Goal: Task Accomplishment & Management: Complete application form

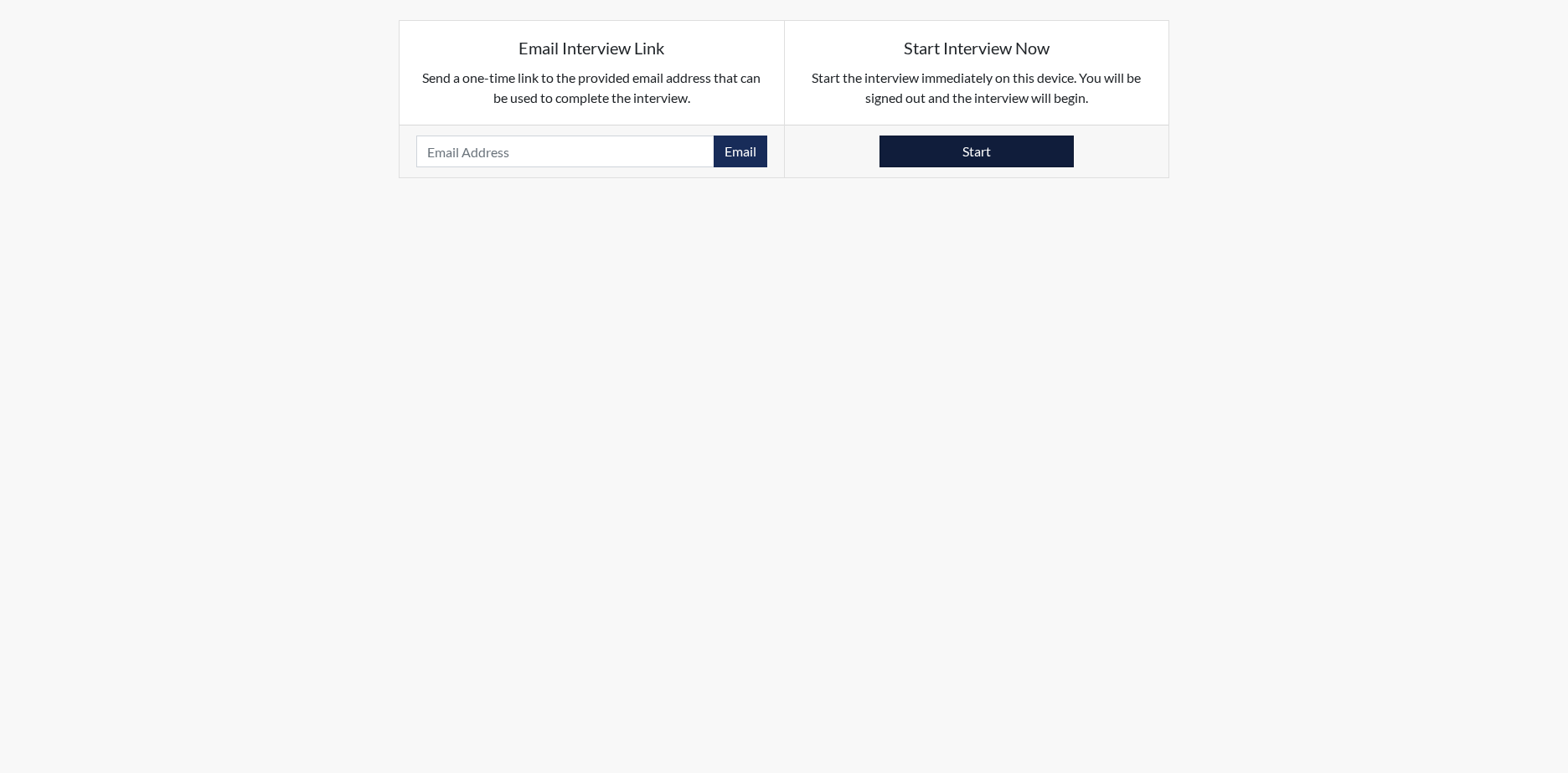
click at [949, 146] on button "Start" at bounding box center [976, 152] width 194 height 32
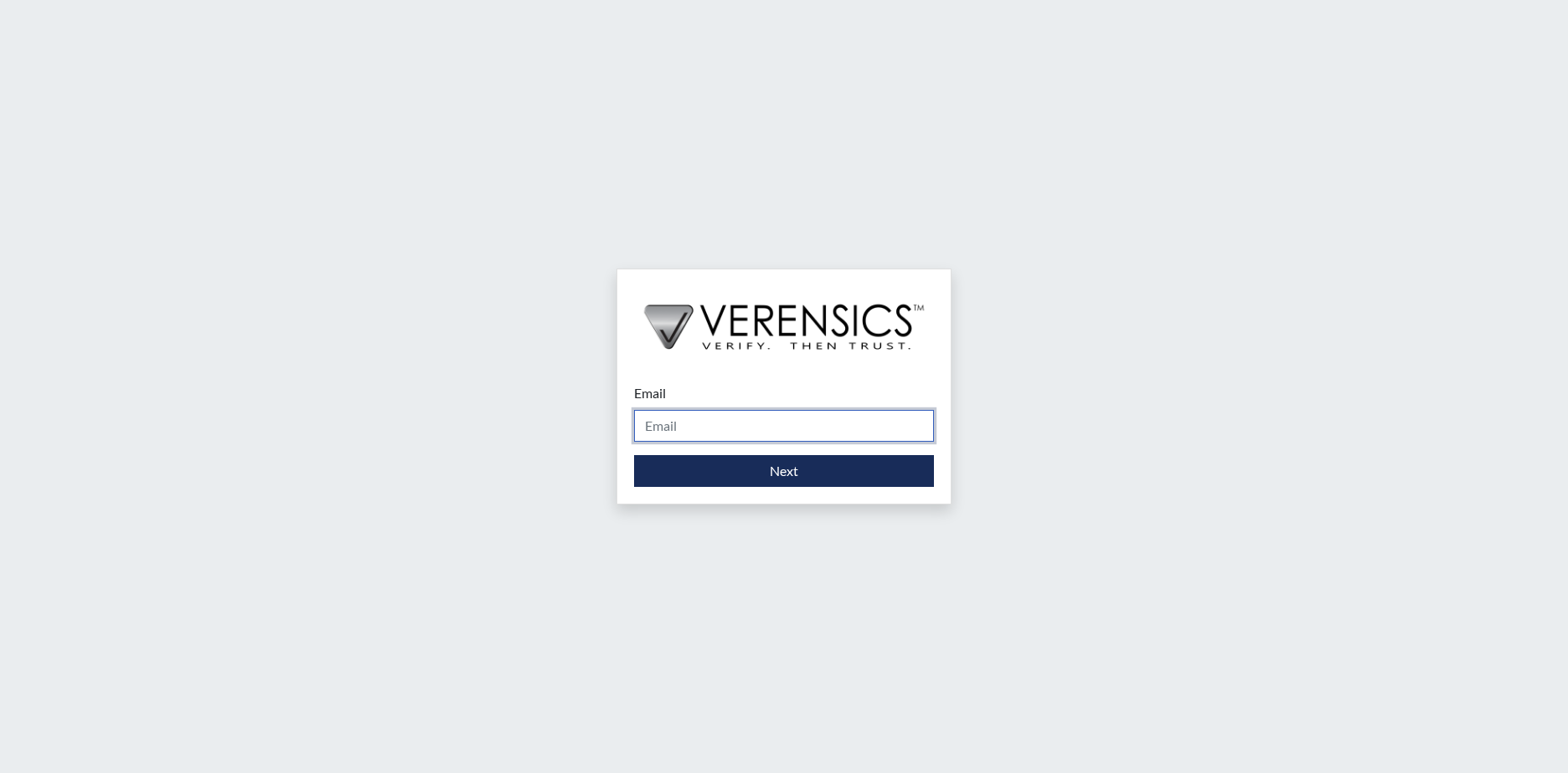
click at [703, 426] on input "Email" at bounding box center [784, 426] width 299 height 32
type input "[PERSON_NAME][EMAIL_ADDRESS][PERSON_NAME][DOMAIN_NAME]"
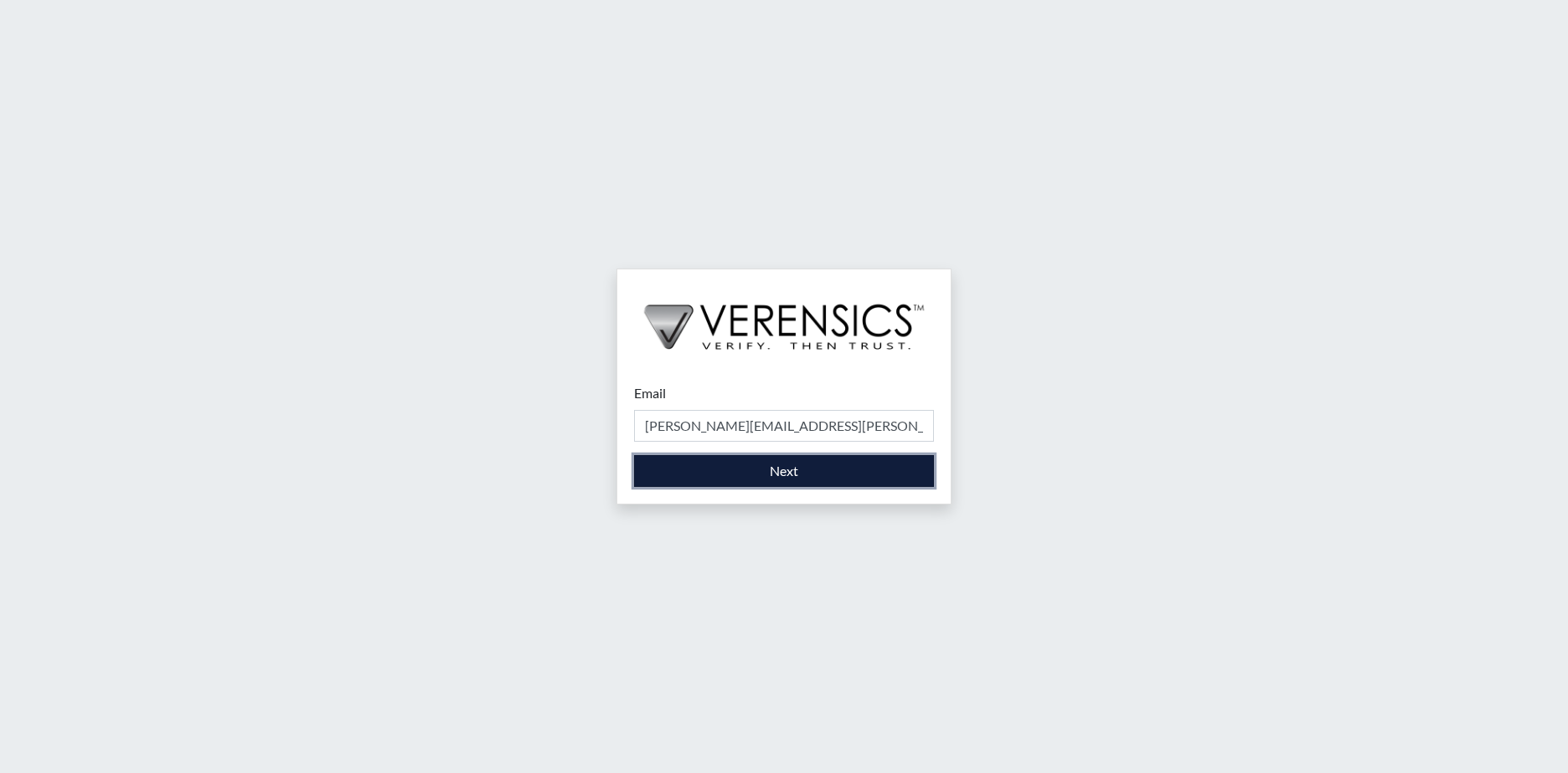
click at [734, 471] on button "Next" at bounding box center [784, 471] width 299 height 32
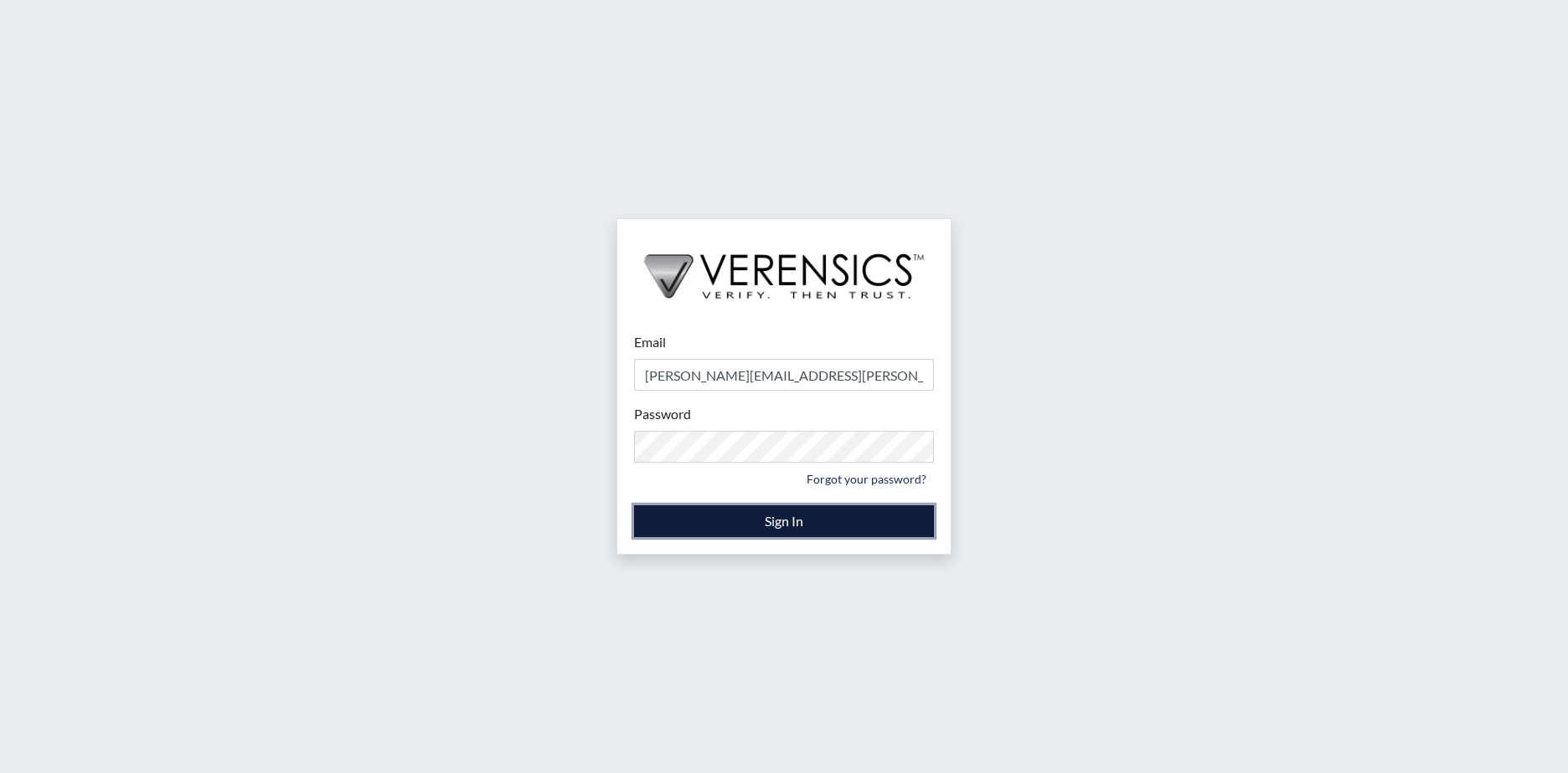
click at [692, 522] on button "Sign In" at bounding box center [784, 522] width 299 height 32
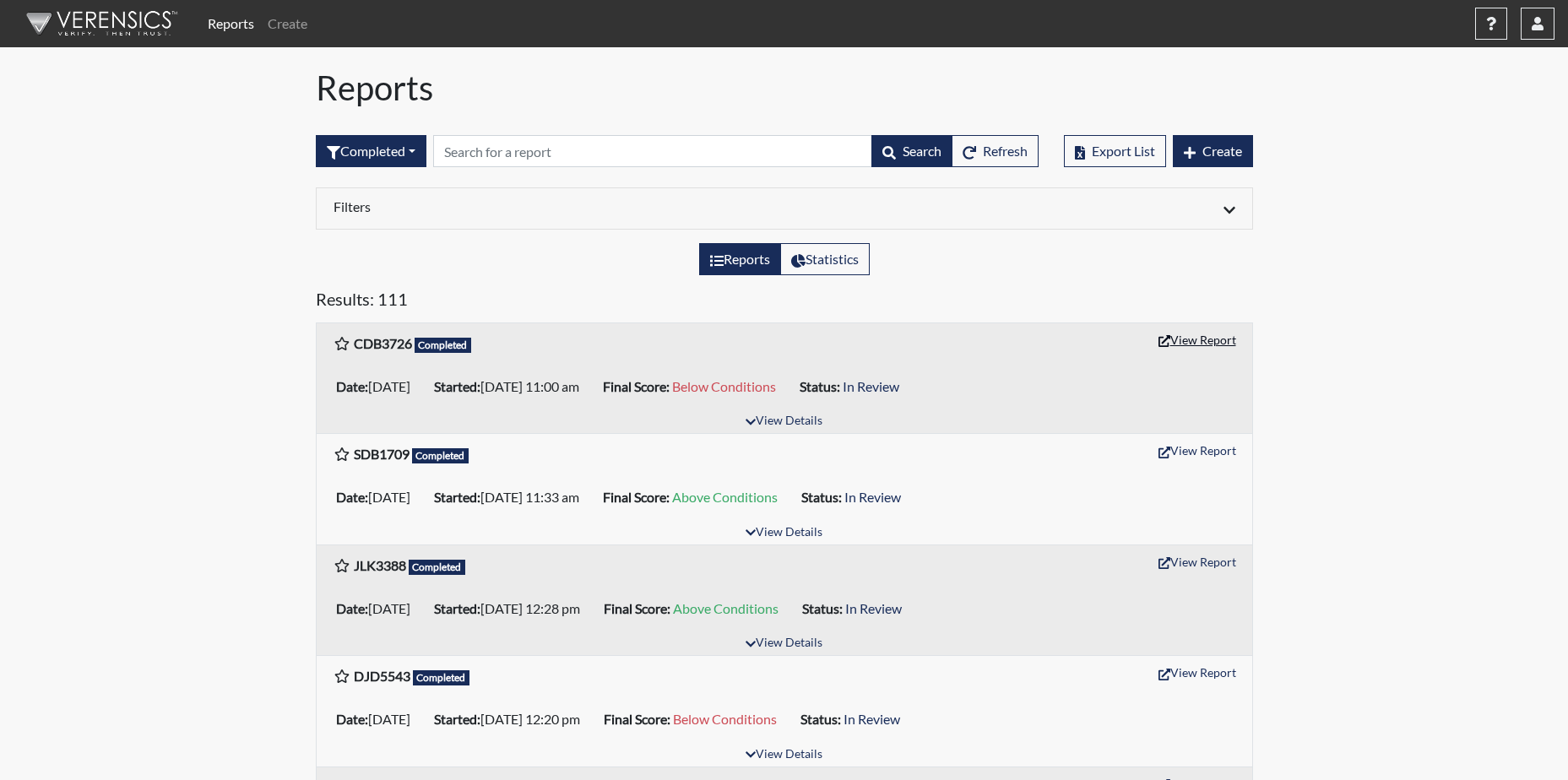
click at [1198, 338] on button "View Report" at bounding box center [1196, 339] width 93 height 26
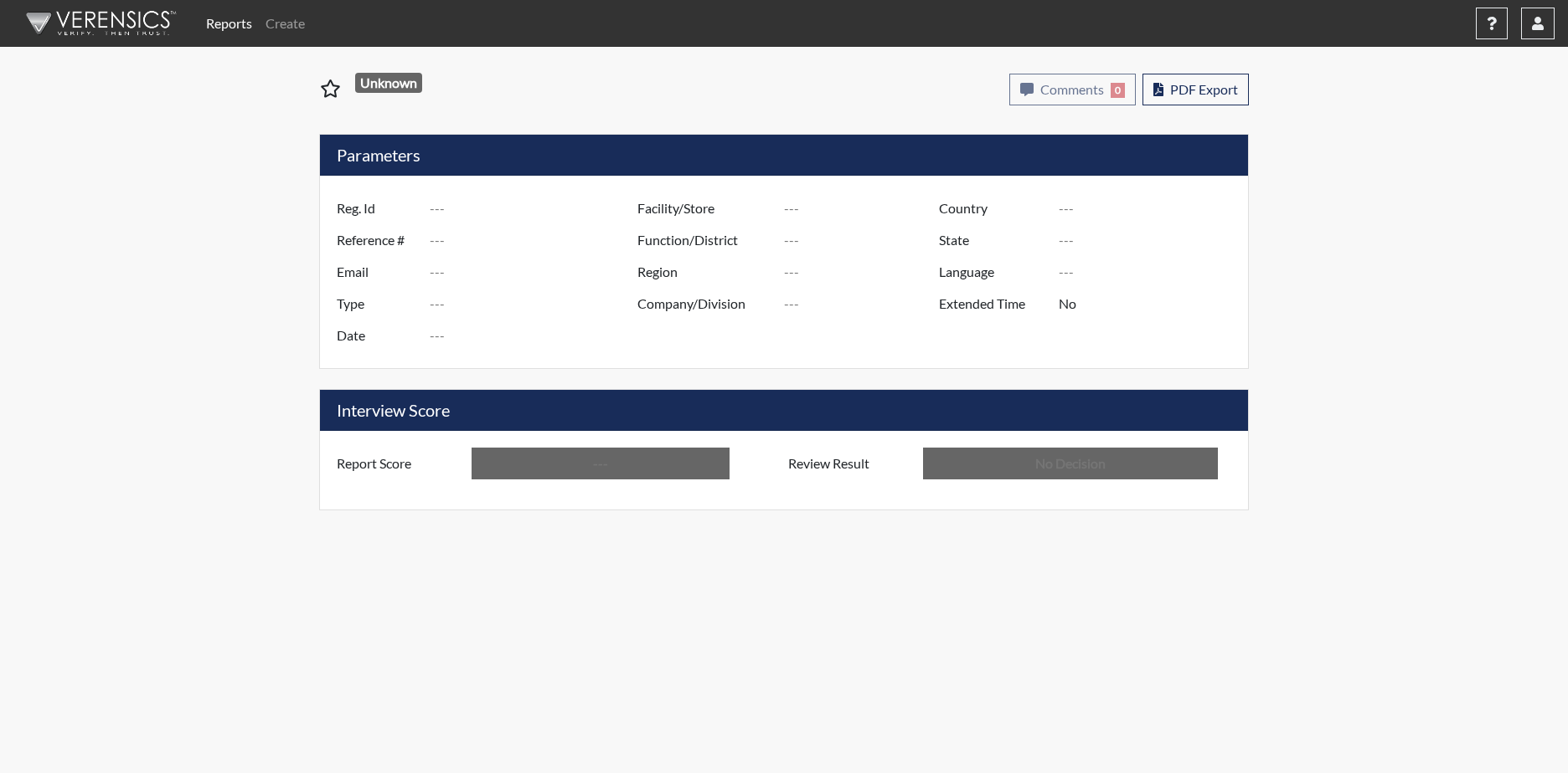
type input "CDB3726"
type input "51041"
type input "---"
type input "Corrections Pre-Employment"
type input "[DATE]"
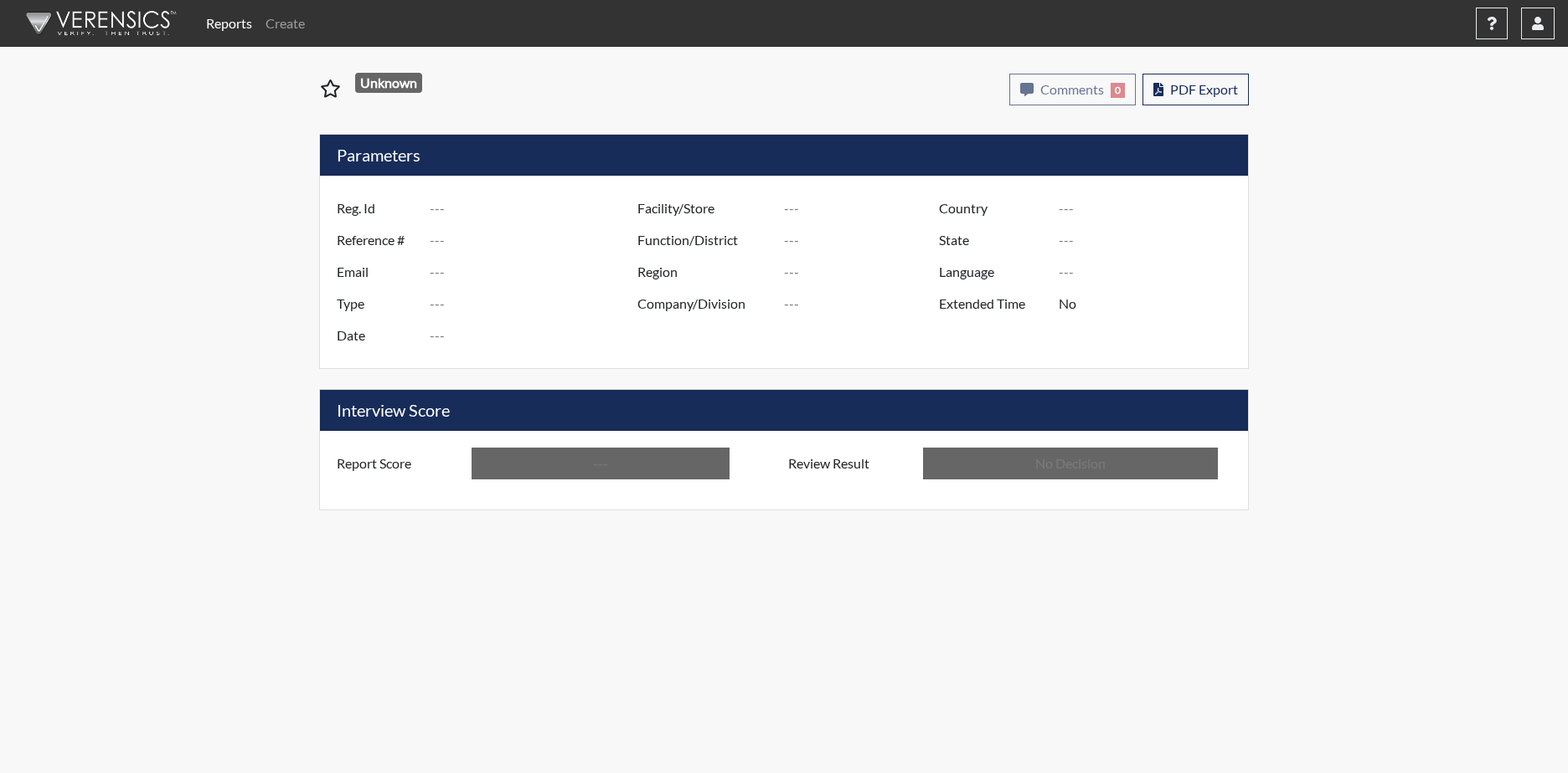
type input "[PERSON_NAME]"
type input "[GEOGRAPHIC_DATA]"
type input "[US_STATE]"
type input "English"
type input "Below Conditions"
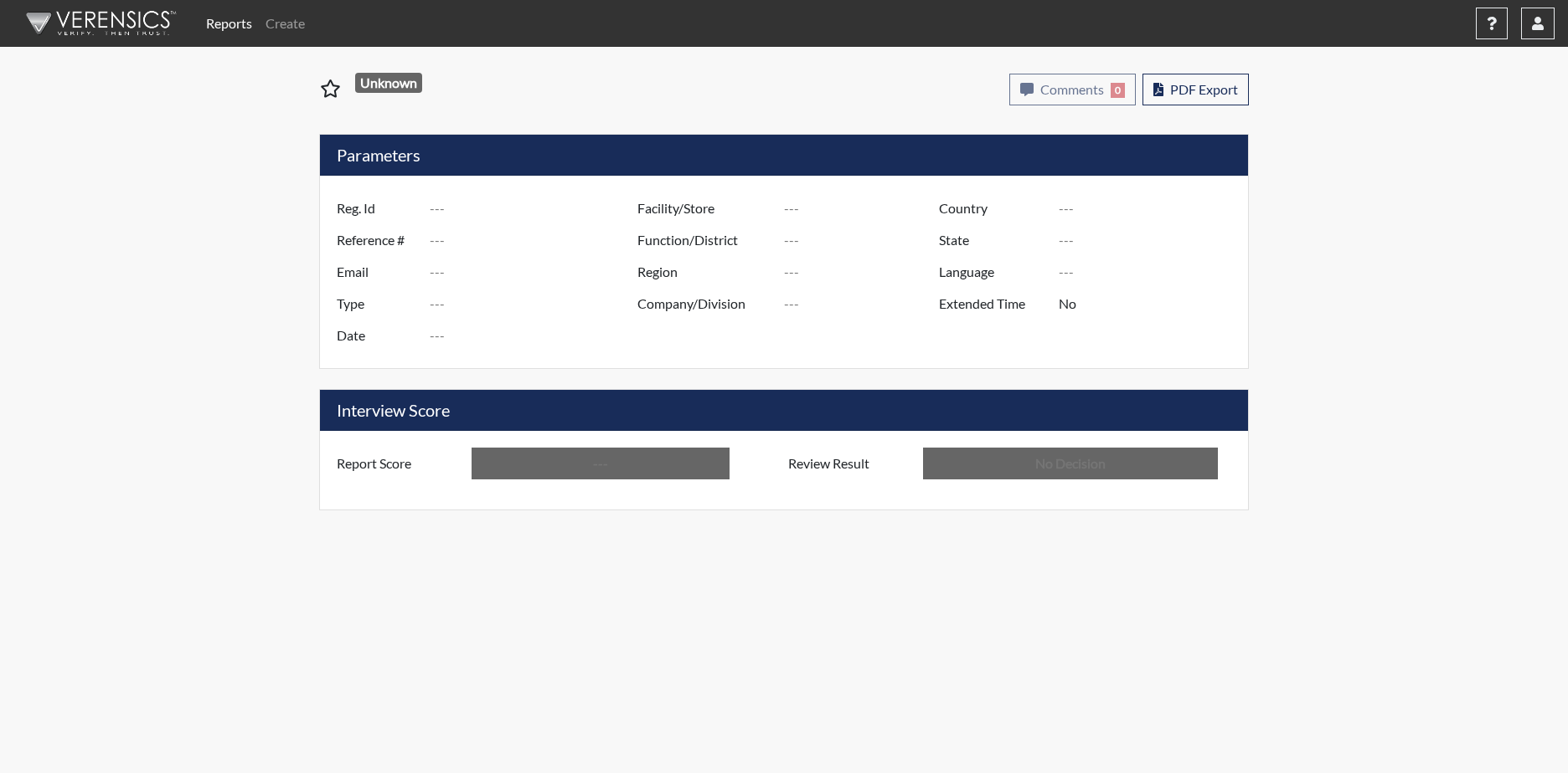
type input "In Review"
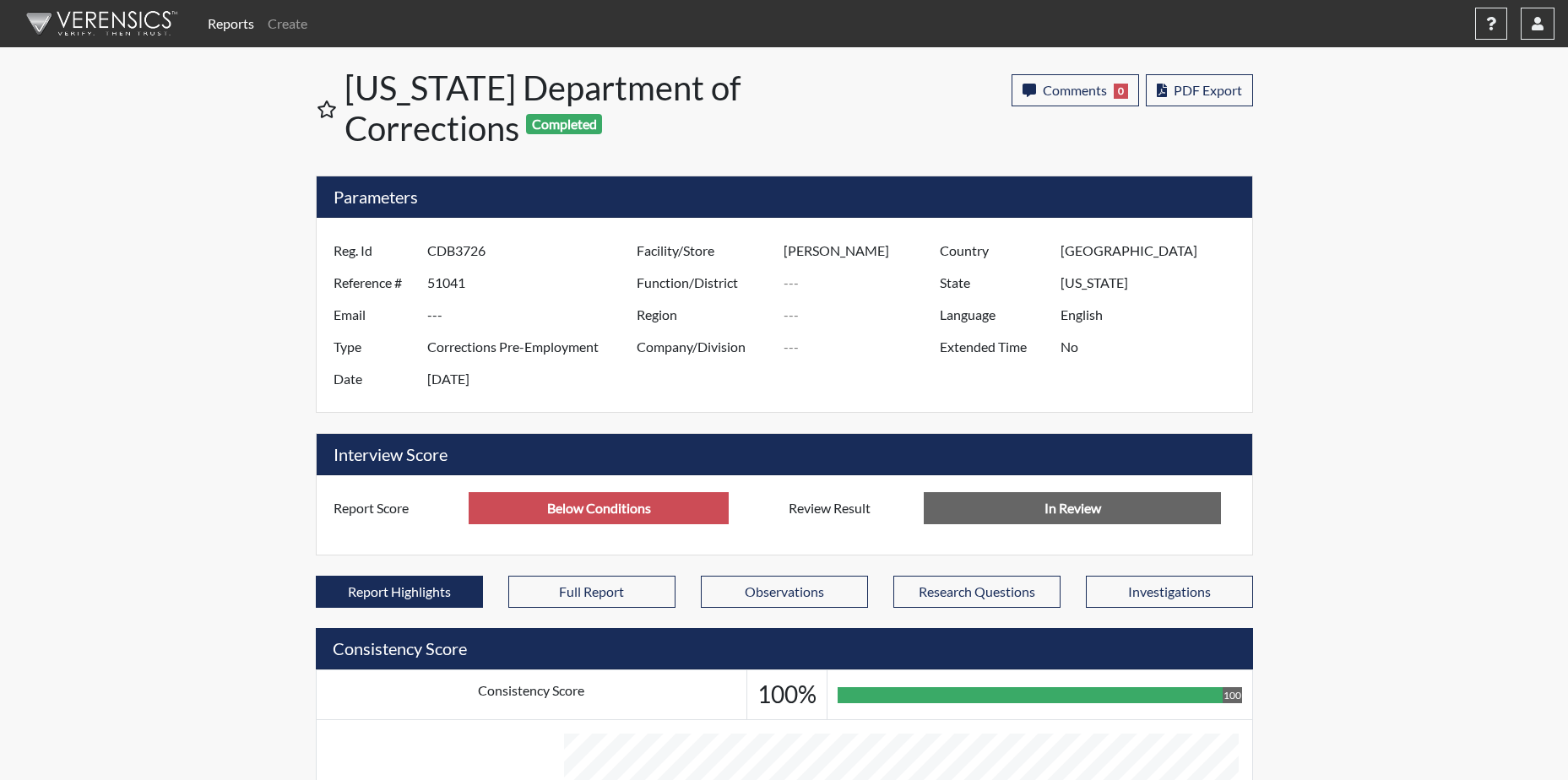
scroll to position [281, 702]
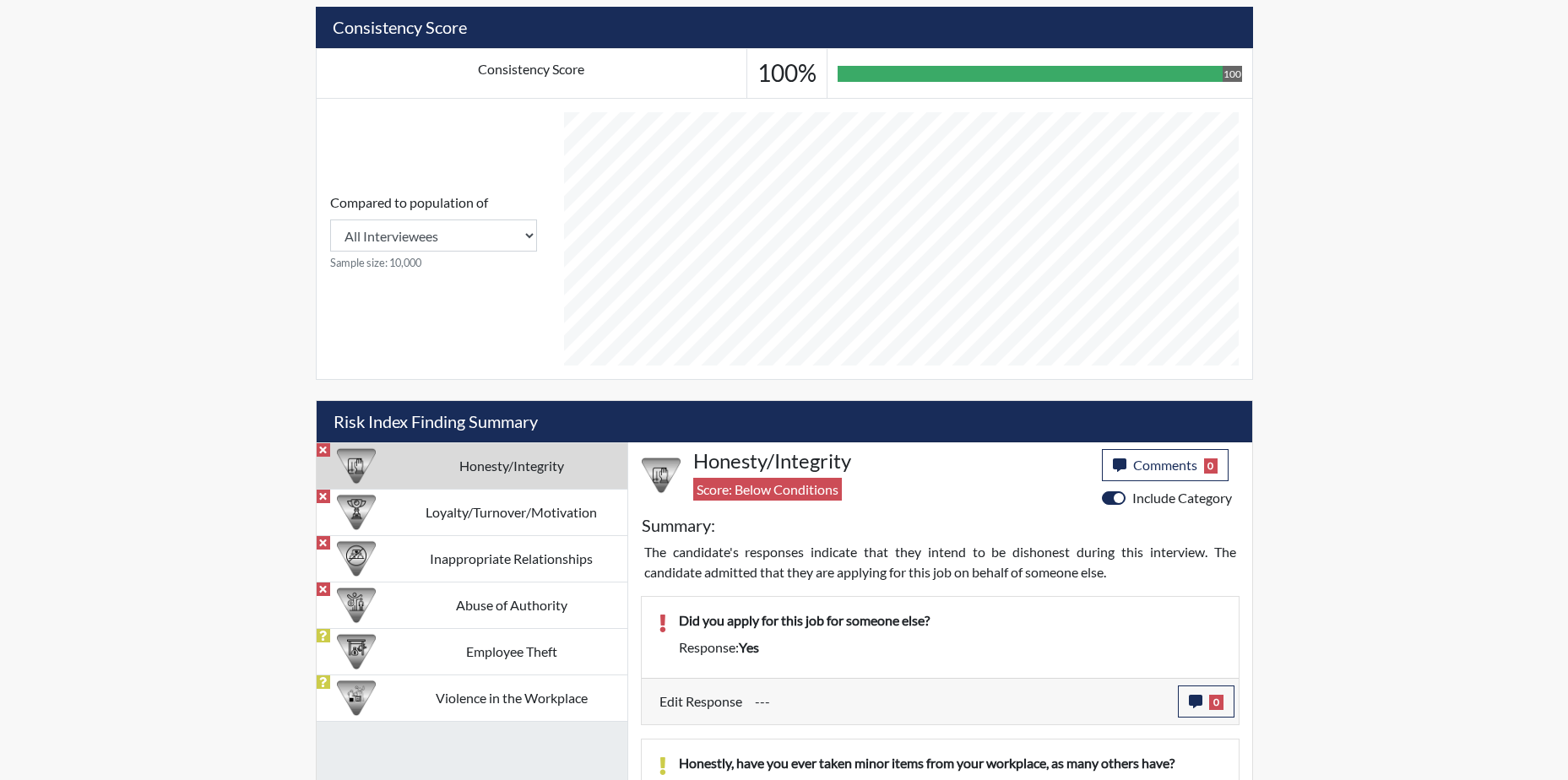
drag, startPoint x: 1274, startPoint y: 626, endPoint x: 1204, endPoint y: 665, distance: 80.1
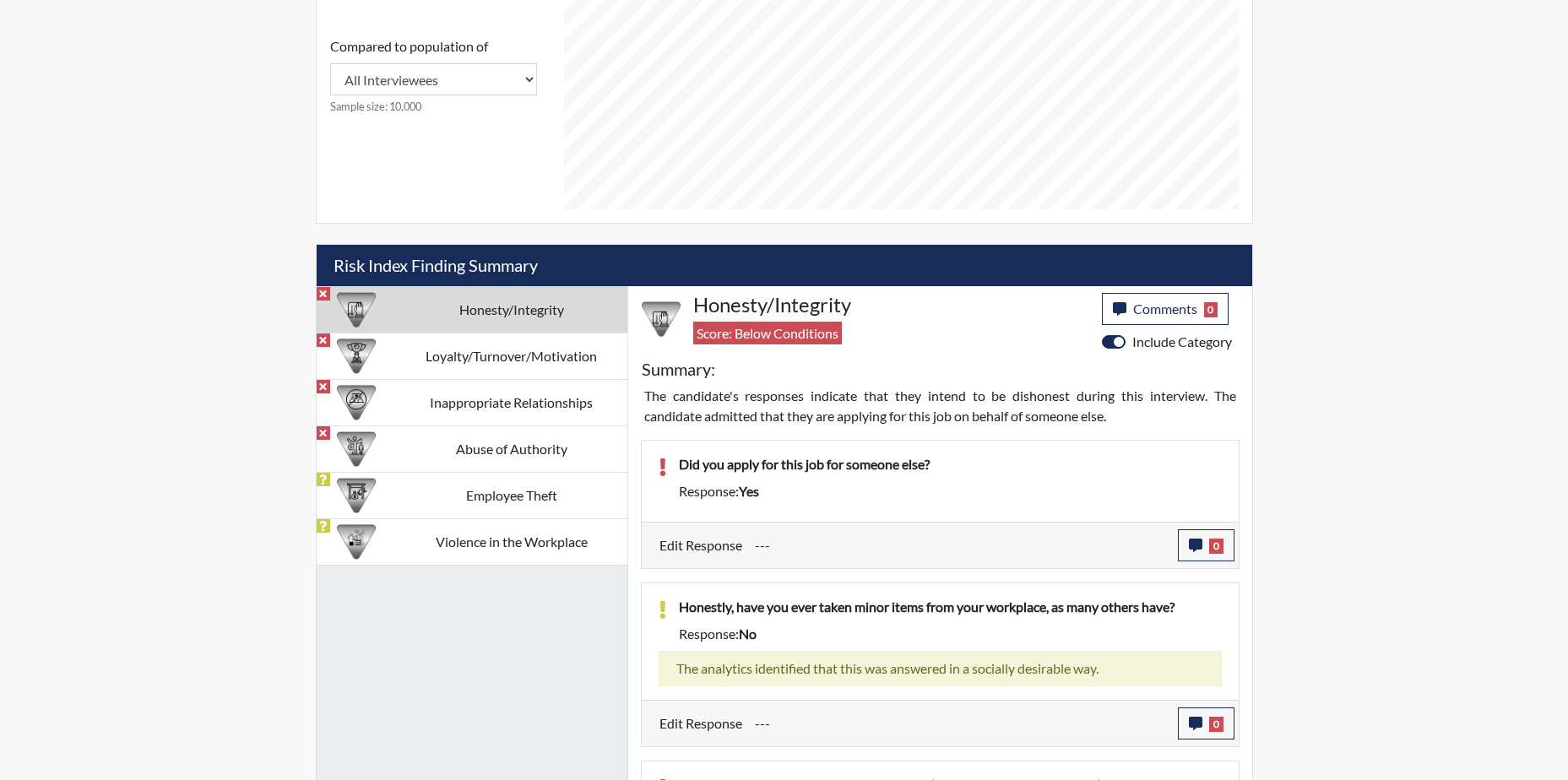
scroll to position [782, 0]
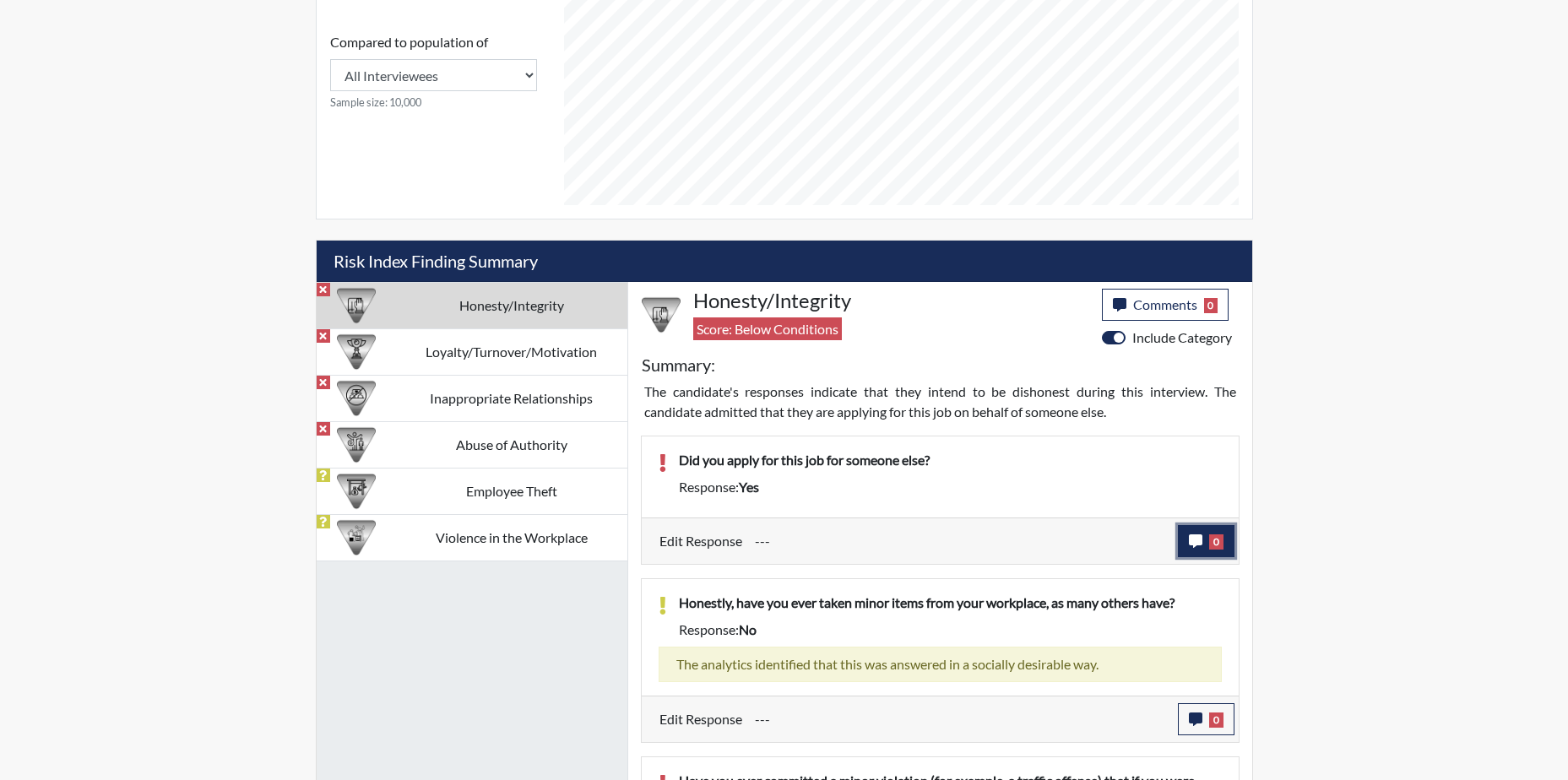
click at [1196, 539] on icon "button" at bounding box center [1196, 541] width 14 height 14
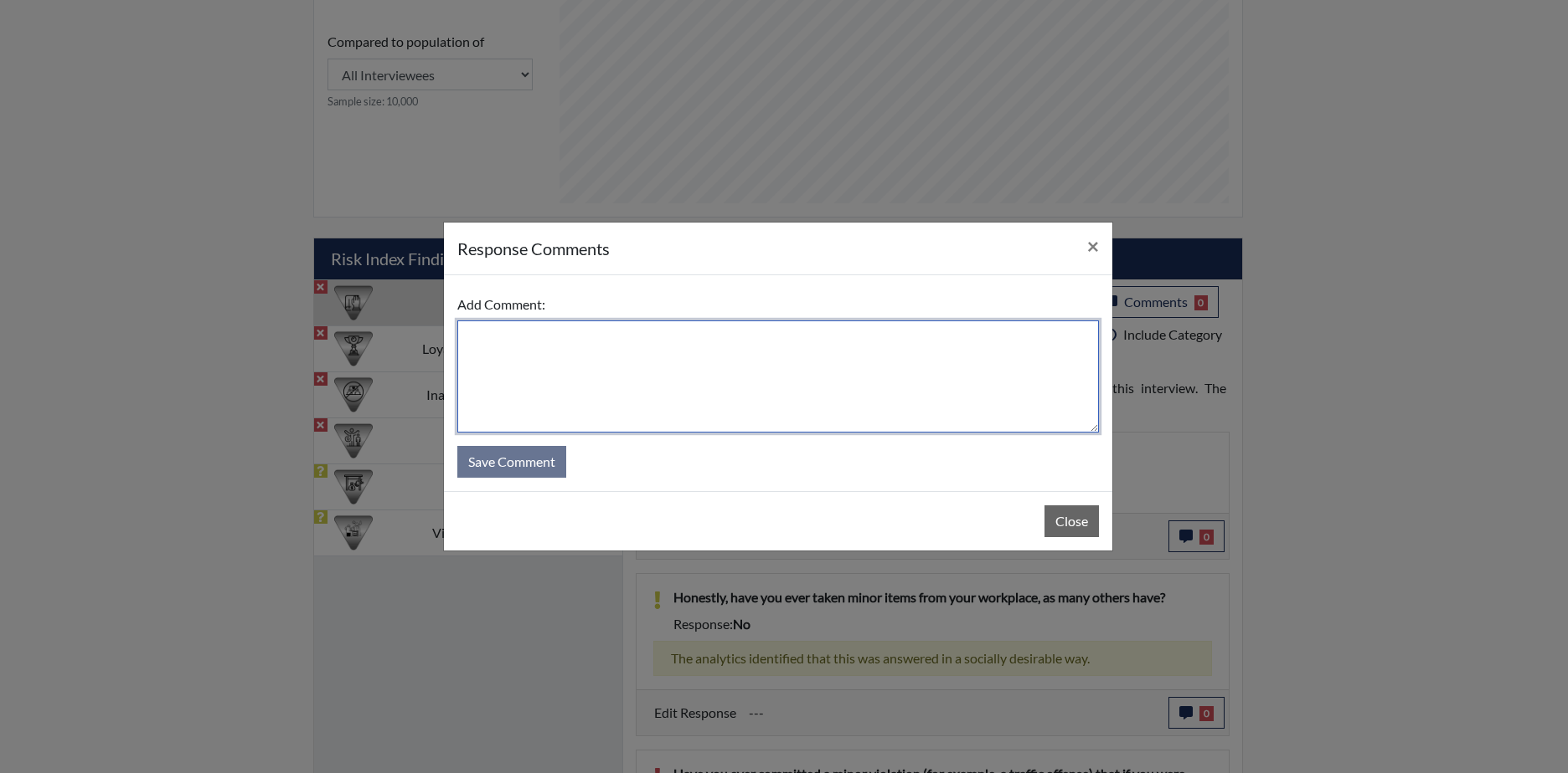
click at [544, 346] on textarea at bounding box center [778, 376] width 641 height 112
type textarea "No, misread the question"
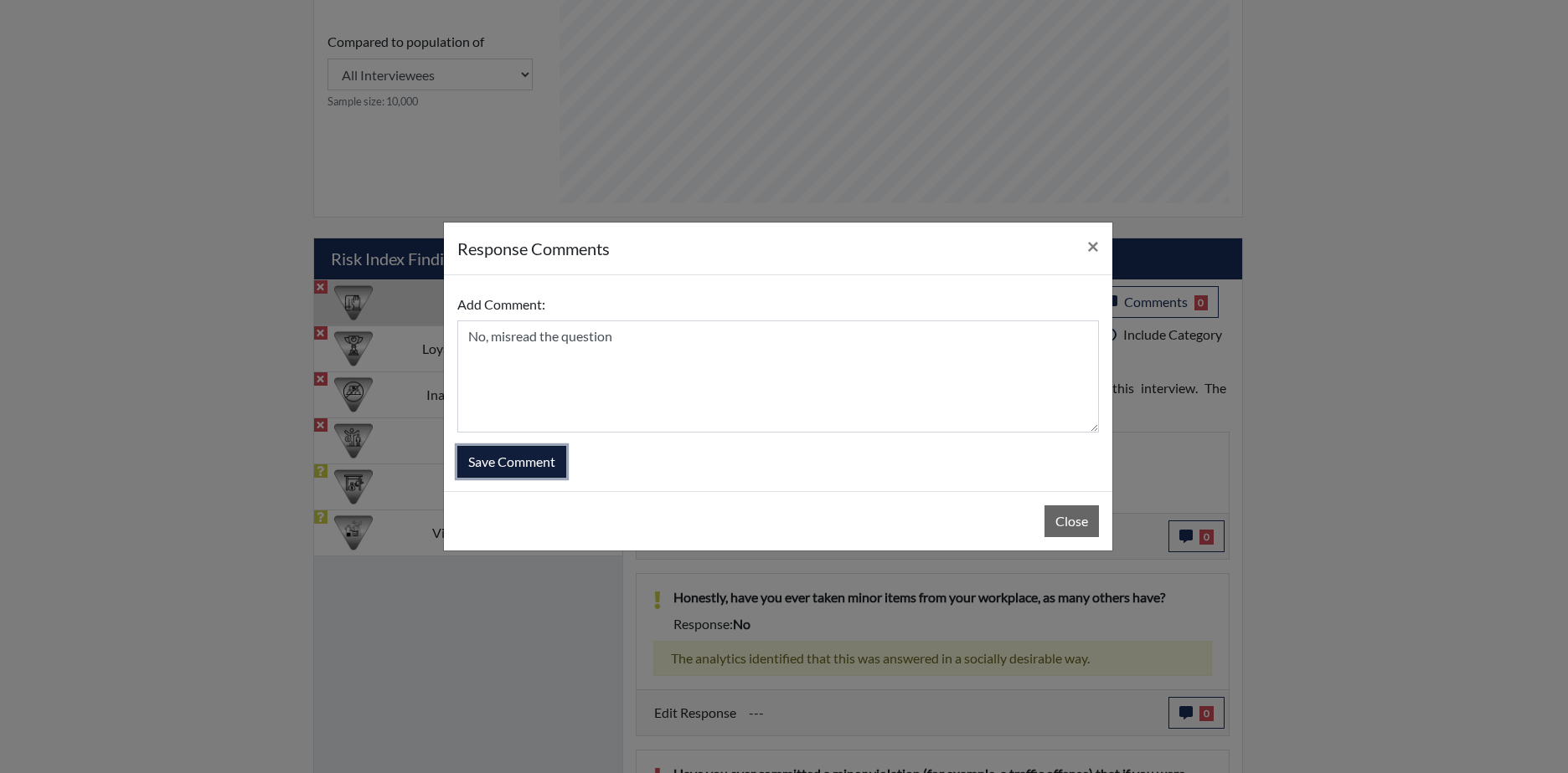
click at [515, 457] on button "Save Comment" at bounding box center [511, 462] width 109 height 32
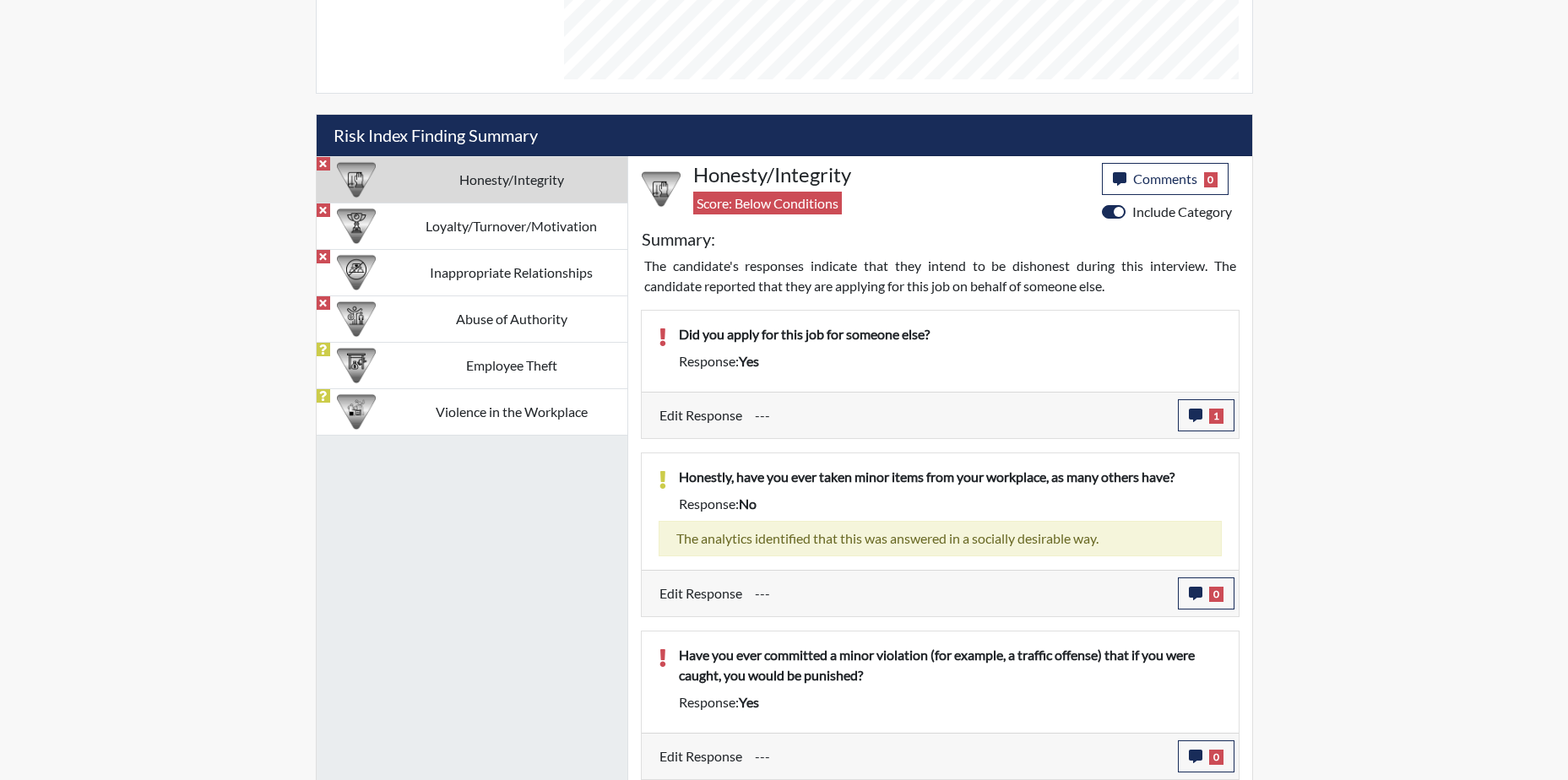
scroll to position [281, 702]
click at [1192, 754] on icon "button" at bounding box center [1196, 756] width 14 height 14
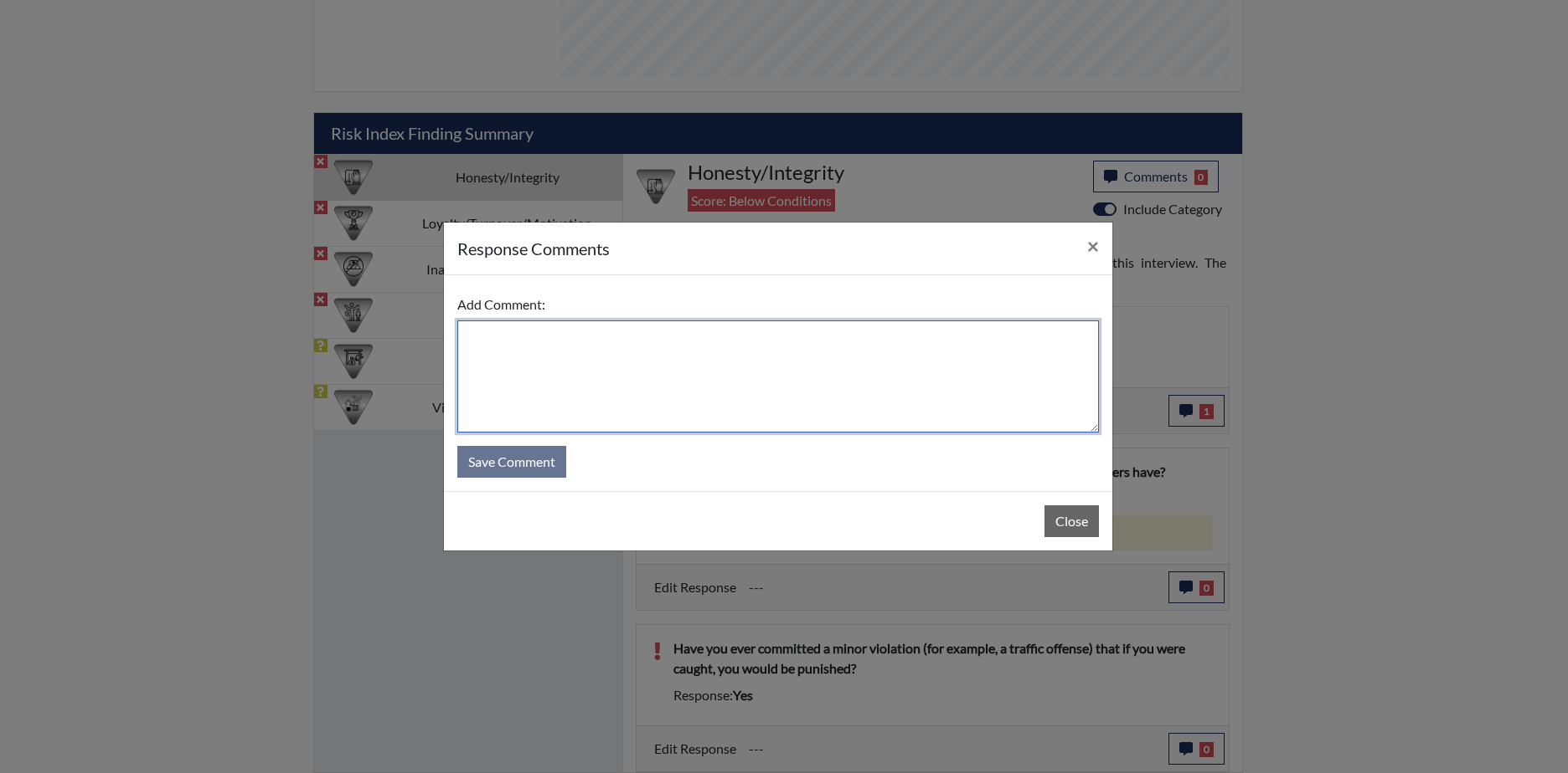
drag, startPoint x: 497, startPoint y: 340, endPoint x: 525, endPoint y: 350, distance: 29.7
click at [497, 341] on textarea at bounding box center [778, 376] width 641 height 112
type textarea "Yes, speeding ticket"
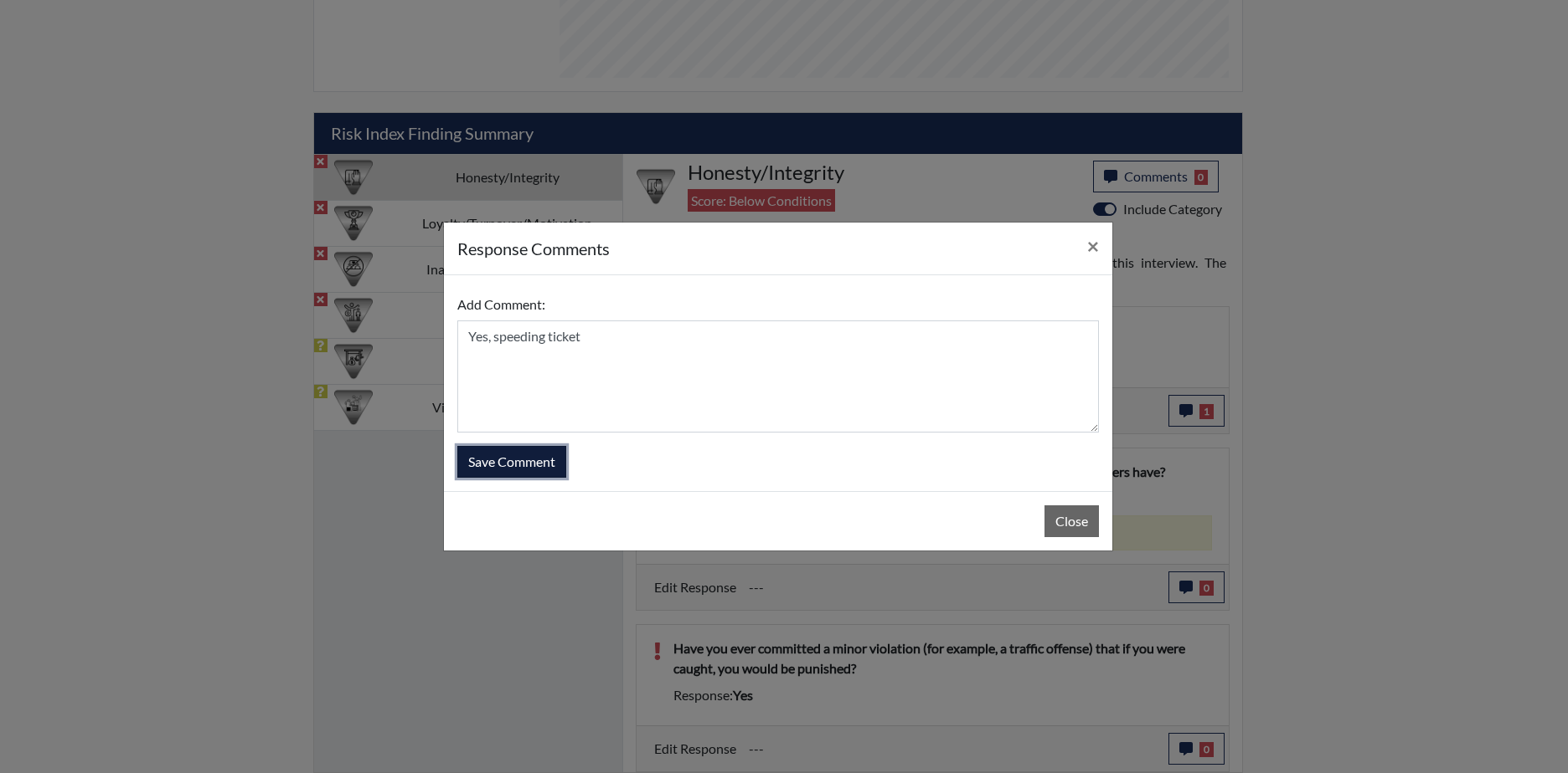
click at [491, 454] on button "Save Comment" at bounding box center [511, 462] width 109 height 32
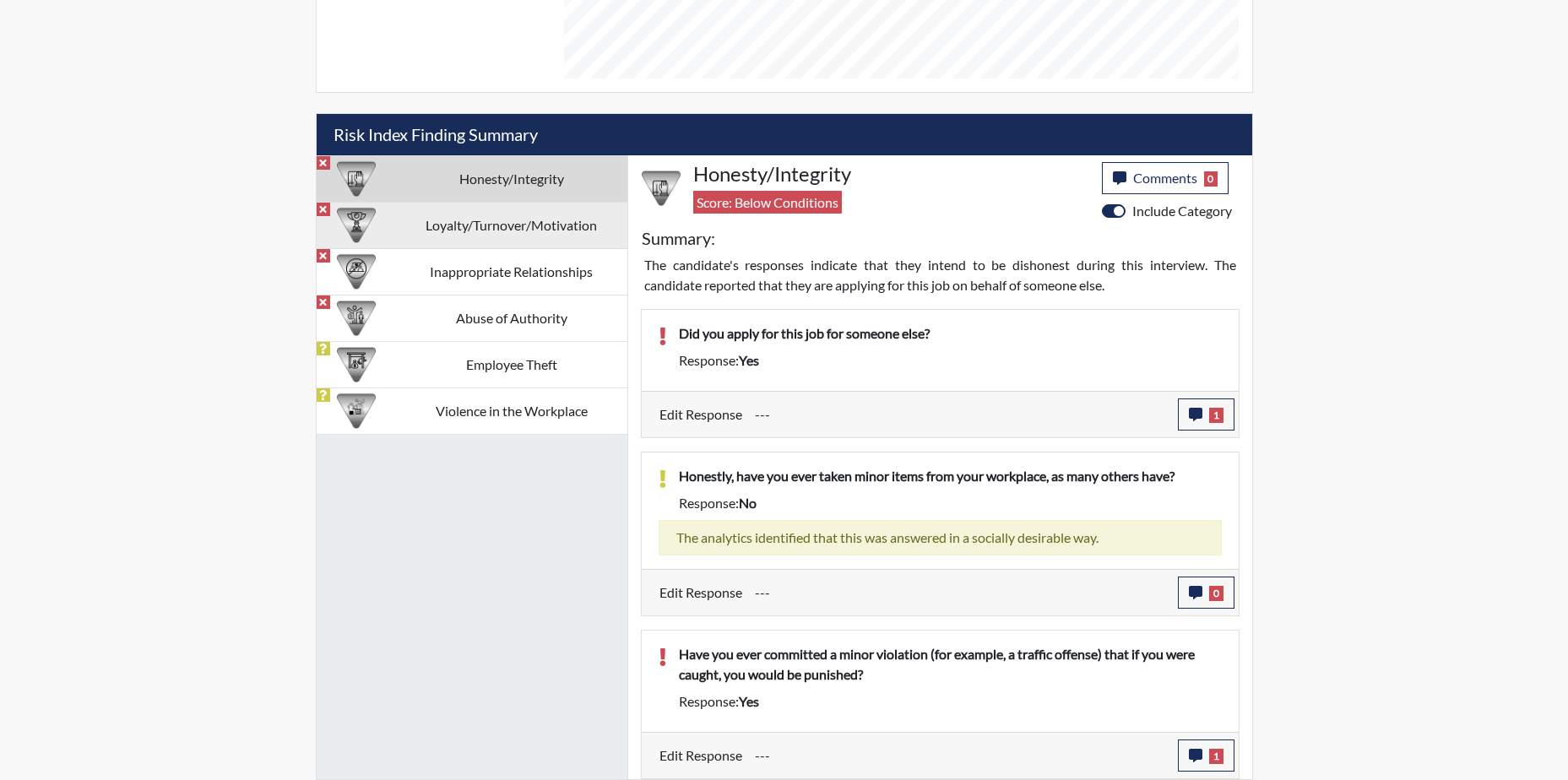
click at [568, 218] on td "Loyalty/Turnover/Motivation" at bounding box center [512, 225] width 231 height 47
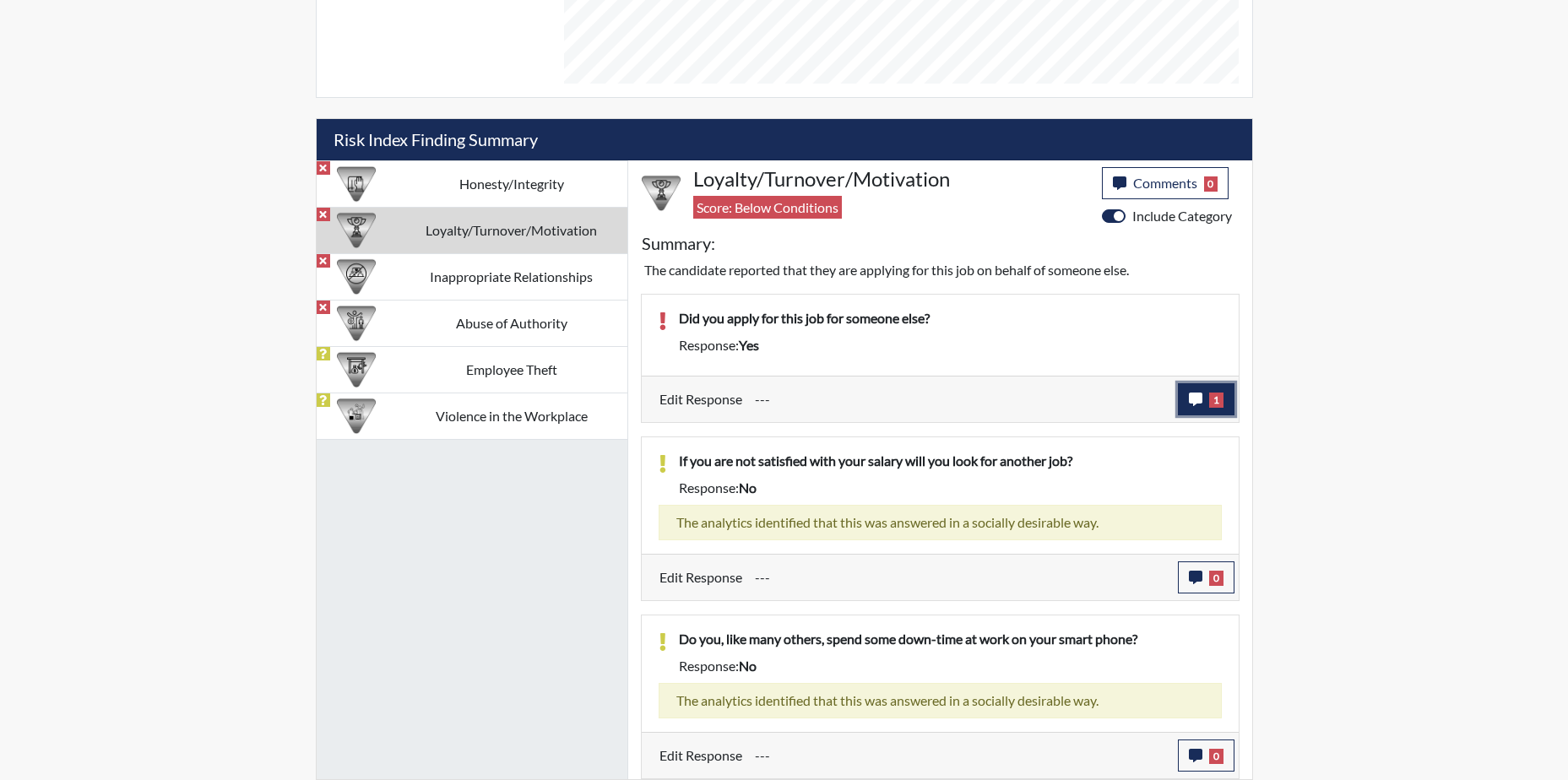
click at [1189, 396] on icon "button" at bounding box center [1196, 400] width 14 height 14
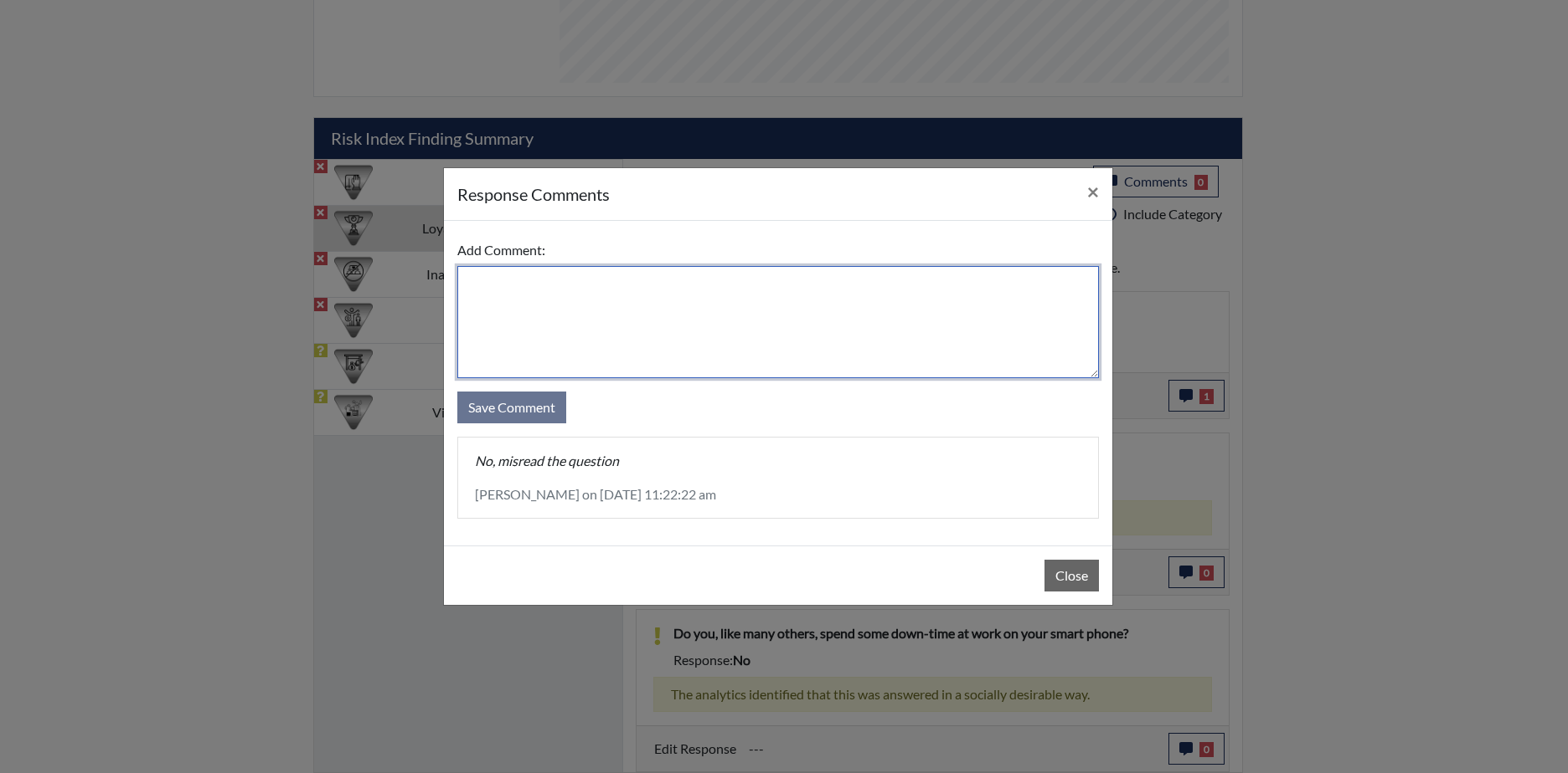
click at [489, 295] on textarea at bounding box center [778, 322] width 641 height 112
type textarea "No, misread the question"
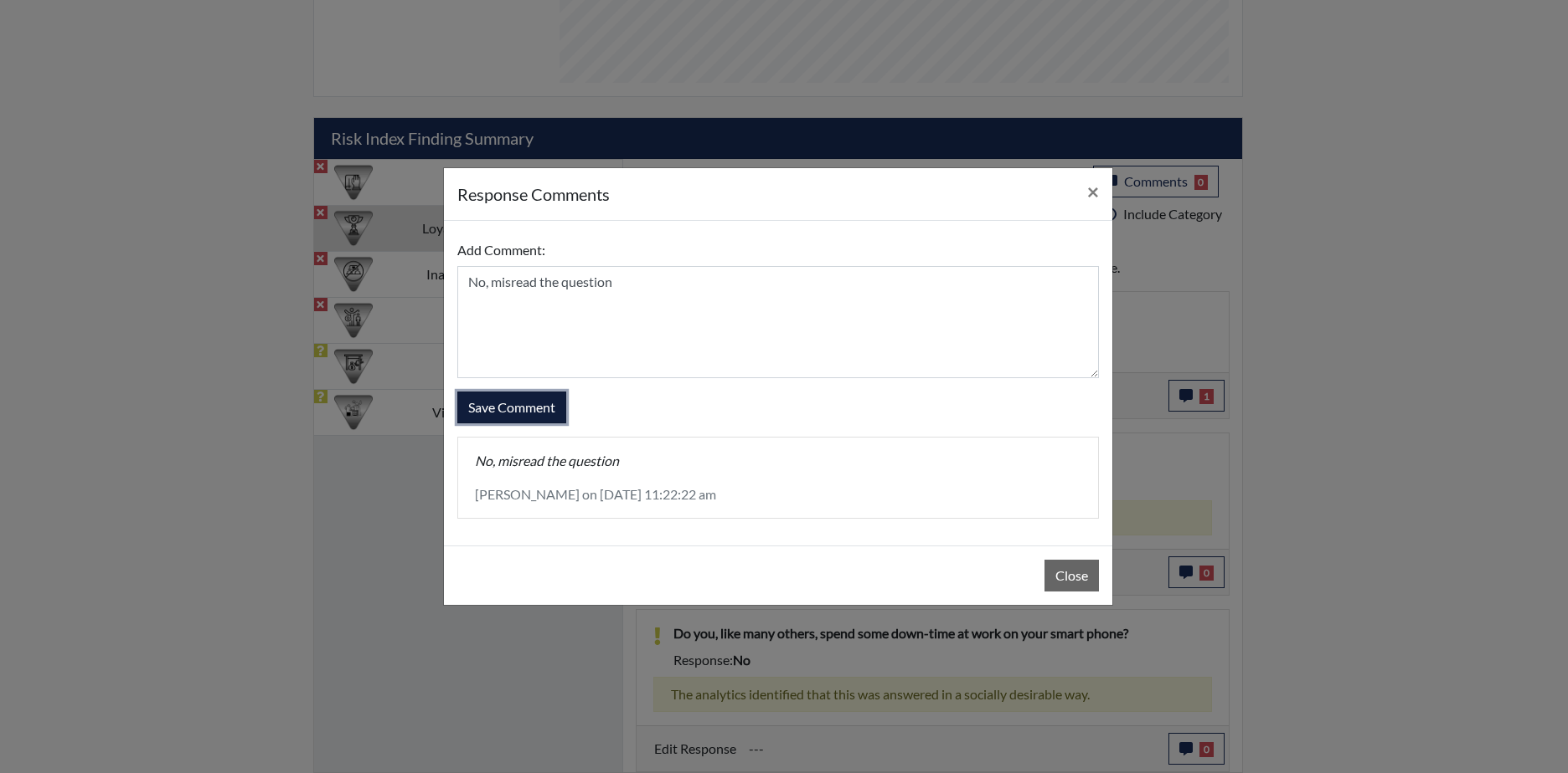
click at [512, 403] on button "Save Comment" at bounding box center [511, 408] width 109 height 32
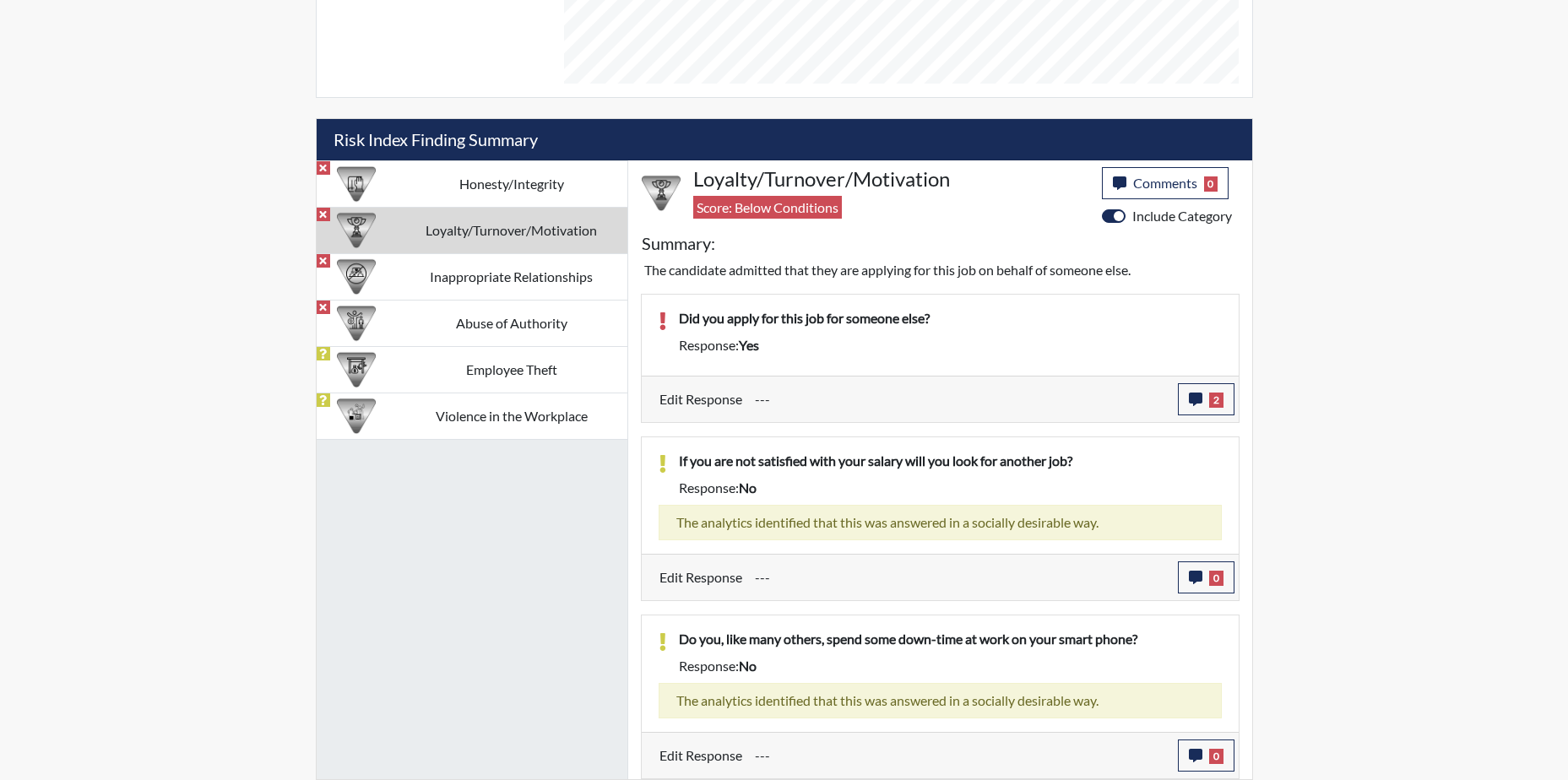
scroll to position [281, 702]
drag, startPoint x: 878, startPoint y: 637, endPoint x: 881, endPoint y: 650, distance: 13.3
click at [576, 274] on td "Inappropriate Relationships" at bounding box center [512, 276] width 231 height 47
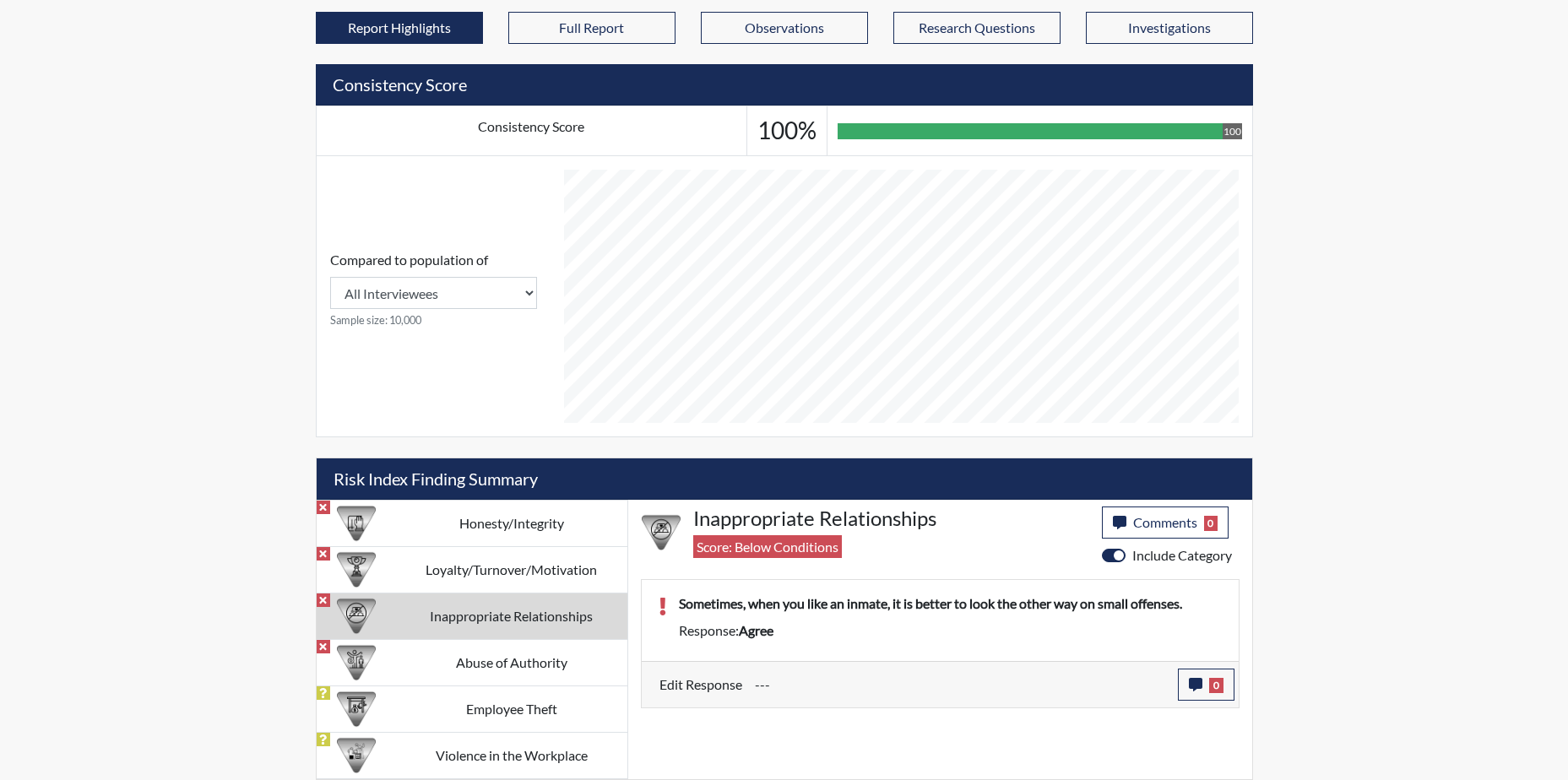
scroll to position [564, 0]
click at [1192, 678] on icon "button" at bounding box center [1196, 685] width 14 height 14
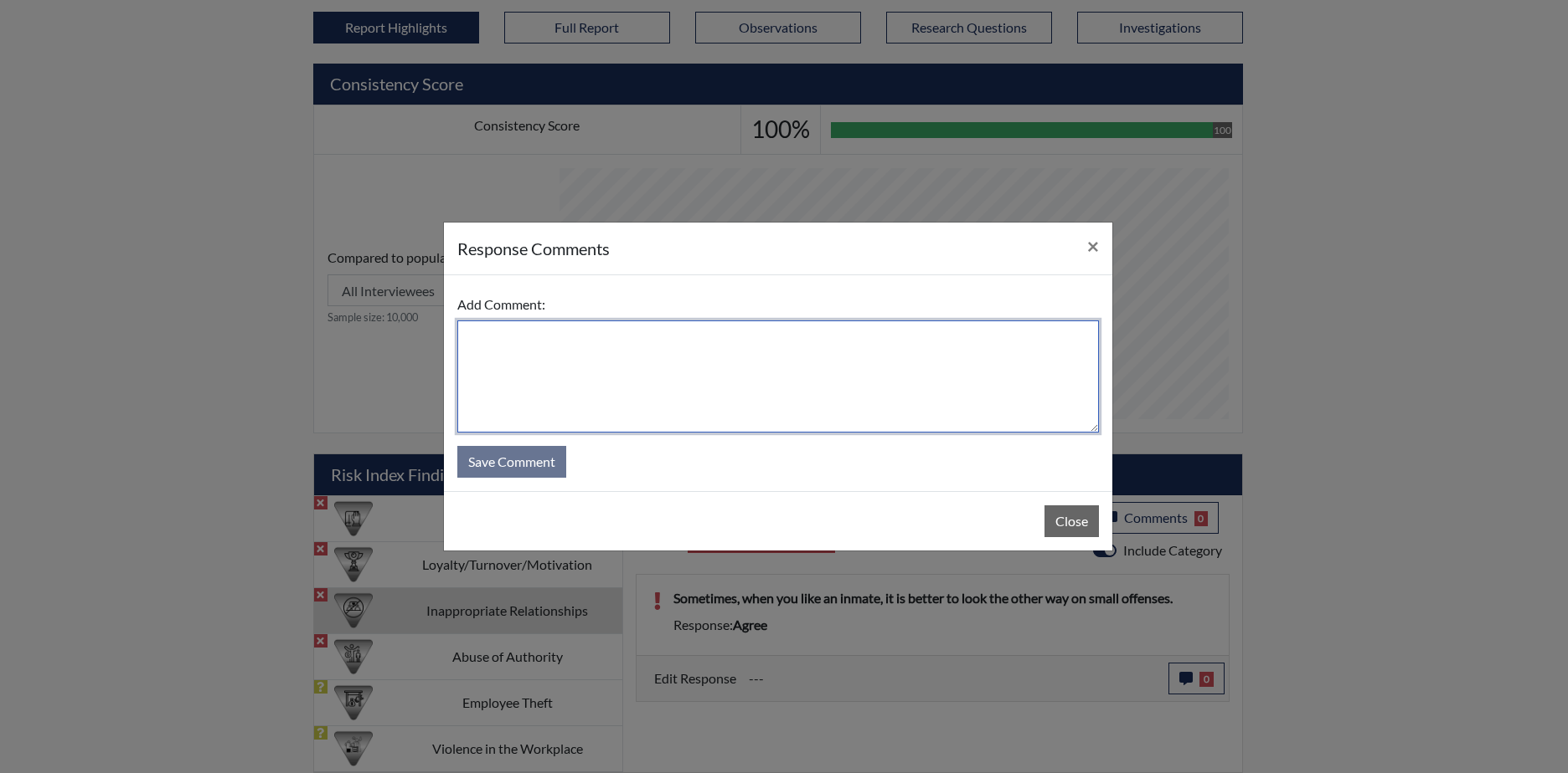
click at [549, 366] on textarea at bounding box center [778, 376] width 641 height 112
click at [591, 336] on textarea "Disagree, you did not suppose to like an inmate" at bounding box center [778, 376] width 641 height 112
drag, startPoint x: 783, startPoint y: 324, endPoint x: 726, endPoint y: 352, distance: 63.5
click at [778, 330] on textarea "Disagree, you 're not supposed to like an inmate" at bounding box center [778, 376] width 641 height 112
type textarea "Disagree, you 're not supposed to like an inmate"
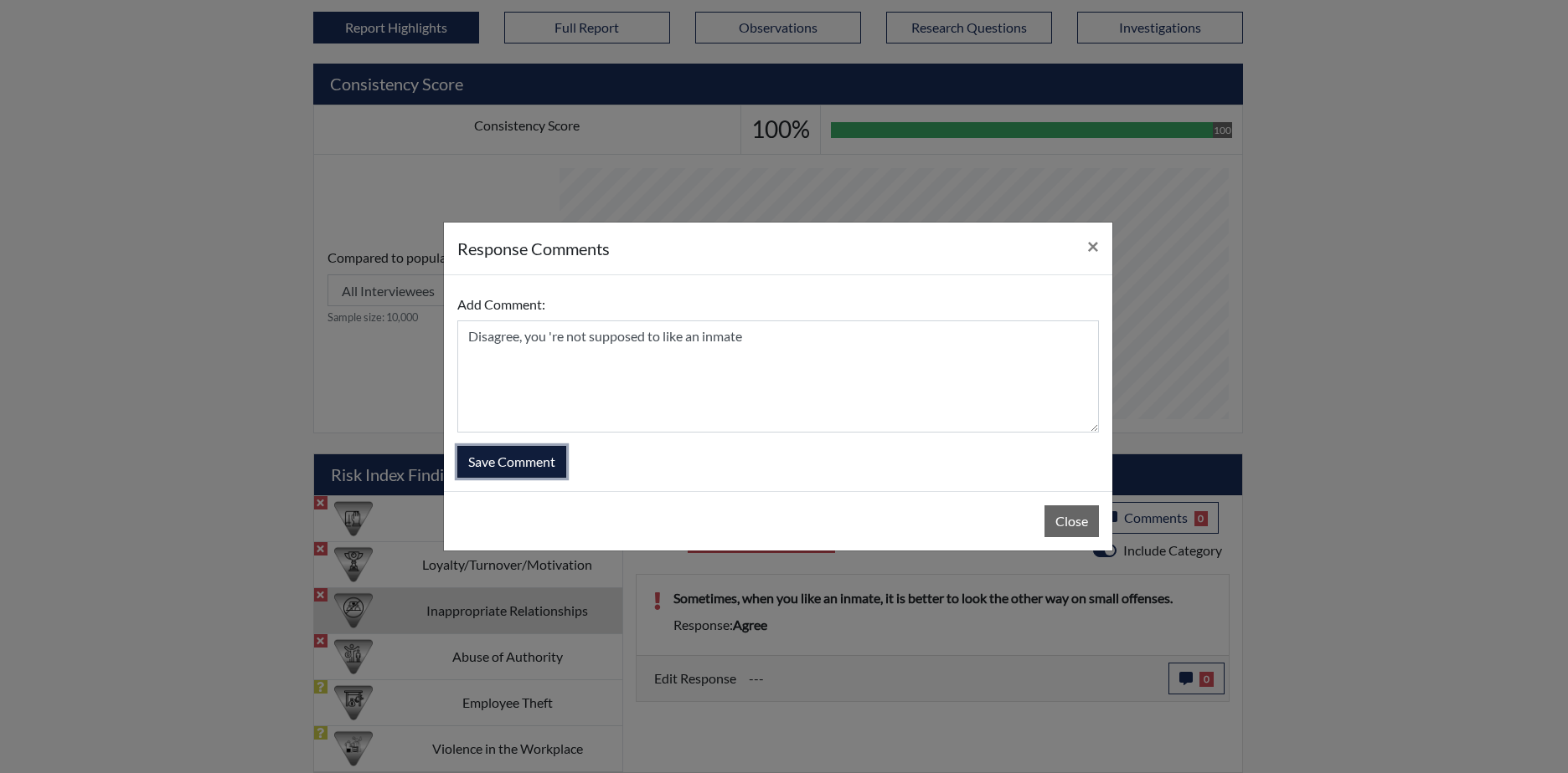
click at [515, 450] on button "Save Comment" at bounding box center [511, 462] width 109 height 32
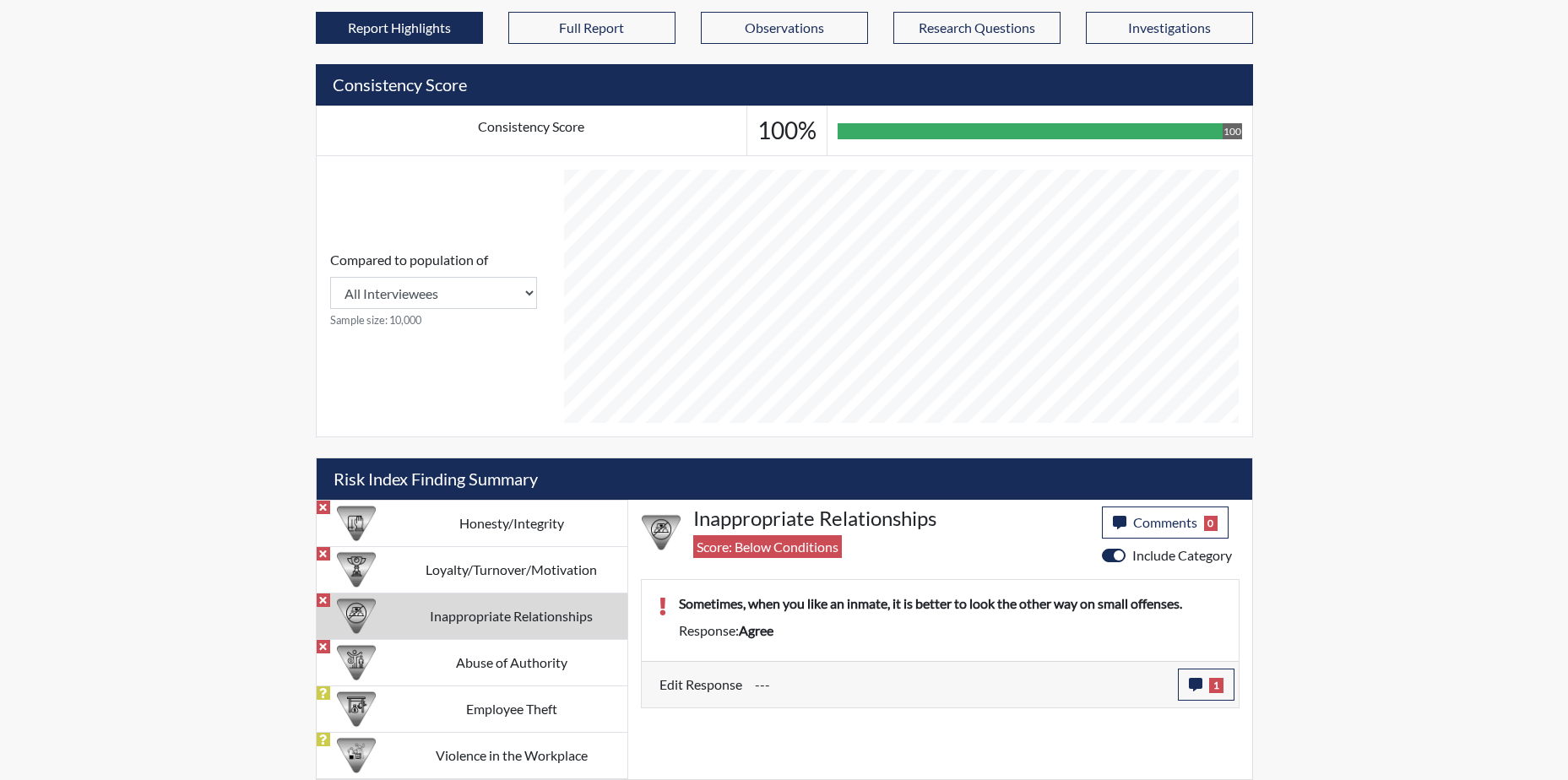
scroll to position [281, 702]
click at [486, 655] on td "Abuse of Authority" at bounding box center [512, 663] width 231 height 47
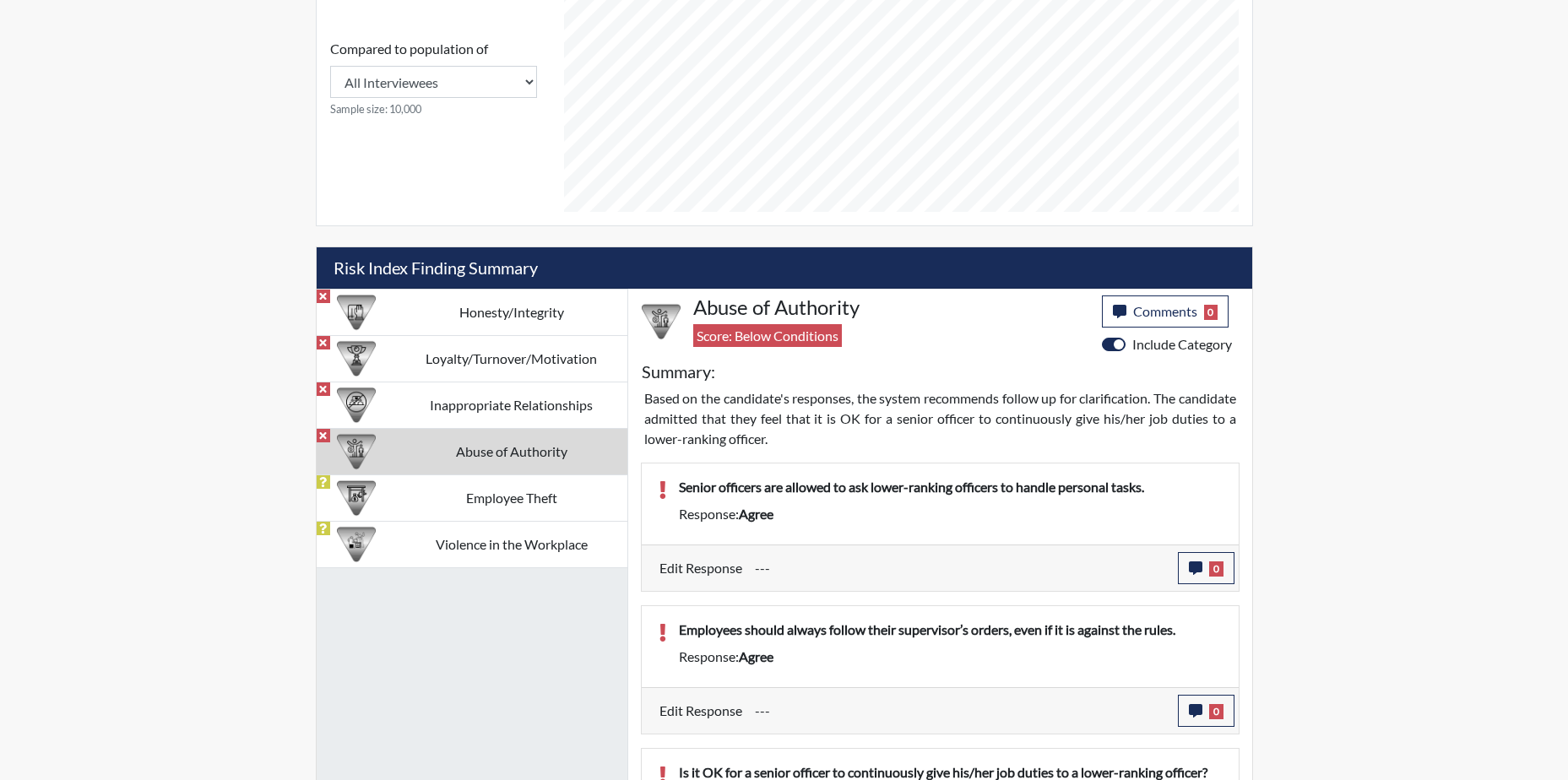
scroll to position [874, 0]
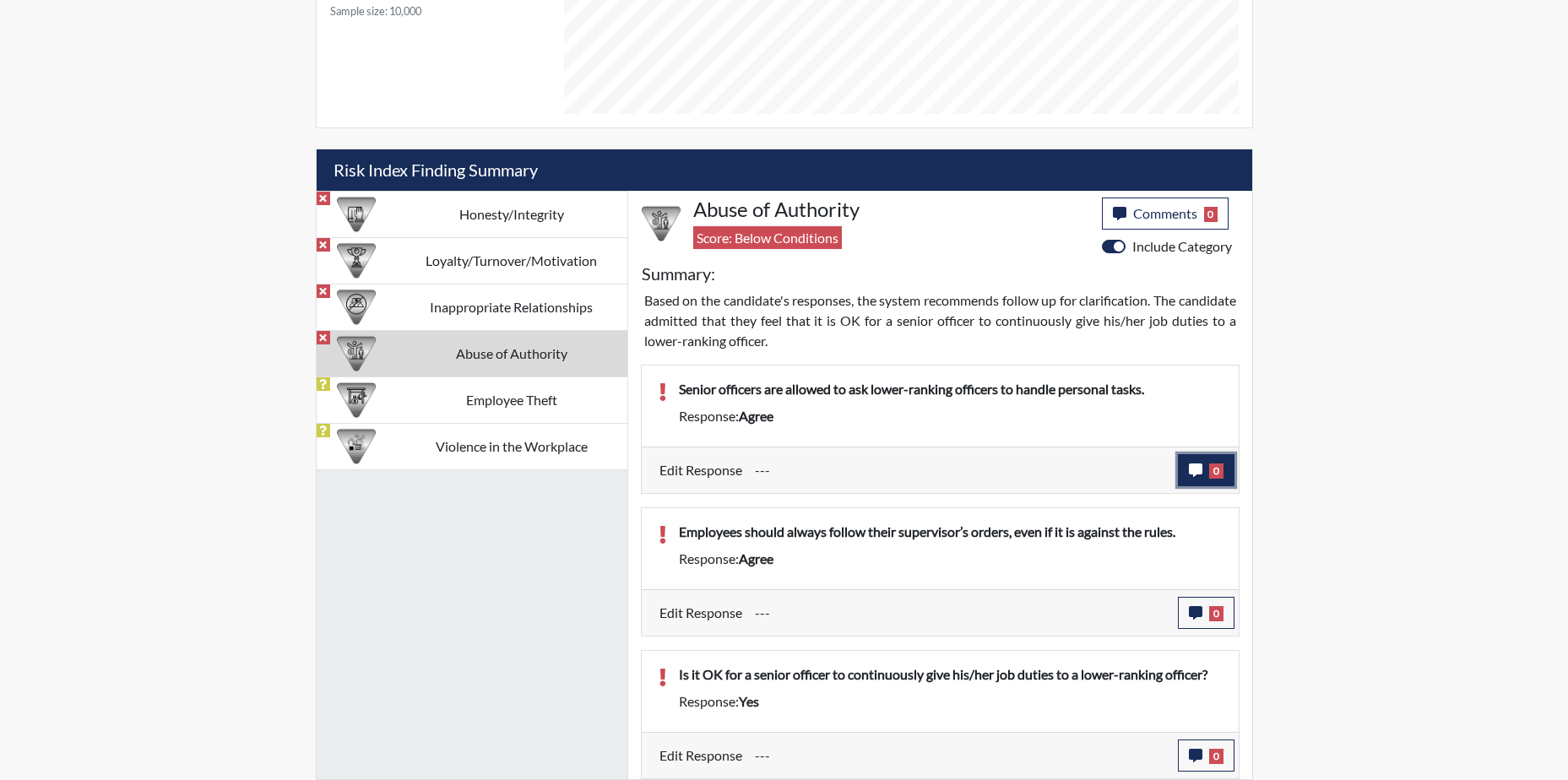
click at [1190, 464] on icon "button" at bounding box center [1196, 470] width 14 height 14
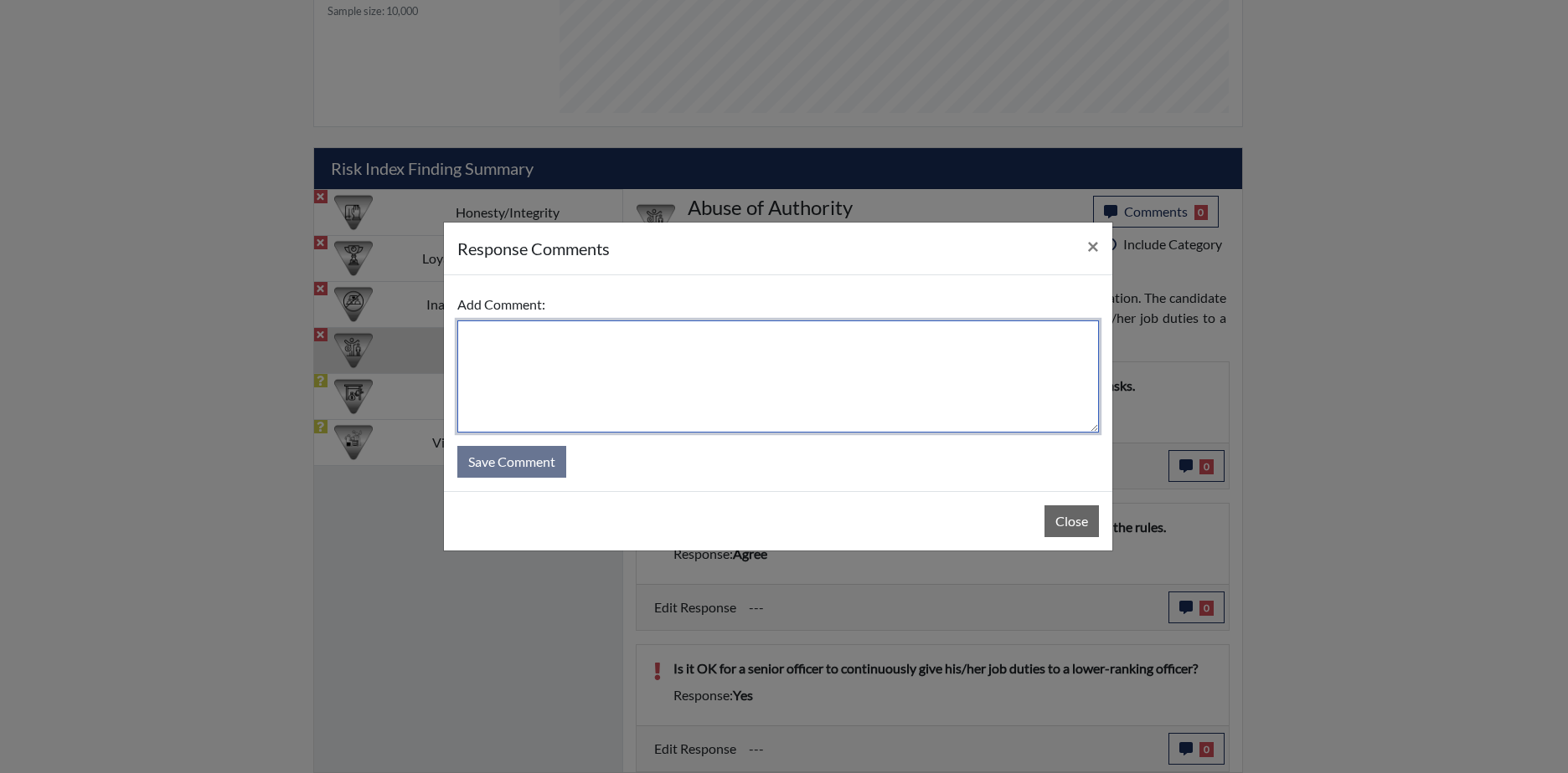
click at [561, 364] on textarea at bounding box center [778, 376] width 641 height 112
type textarea "Disagree, let them do it"
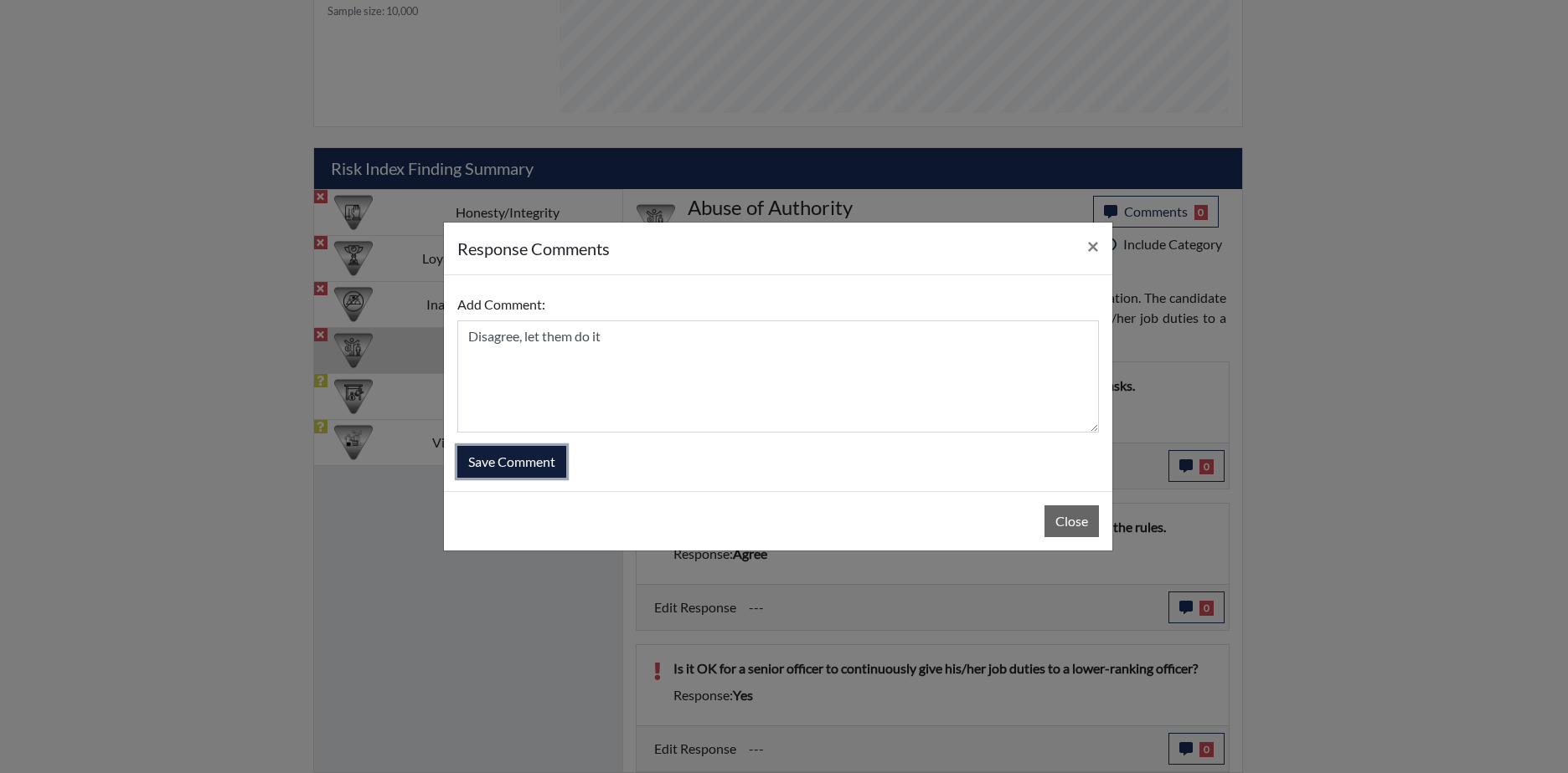
click at [482, 464] on button "Save Comment" at bounding box center [511, 462] width 109 height 32
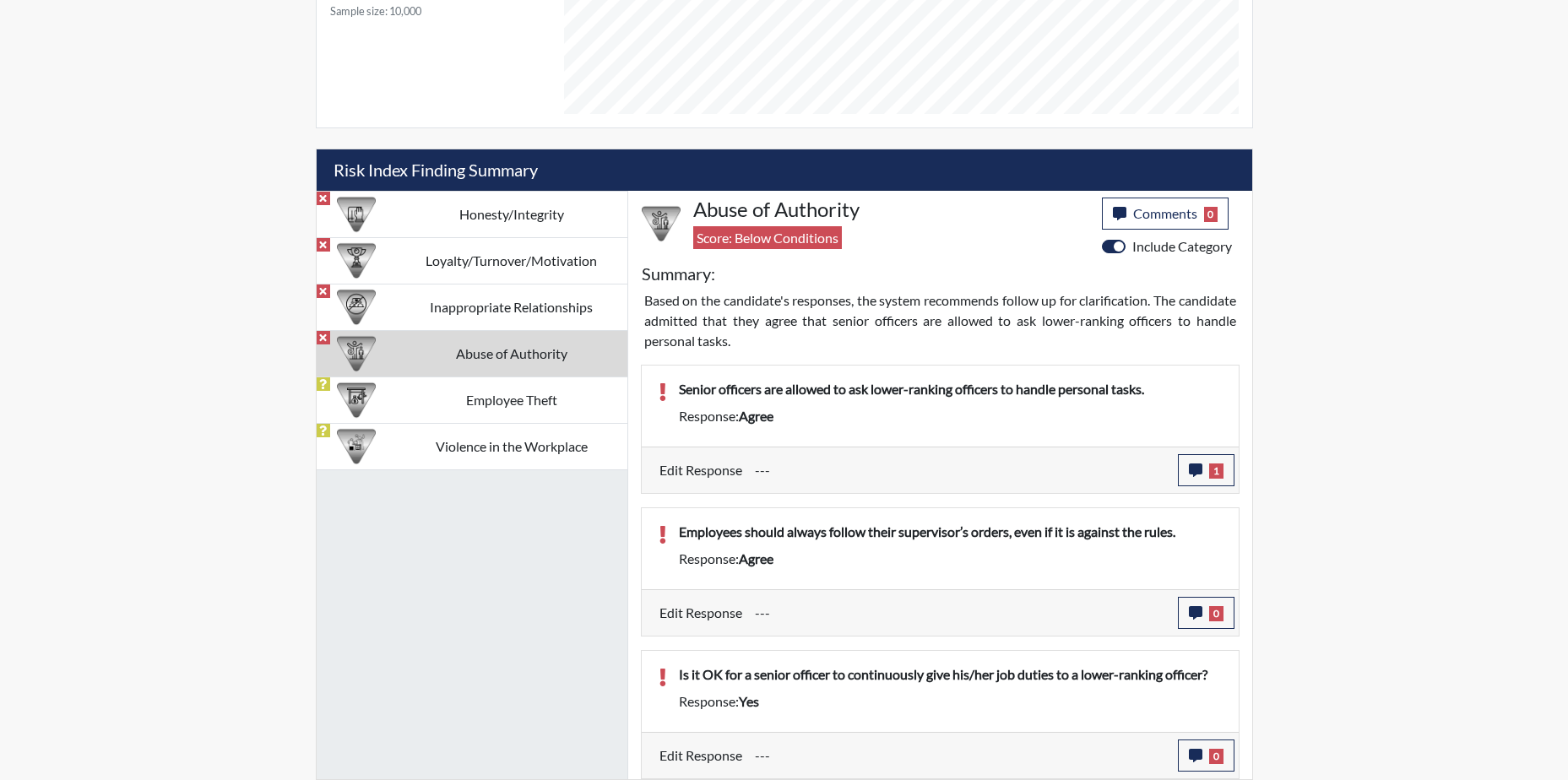
scroll to position [281, 702]
click at [1196, 612] on icon "button" at bounding box center [1196, 613] width 14 height 14
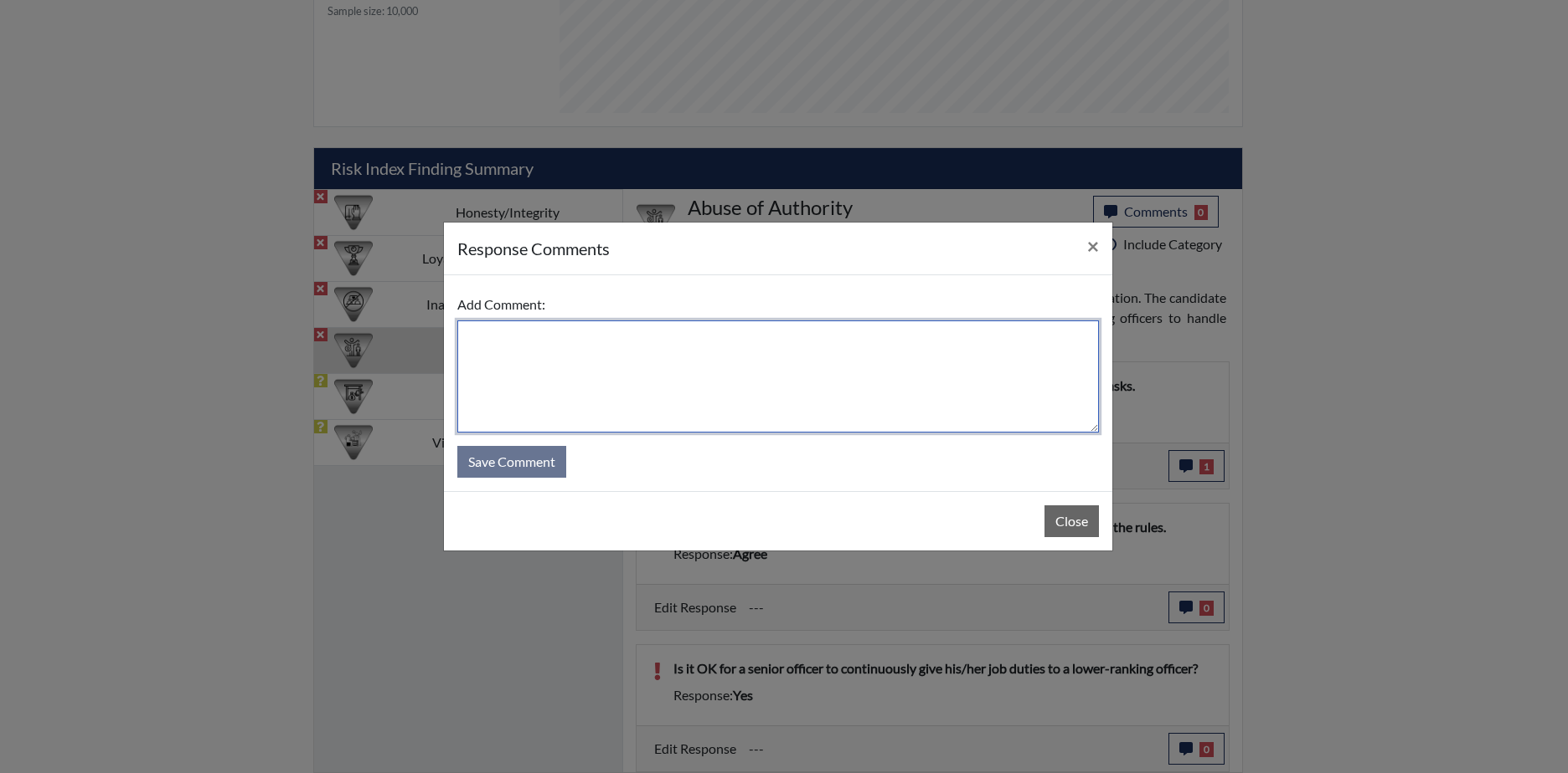
click at [558, 390] on textarea at bounding box center [778, 376] width 641 height 112
type textarea "Disagree, do what right"
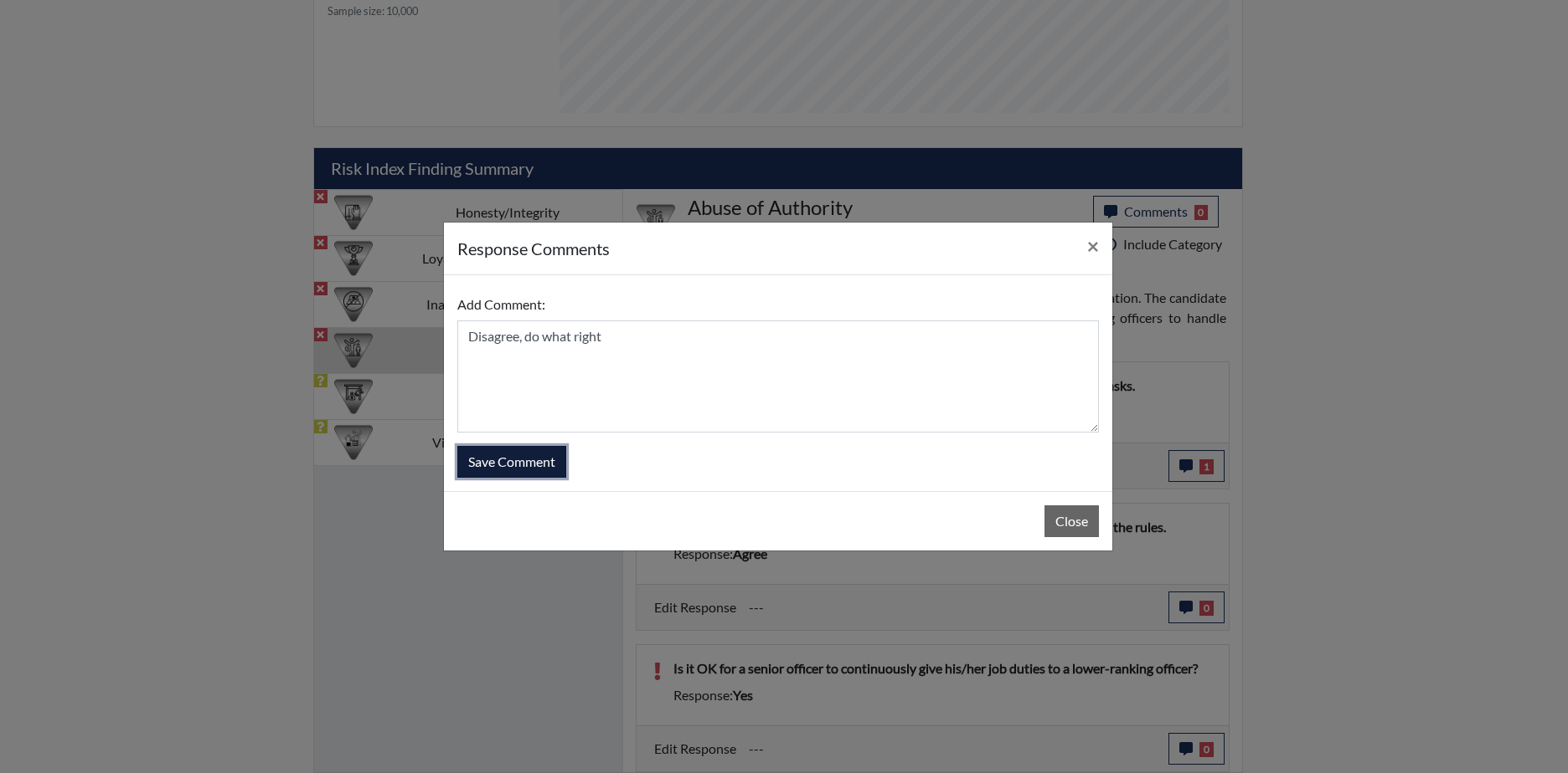
click at [515, 453] on button "Save Comment" at bounding box center [511, 462] width 109 height 32
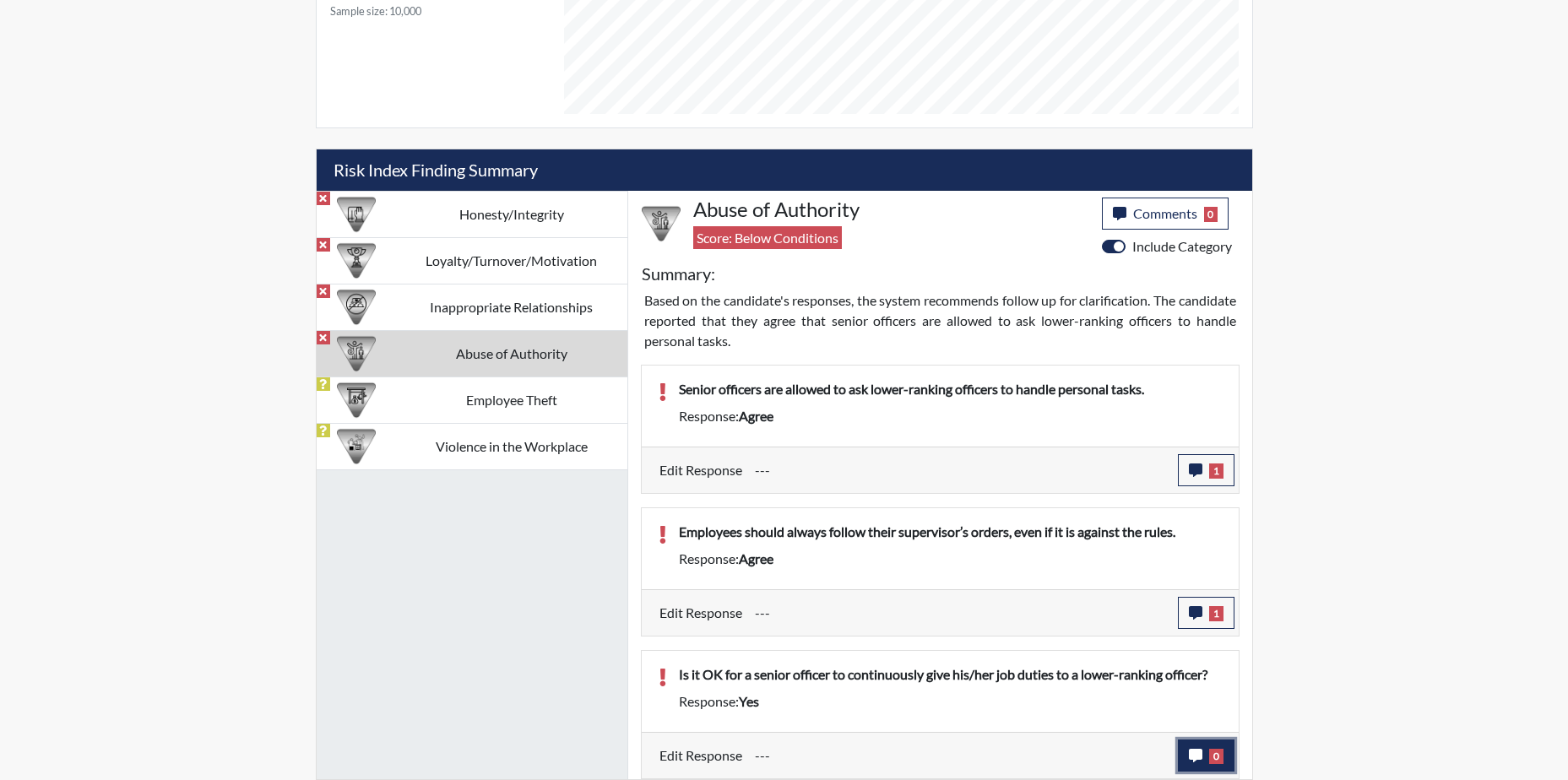
click at [1187, 756] on button "0" at bounding box center [1206, 756] width 57 height 32
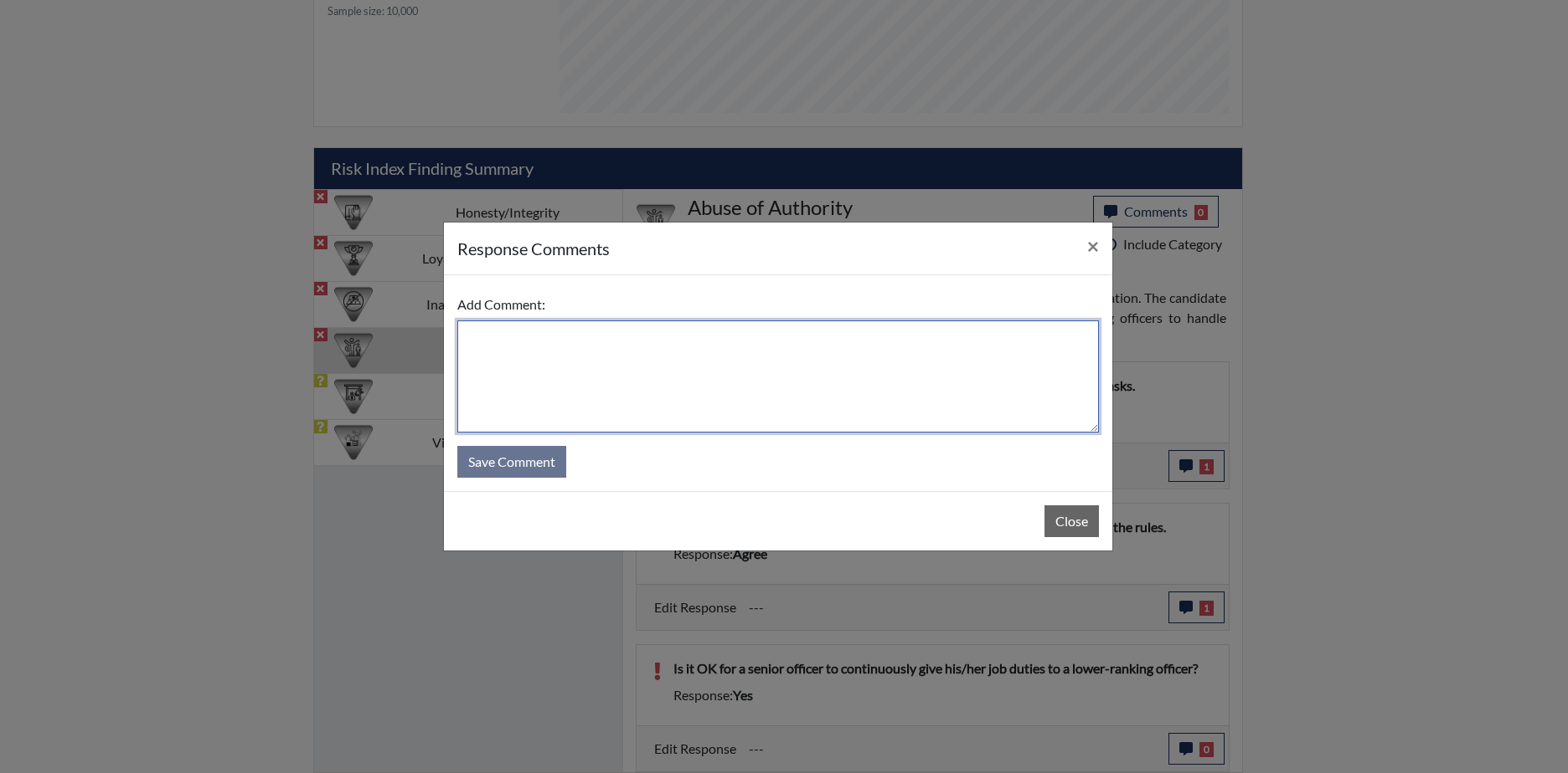
click at [486, 341] on textarea at bounding box center [778, 376] width 641 height 112
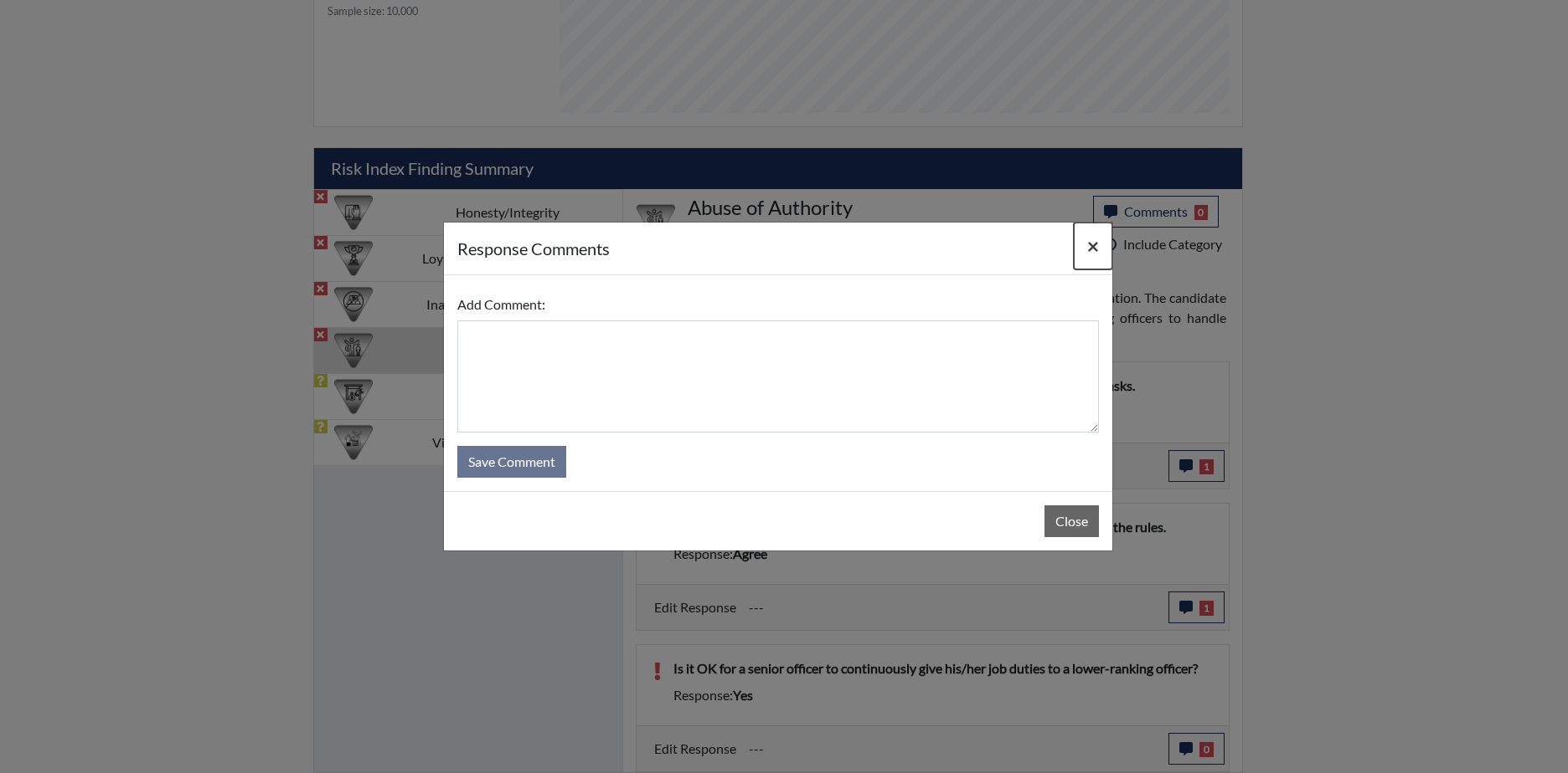
click at [1099, 243] on button "×" at bounding box center [1093, 246] width 39 height 47
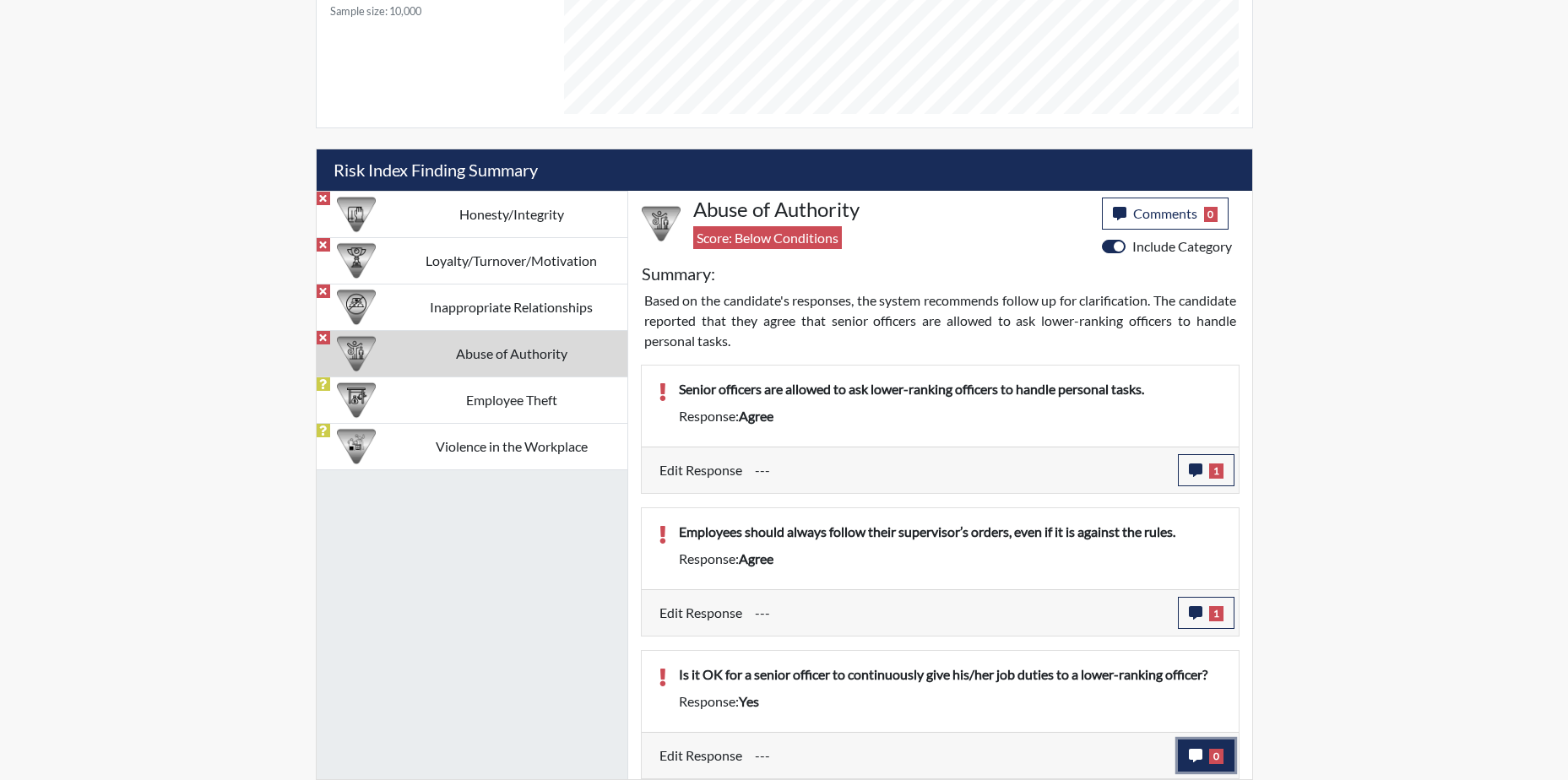
click at [1198, 753] on icon "button" at bounding box center [1196, 756] width 14 height 14
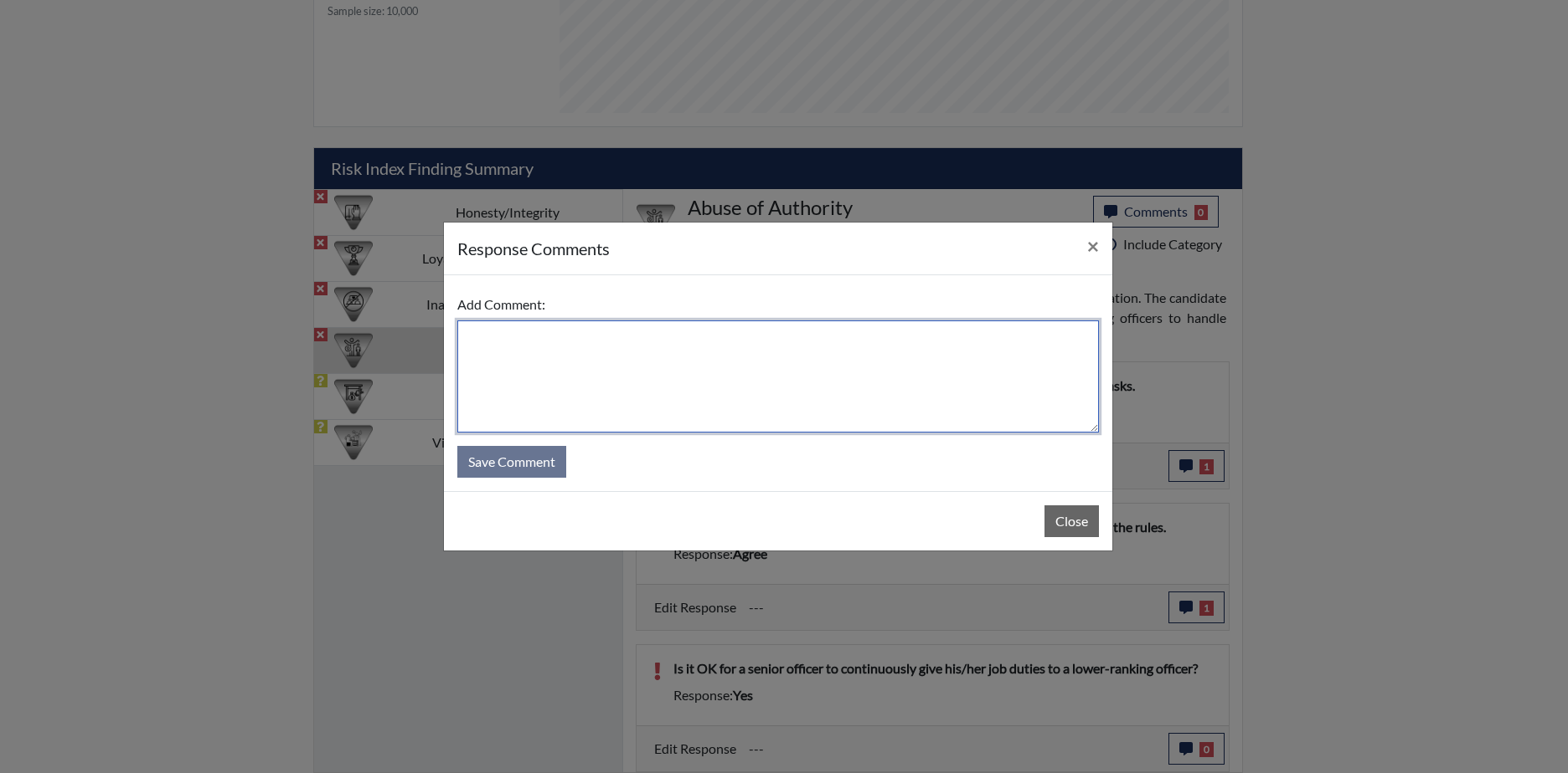
click at [514, 347] on textarea at bounding box center [778, 376] width 641 height 112
type textarea "No, let them do it"
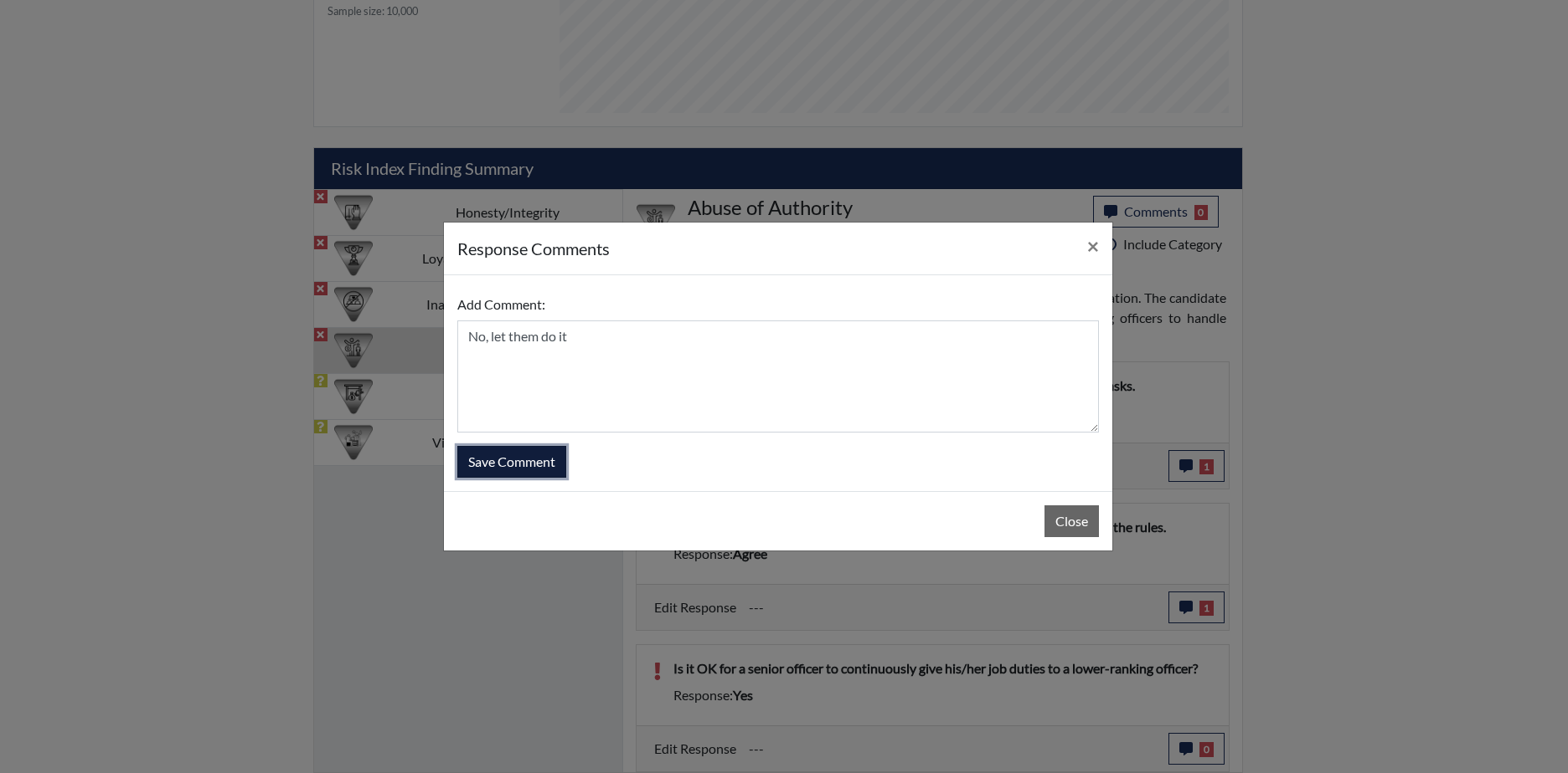
click at [509, 460] on button "Save Comment" at bounding box center [511, 462] width 109 height 32
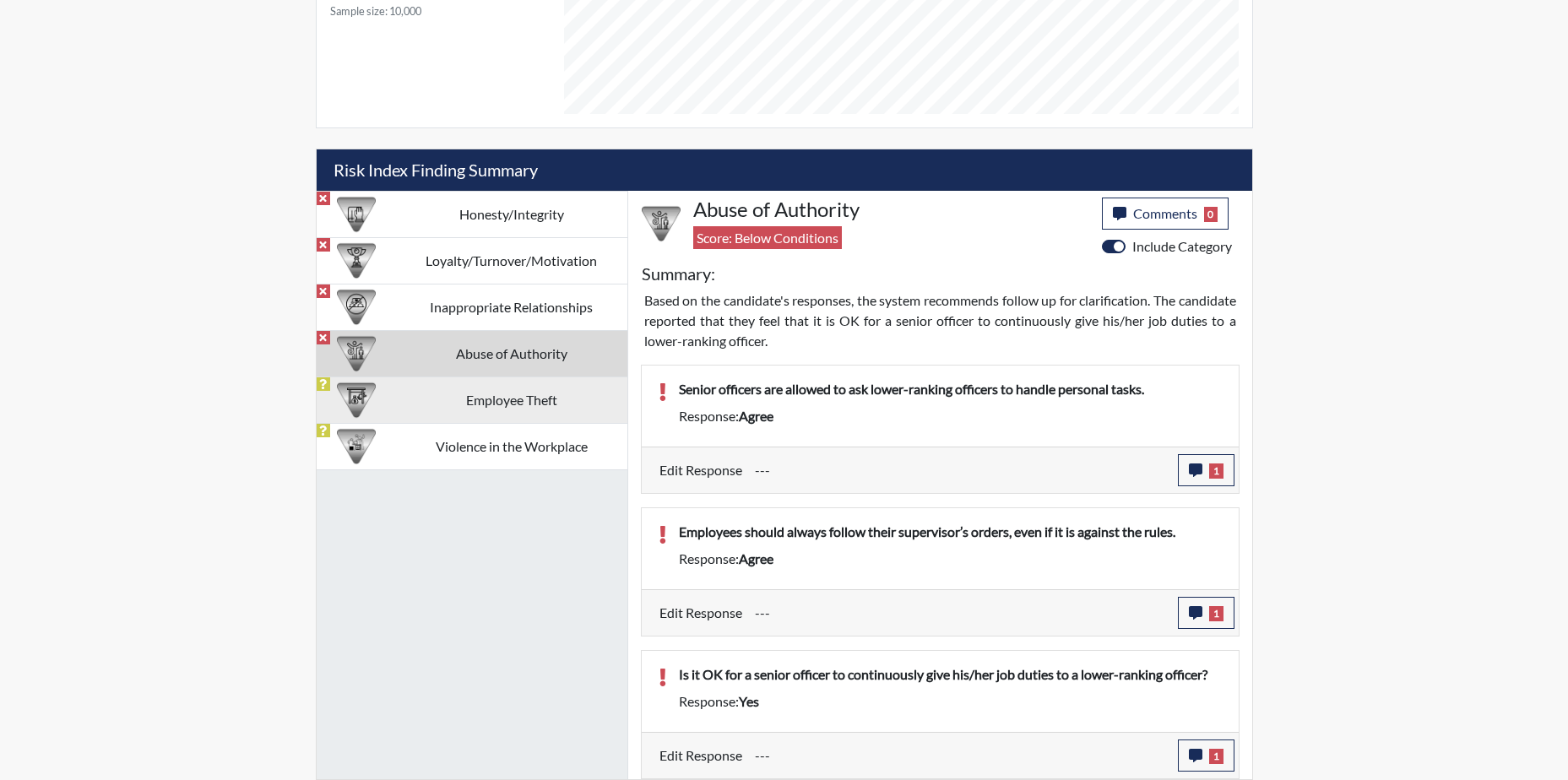
click at [526, 391] on td "Employee Theft" at bounding box center [512, 400] width 231 height 47
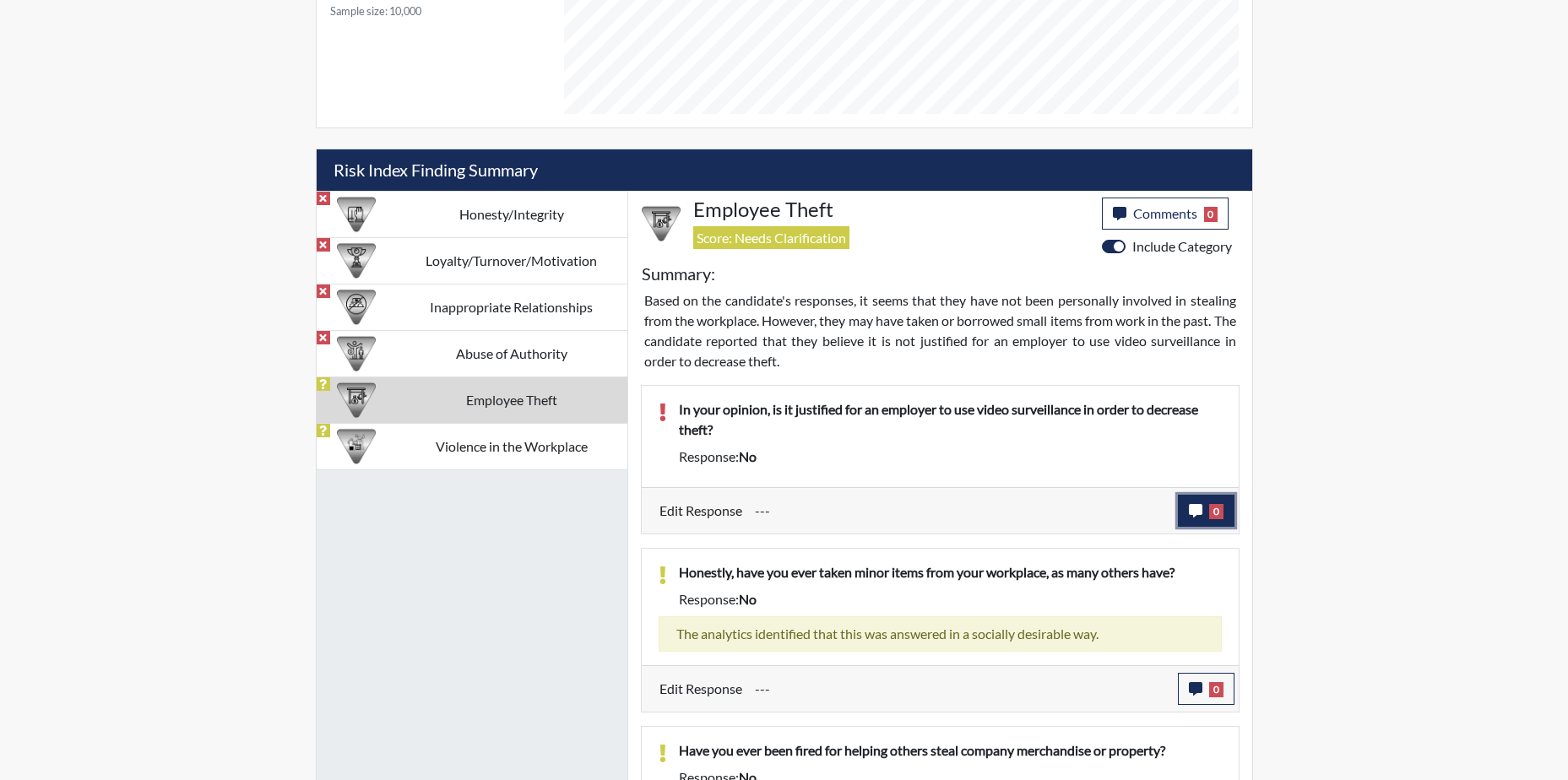
click at [1192, 509] on icon "button" at bounding box center [1196, 511] width 14 height 14
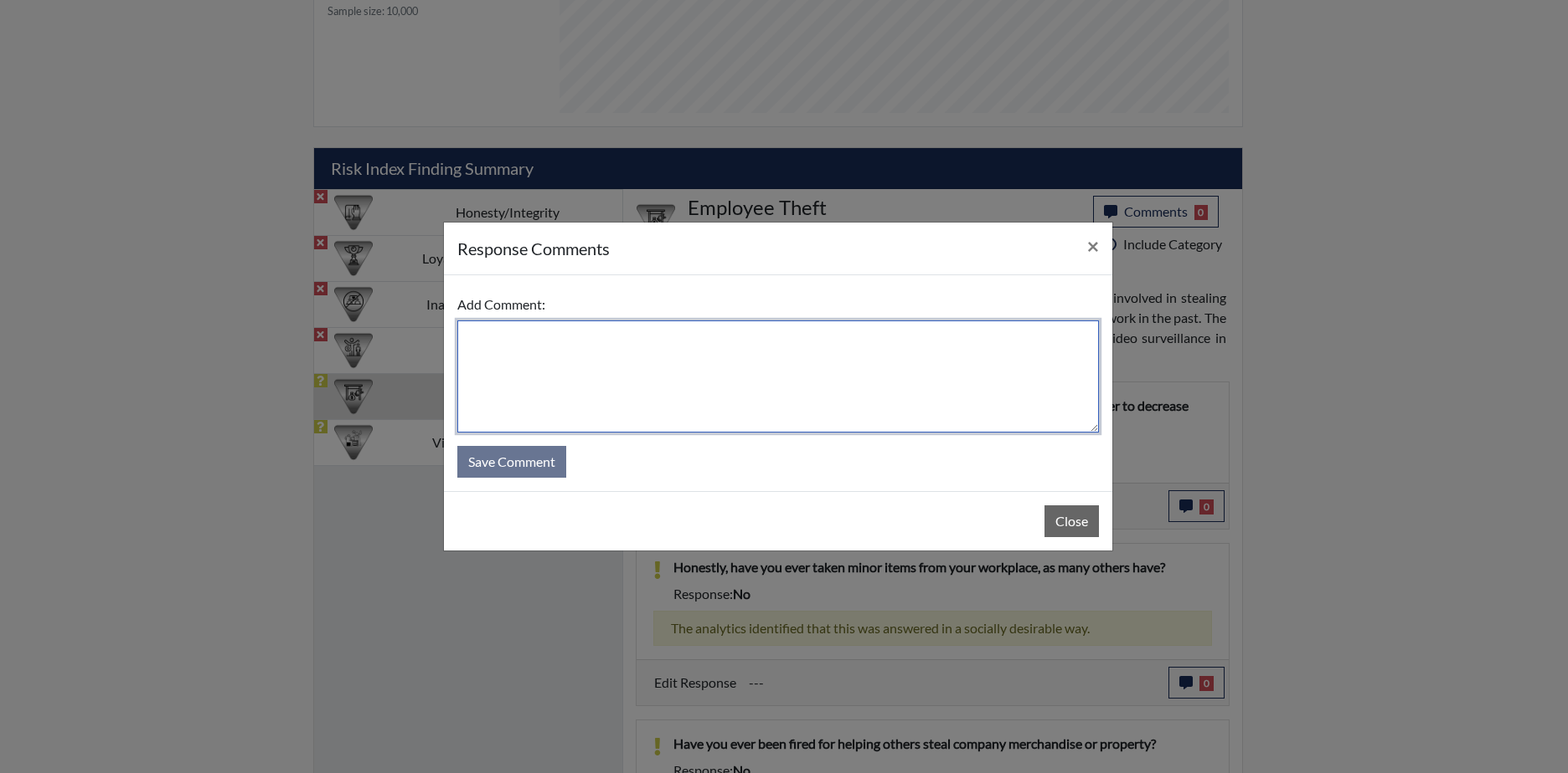
drag, startPoint x: 488, startPoint y: 365, endPoint x: 501, endPoint y: 379, distance: 19.1
click at [488, 366] on textarea at bounding box center [778, 376] width 641 height 112
type textarea "yes"
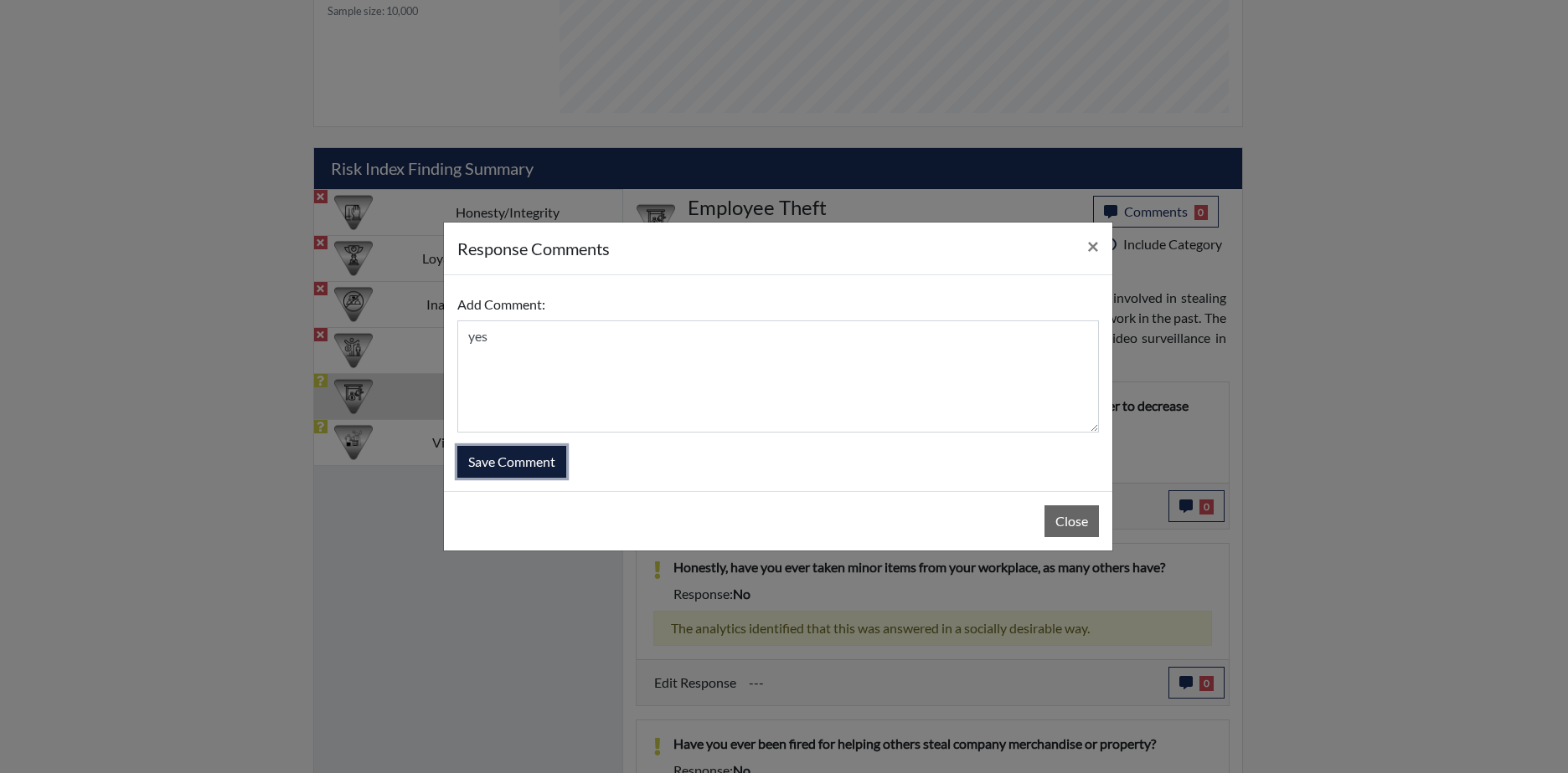
click at [514, 464] on button "Save Comment" at bounding box center [511, 462] width 109 height 32
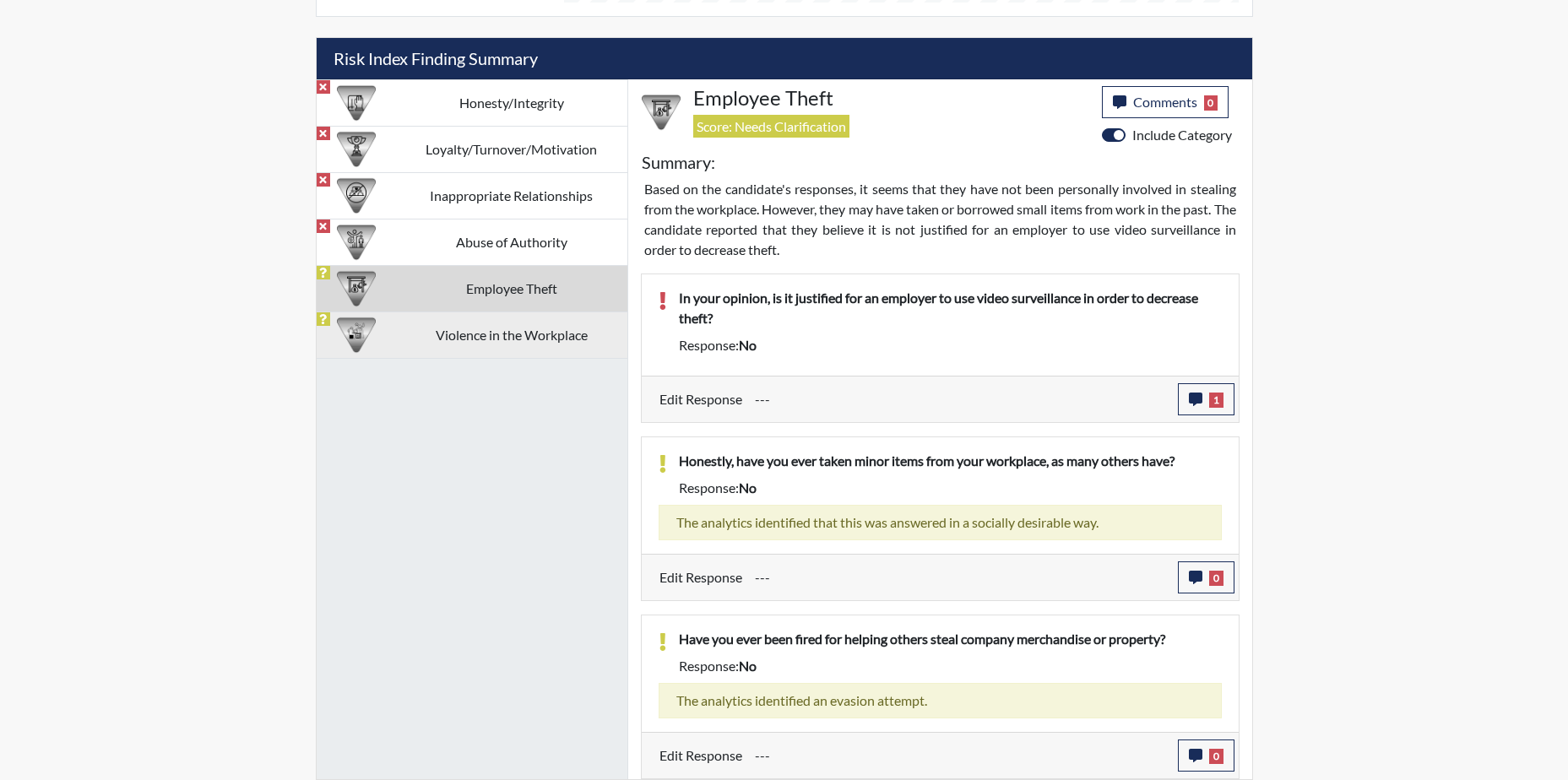
click at [537, 334] on td "Violence in the Workplace" at bounding box center [512, 334] width 231 height 47
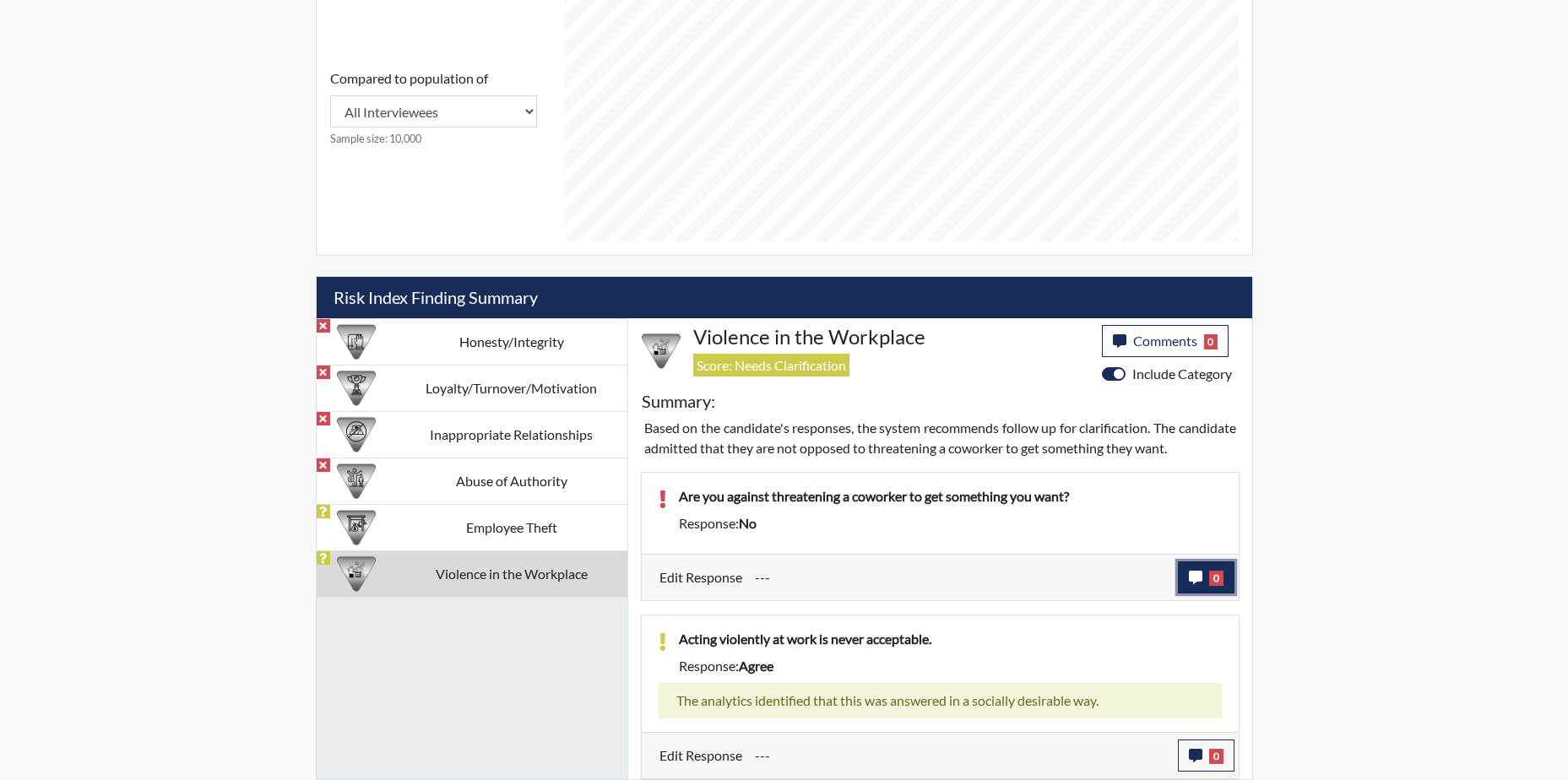
click at [1196, 579] on icon "button" at bounding box center [1196, 578] width 14 height 14
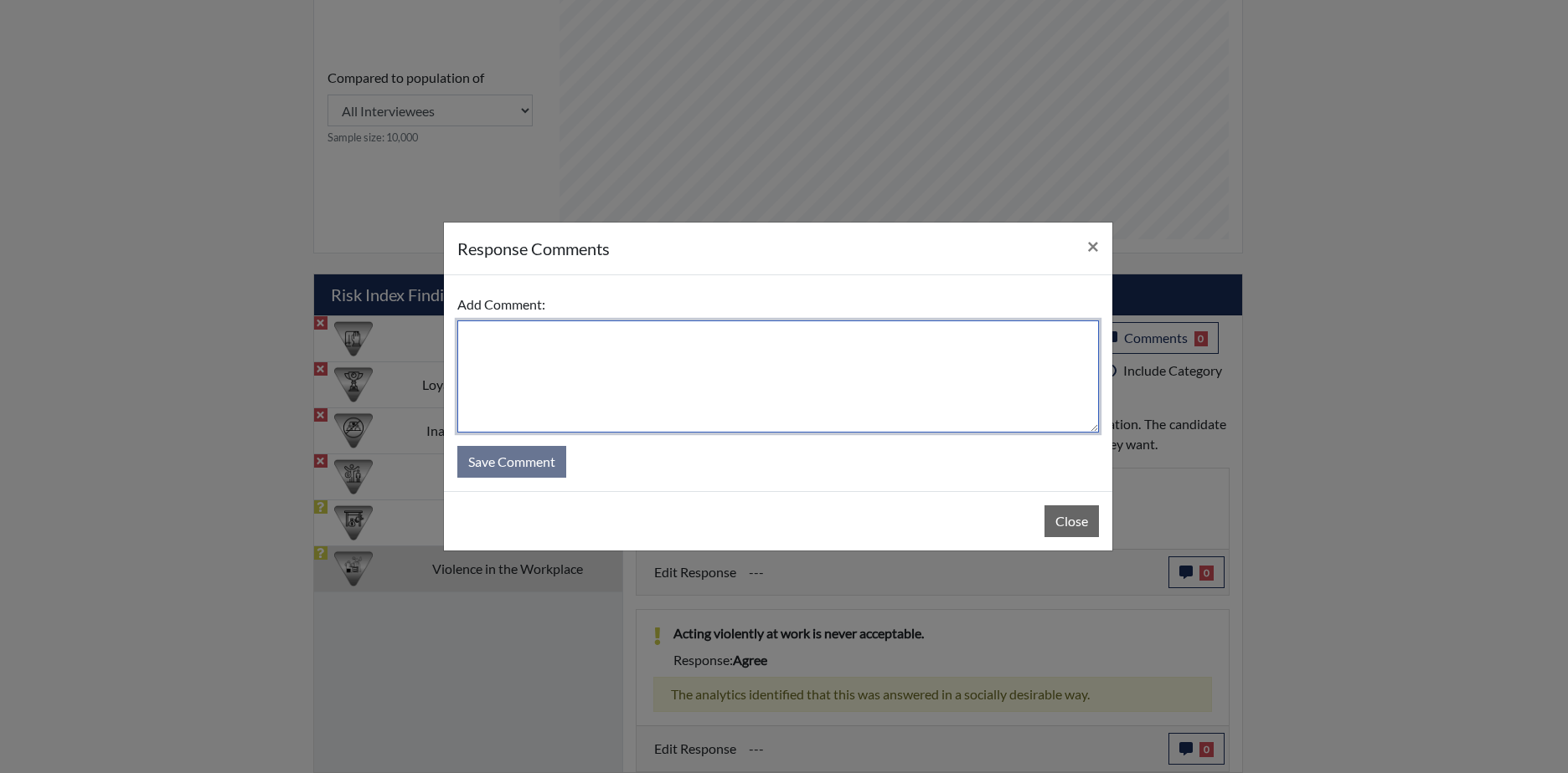
click at [550, 383] on textarea at bounding box center [778, 376] width 641 height 112
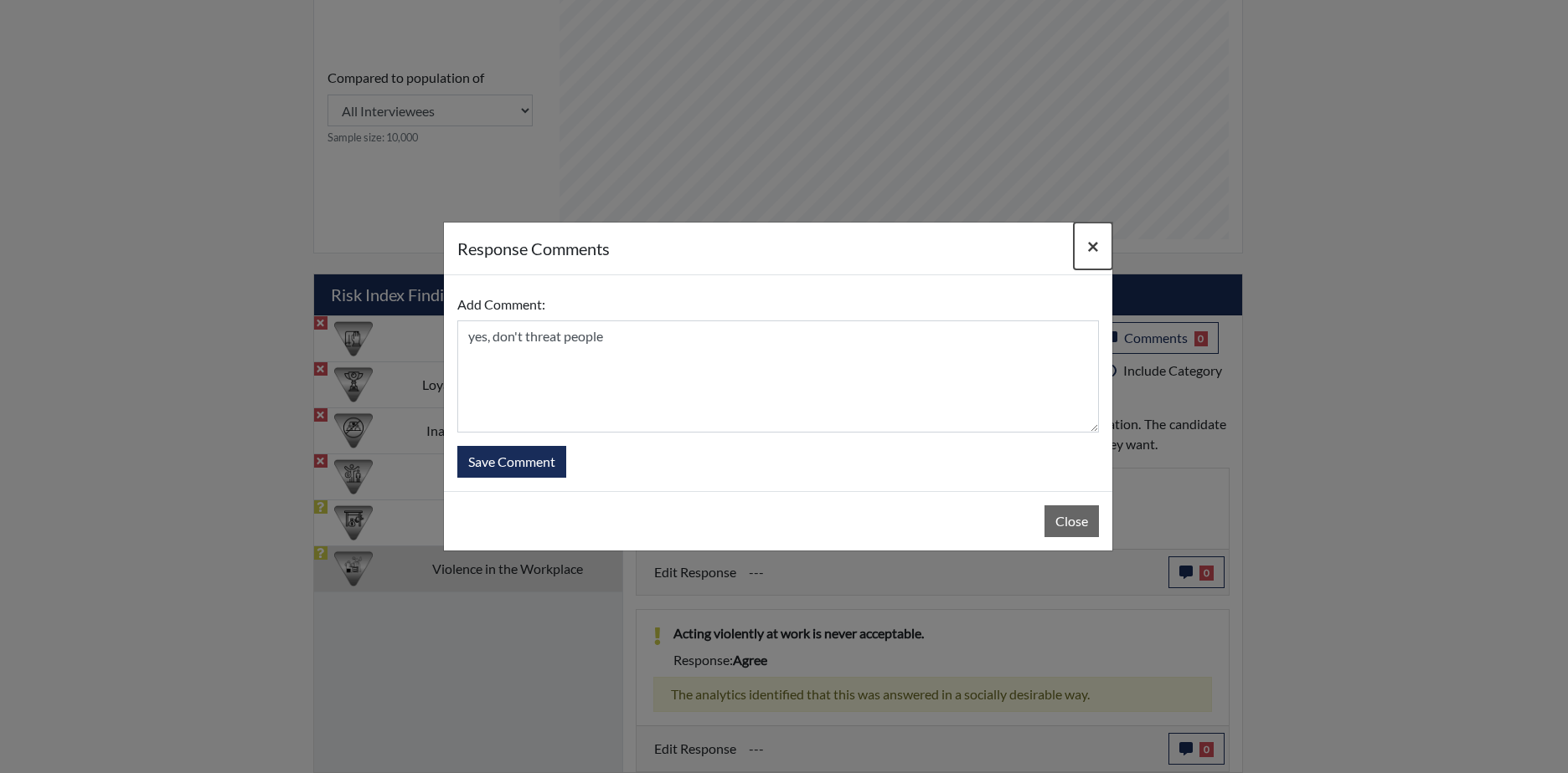
click at [1105, 246] on button "×" at bounding box center [1093, 246] width 39 height 47
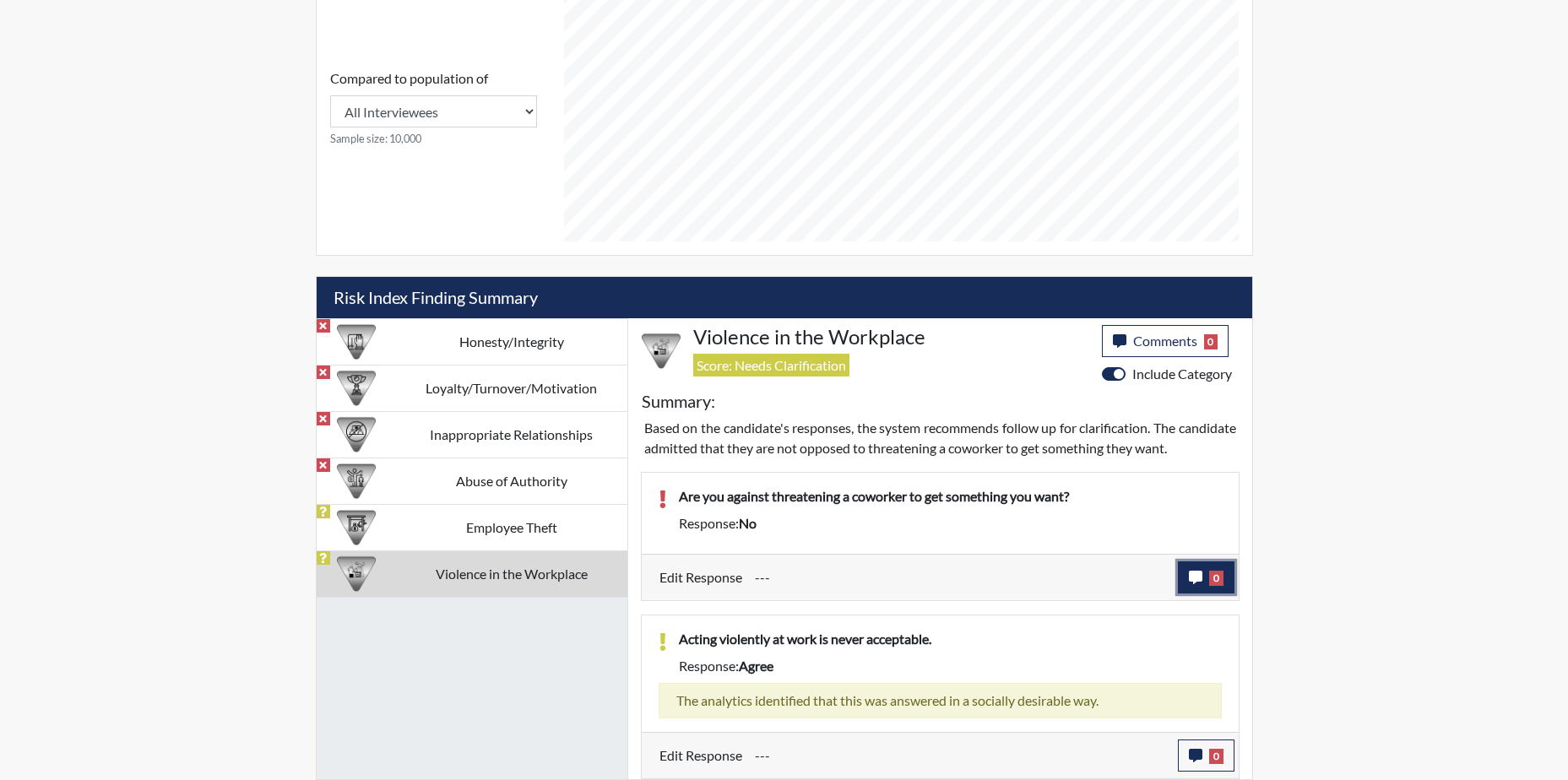
click at [1190, 572] on icon "button" at bounding box center [1196, 578] width 14 height 14
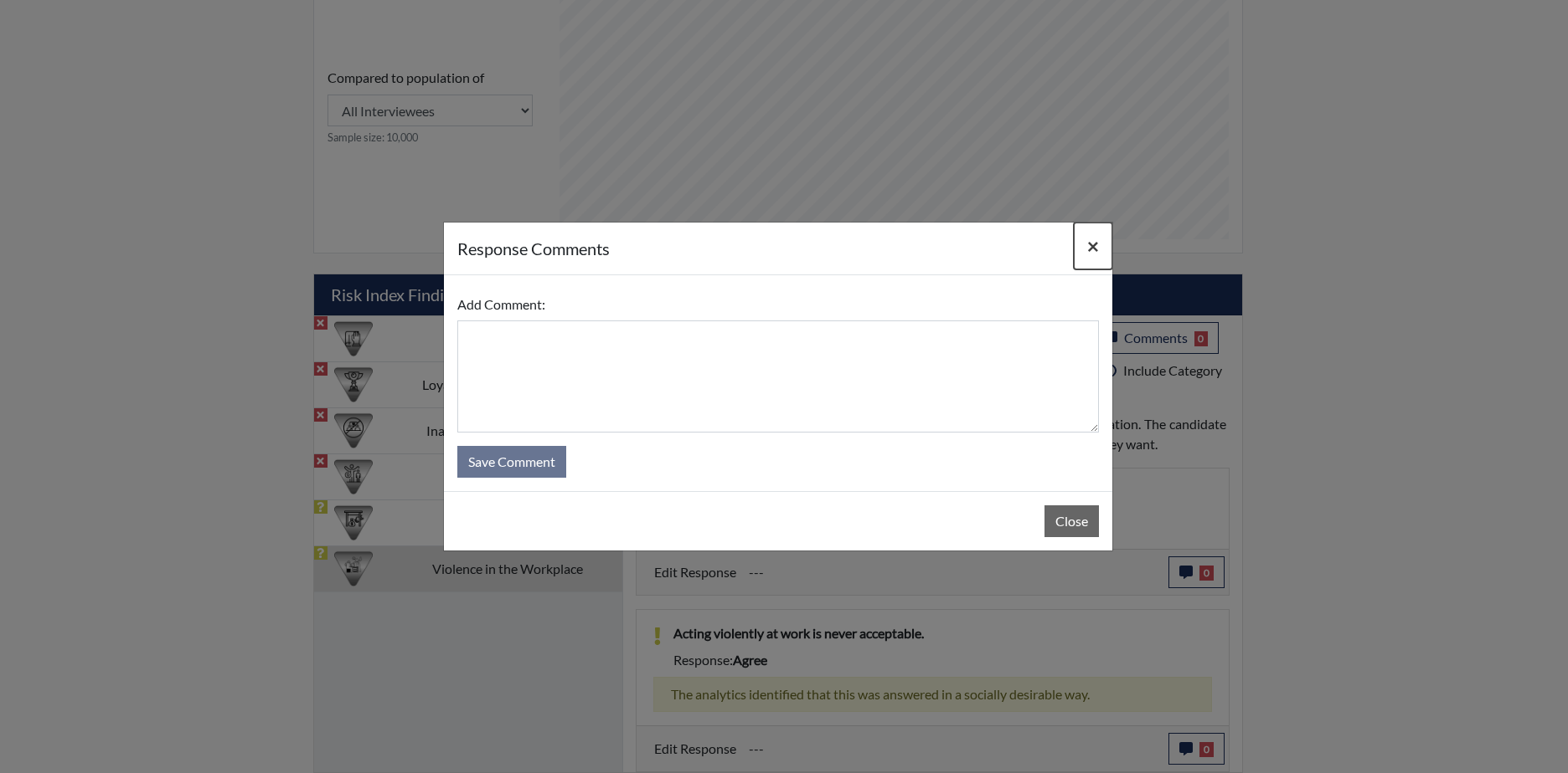
click at [1094, 239] on span "×" at bounding box center [1093, 245] width 12 height 24
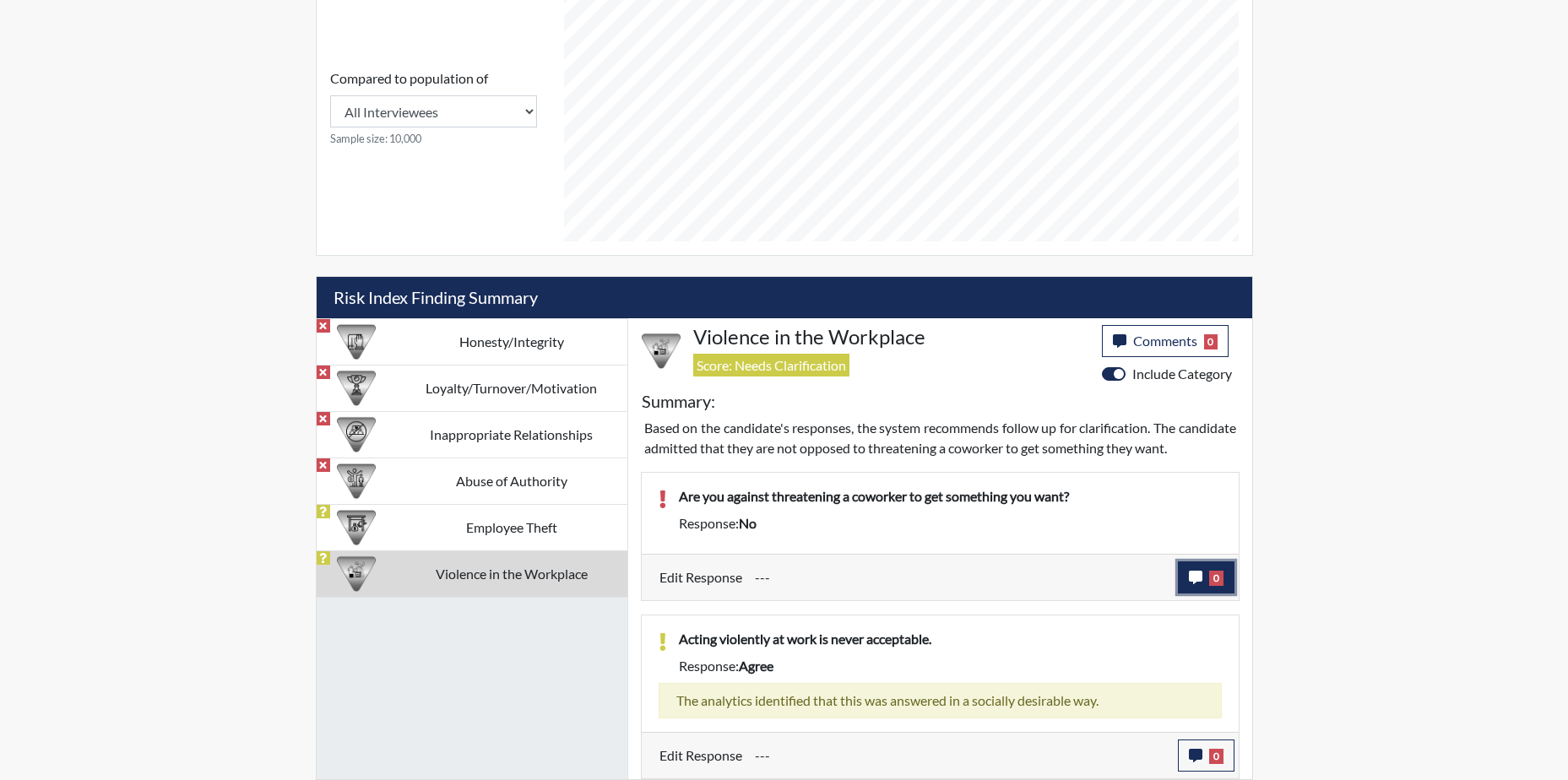
click at [1193, 574] on icon "button" at bounding box center [1196, 578] width 14 height 14
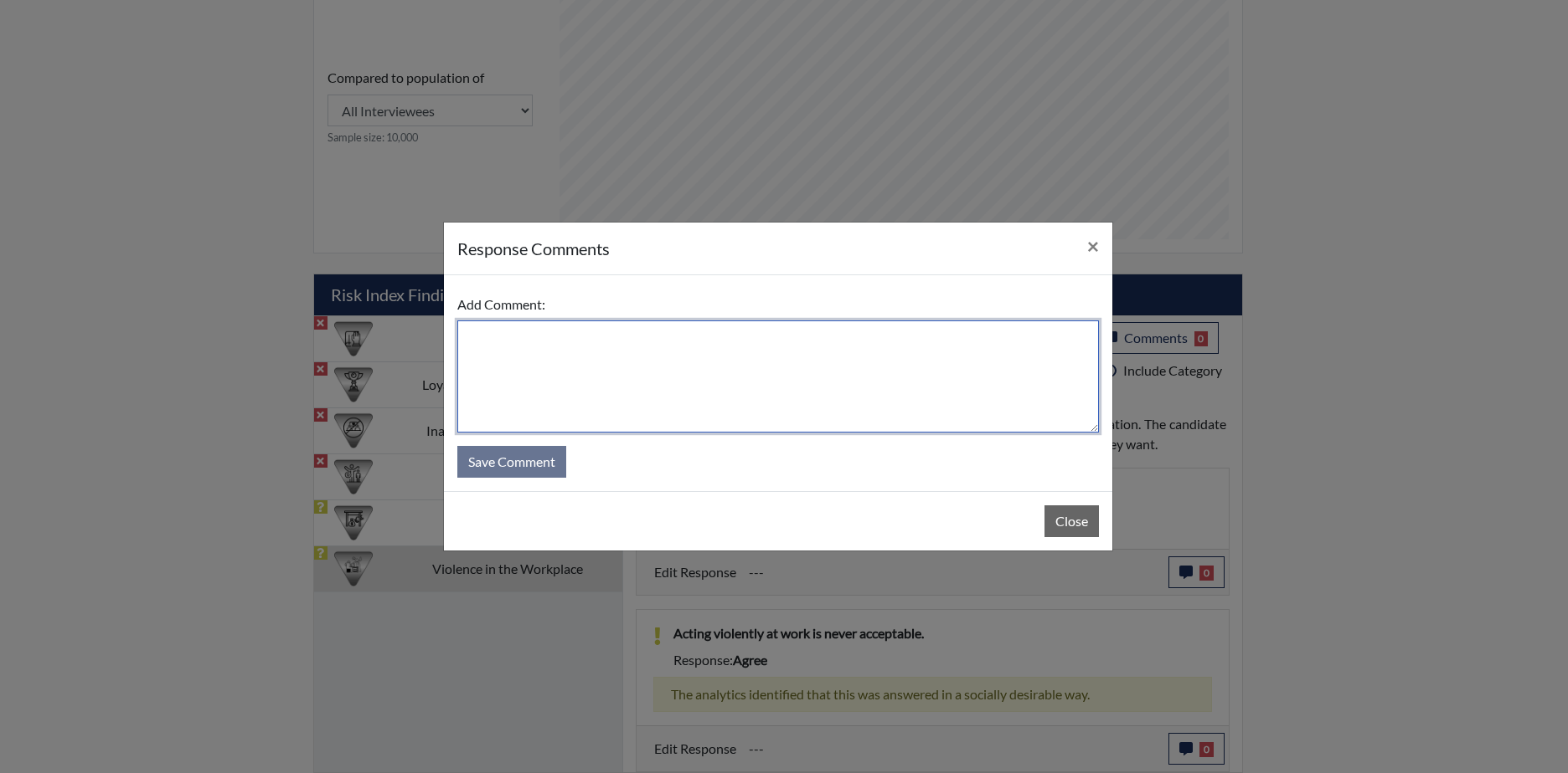
click at [559, 356] on textarea at bounding box center [778, 376] width 641 height 112
click at [683, 338] on textarea "Yes, you don't have to threat people" at bounding box center [778, 376] width 641 height 112
type textarea "Yes, you don't have to threatening people"
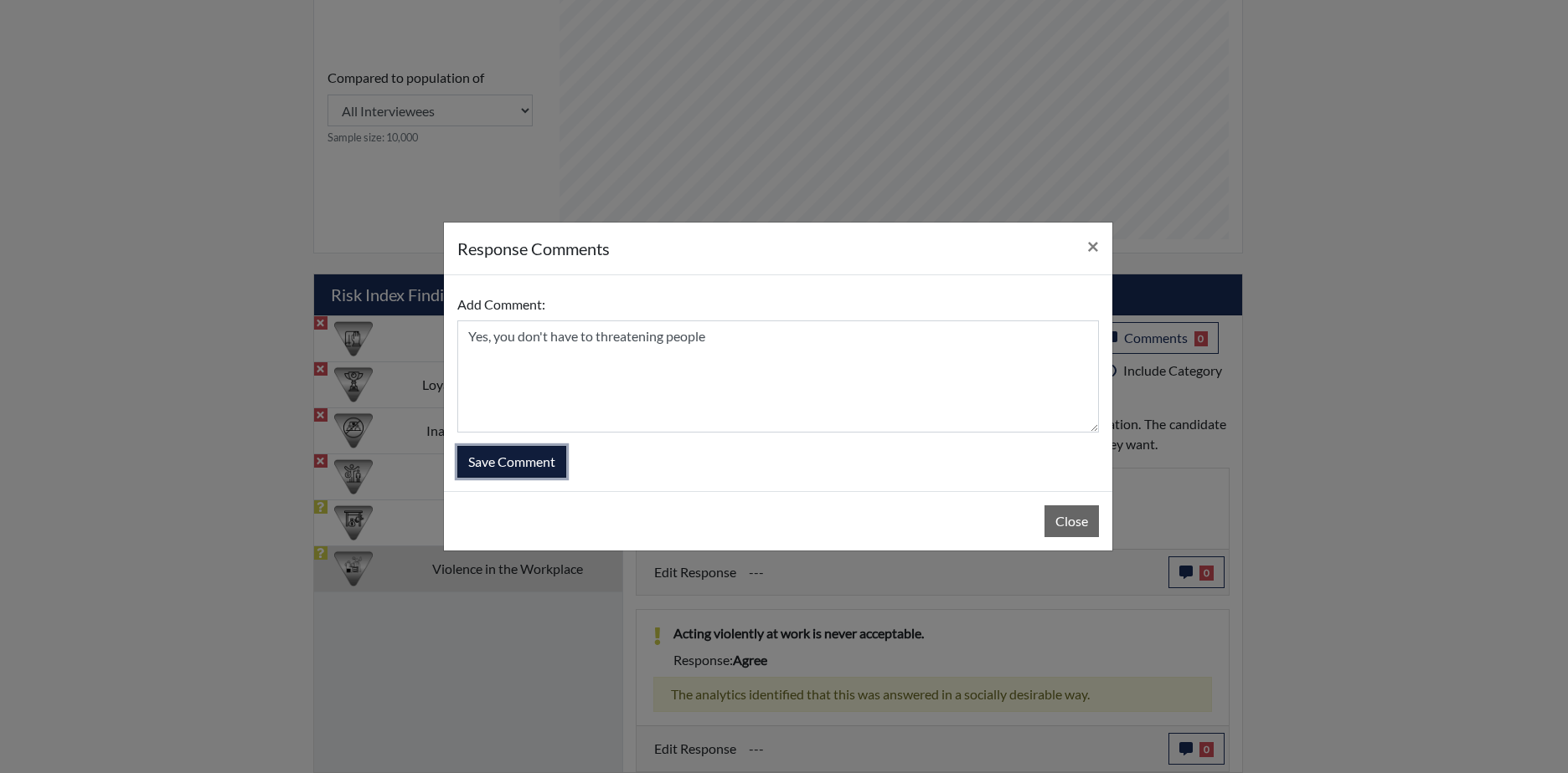
click at [504, 459] on button "Save Comment" at bounding box center [511, 462] width 109 height 32
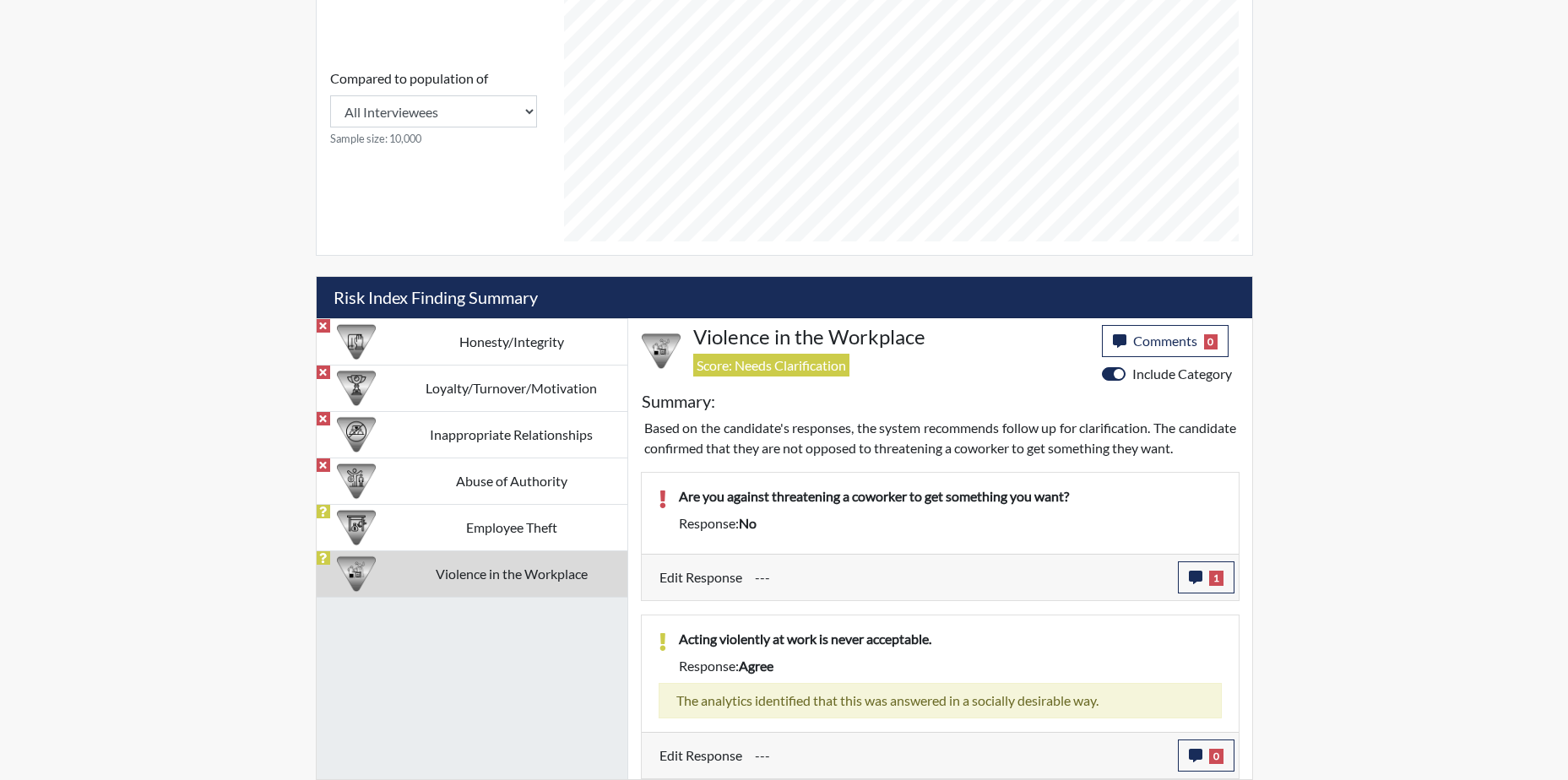
scroll to position [766, 0]
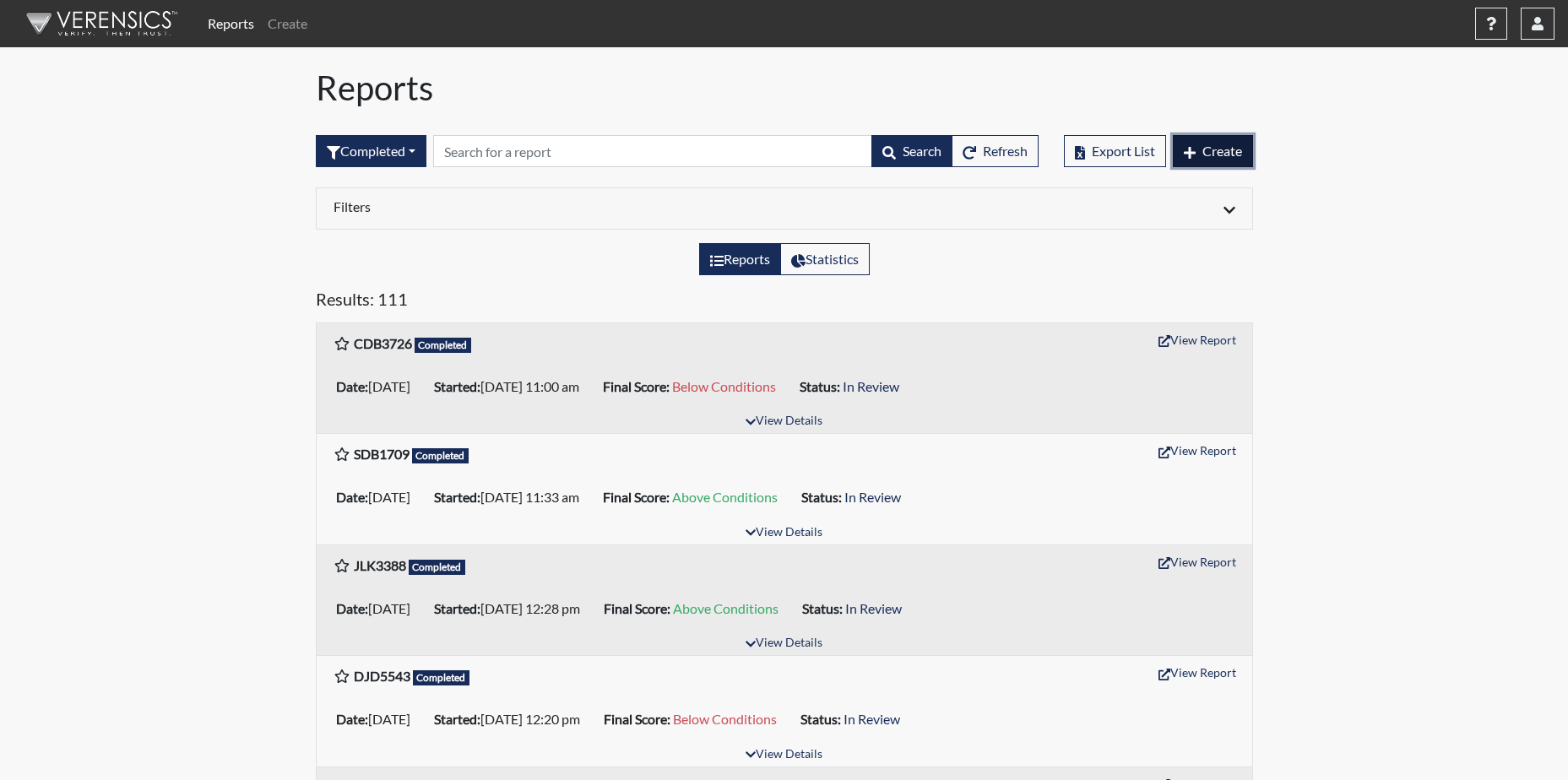
click at [1193, 143] on button "Create" at bounding box center [1213, 151] width 80 height 32
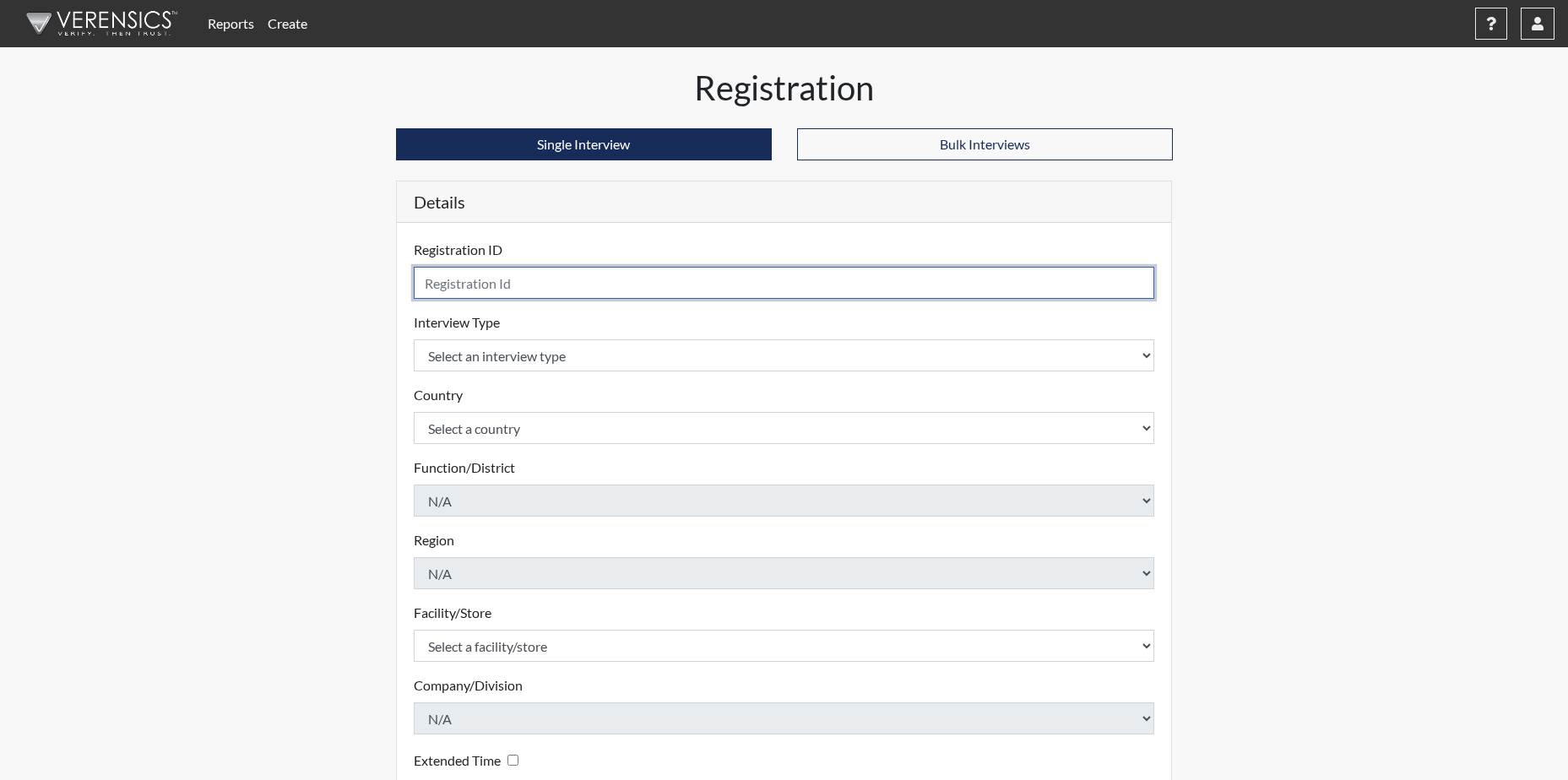
click at [517, 282] on input "text" at bounding box center [784, 283] width 741 height 32
type input "MLS9881"
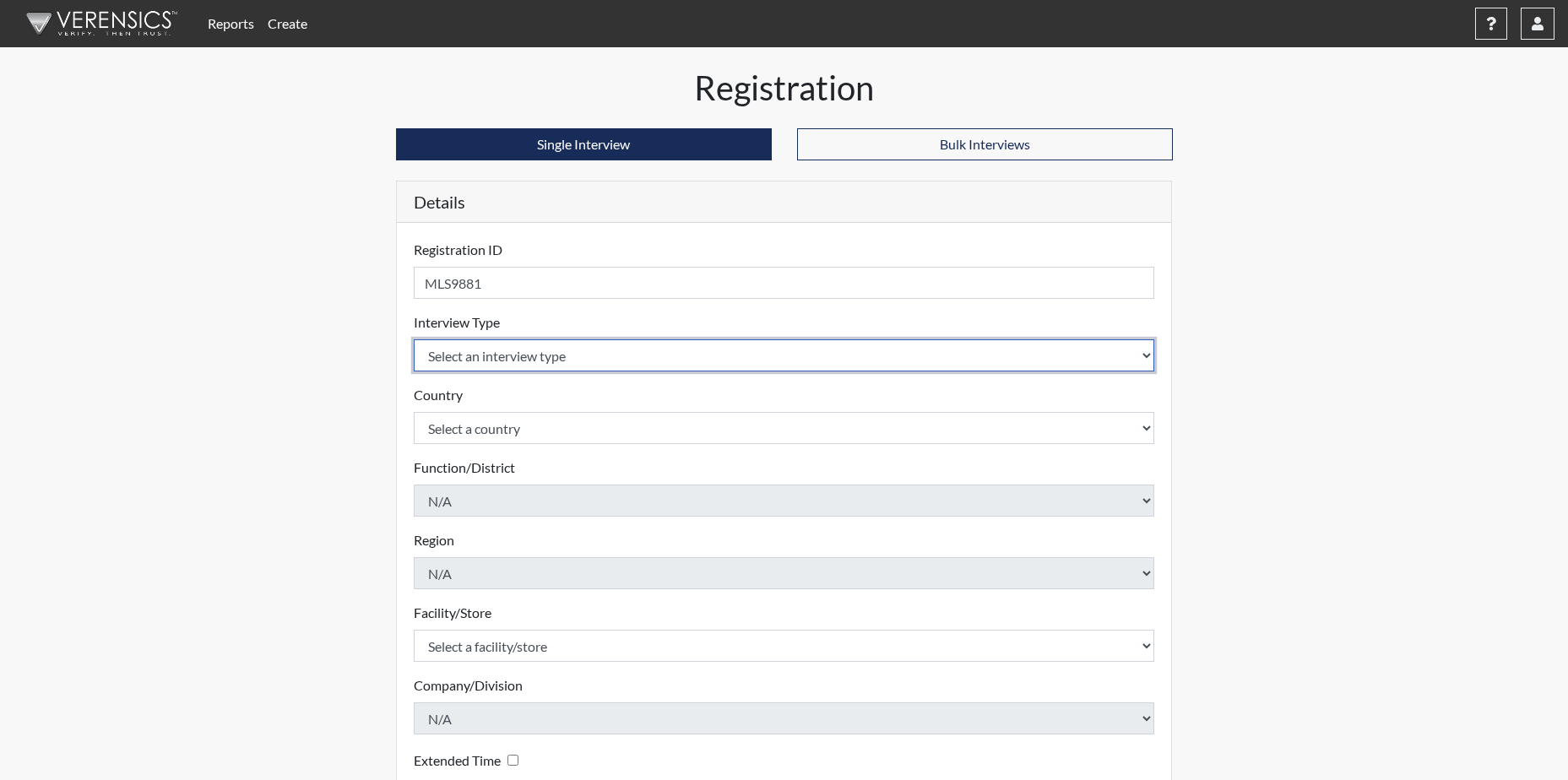
click at [531, 353] on select "Select an interview type Corrections Pre-Employment" at bounding box center [784, 356] width 741 height 32
select select "ff733e93-e1bf-11ea-9c9f-0eff0cf7eb8f"
click at [413, 339] on select "Select an interview type Corrections Pre-Employment" at bounding box center [784, 356] width 741 height 32
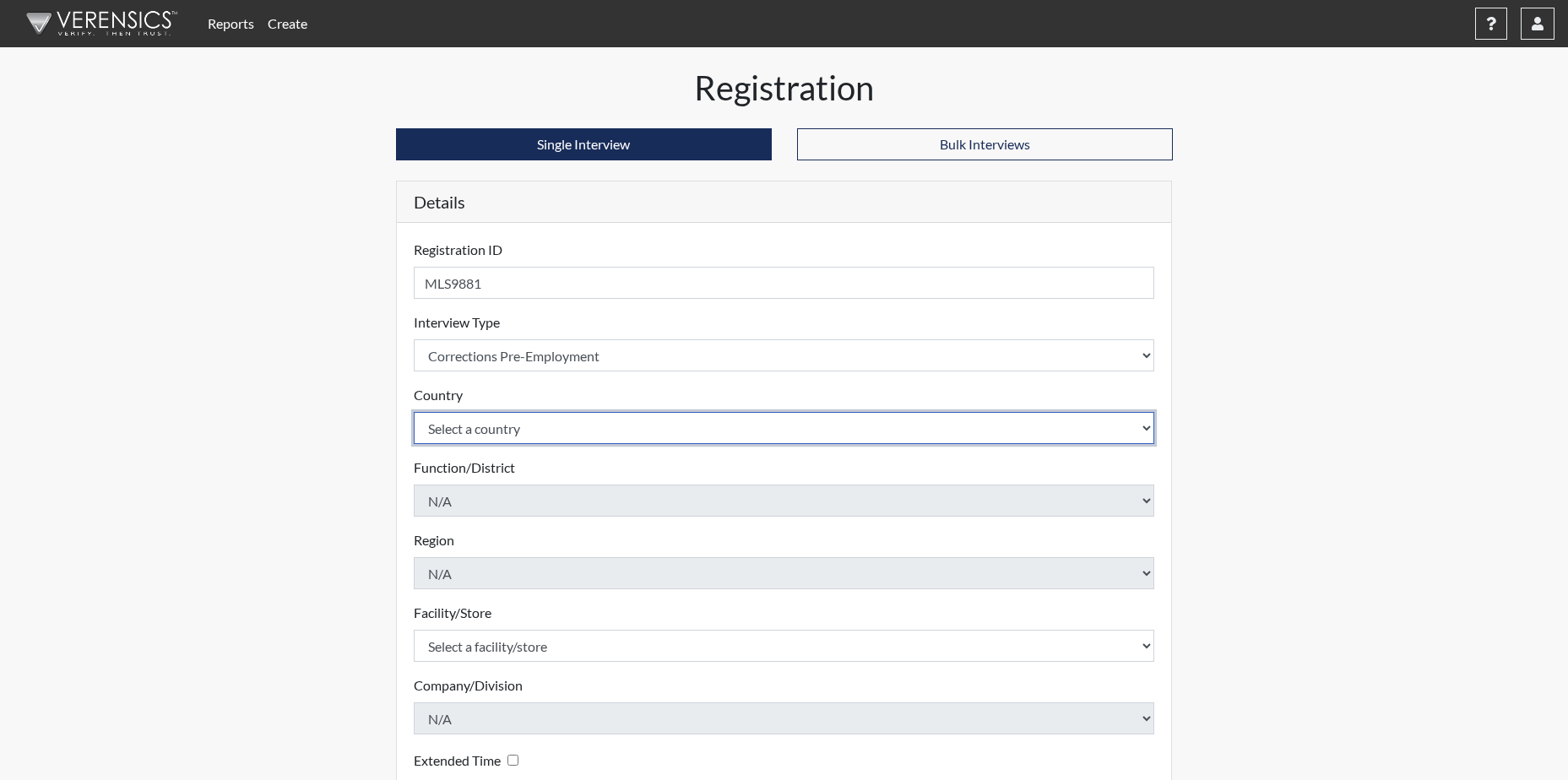
click at [511, 425] on select "Select a country United States Mexico" at bounding box center [784, 428] width 741 height 32
select select "united-states-of-america"
click at [413, 412] on select "Select a country United States Mexico" at bounding box center [784, 428] width 741 height 32
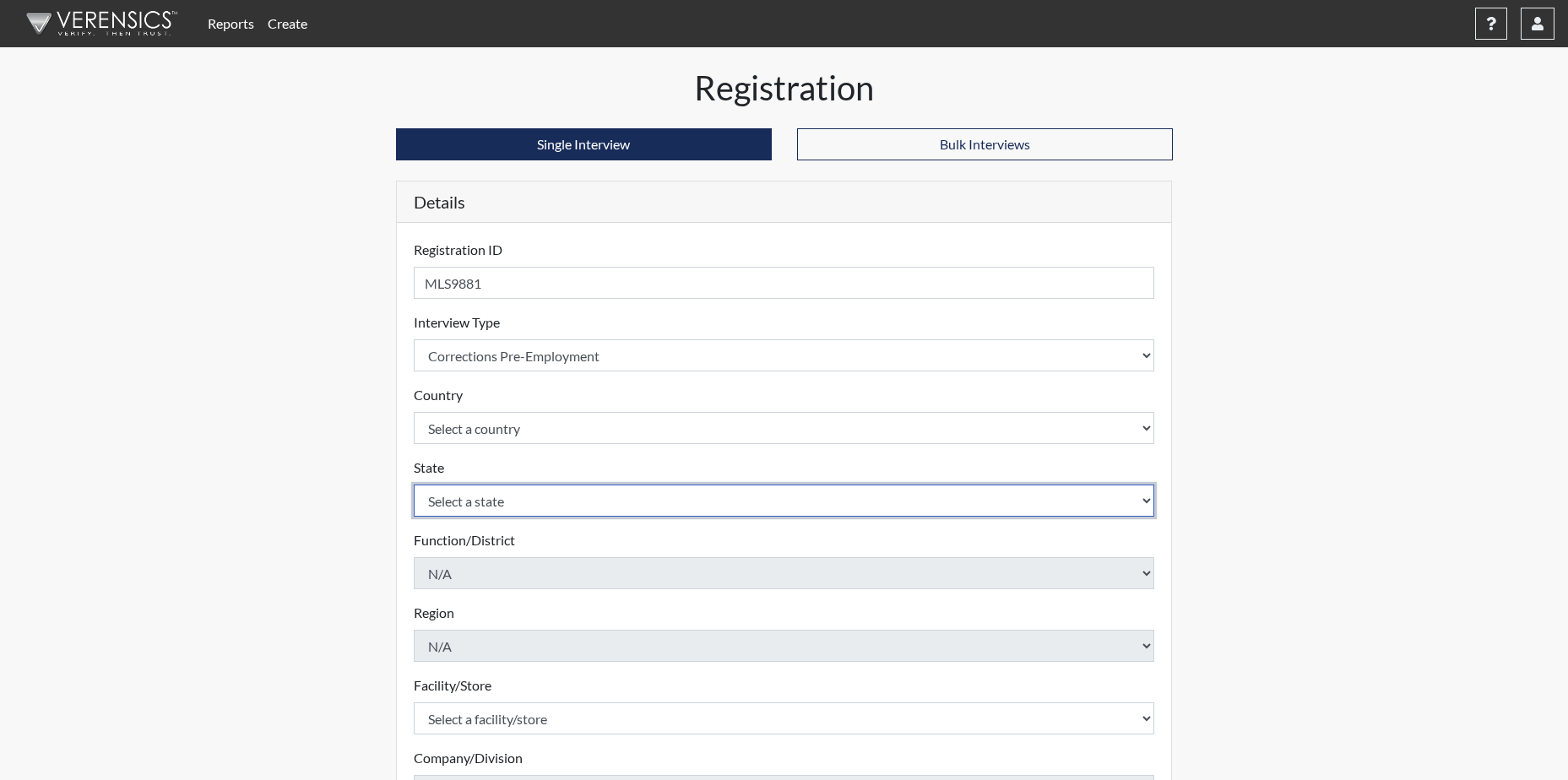
click at [502, 503] on select "Select a state Alabama Alaska Arizona Arkansas California Colorado Connecticut …" at bounding box center [784, 501] width 741 height 32
select select "GA"
click at [413, 485] on select "Select a state Alabama Alaska Arizona Arkansas California Colorado Connecticut …" at bounding box center [784, 501] width 741 height 32
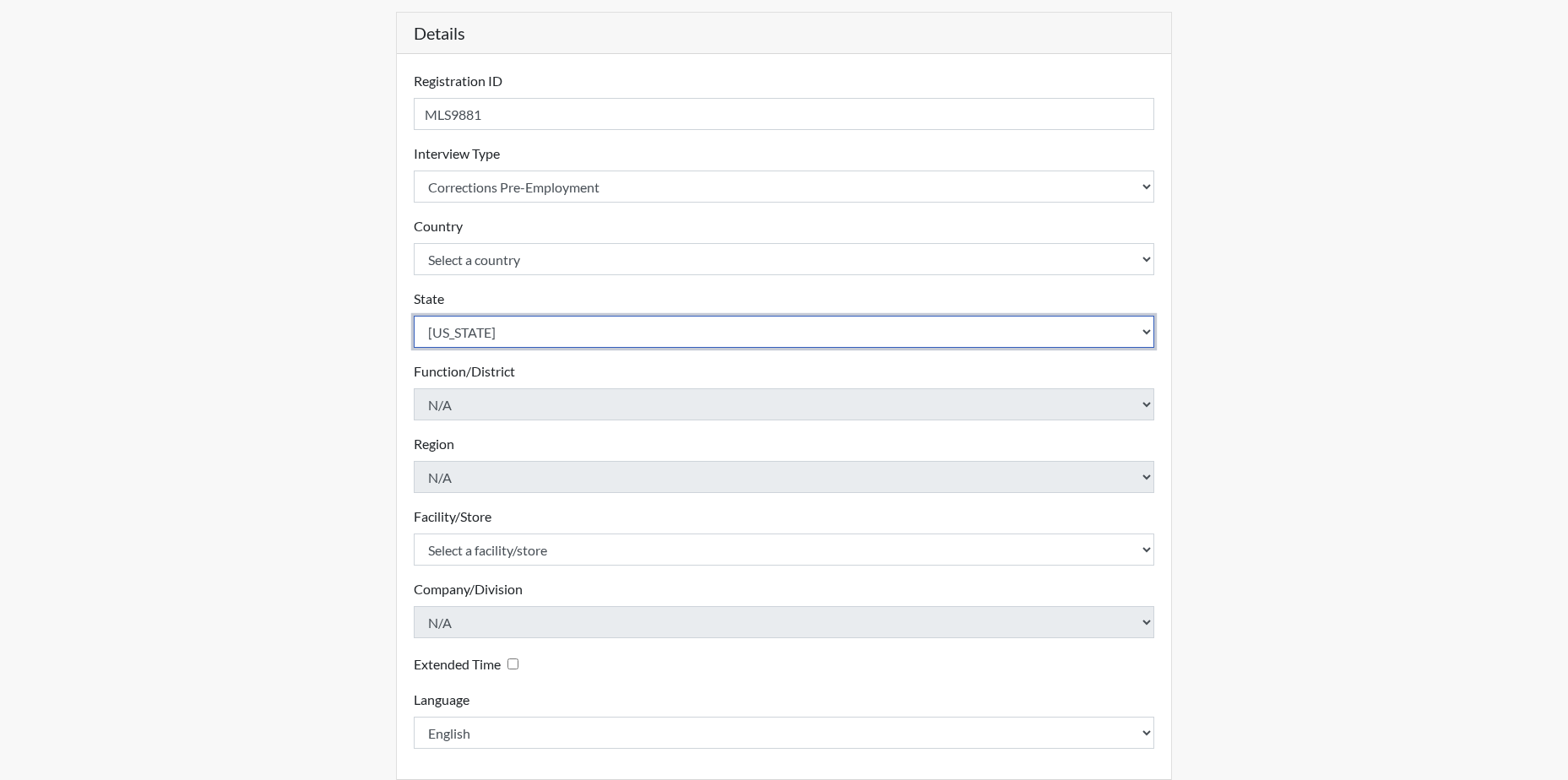
scroll to position [242, 0]
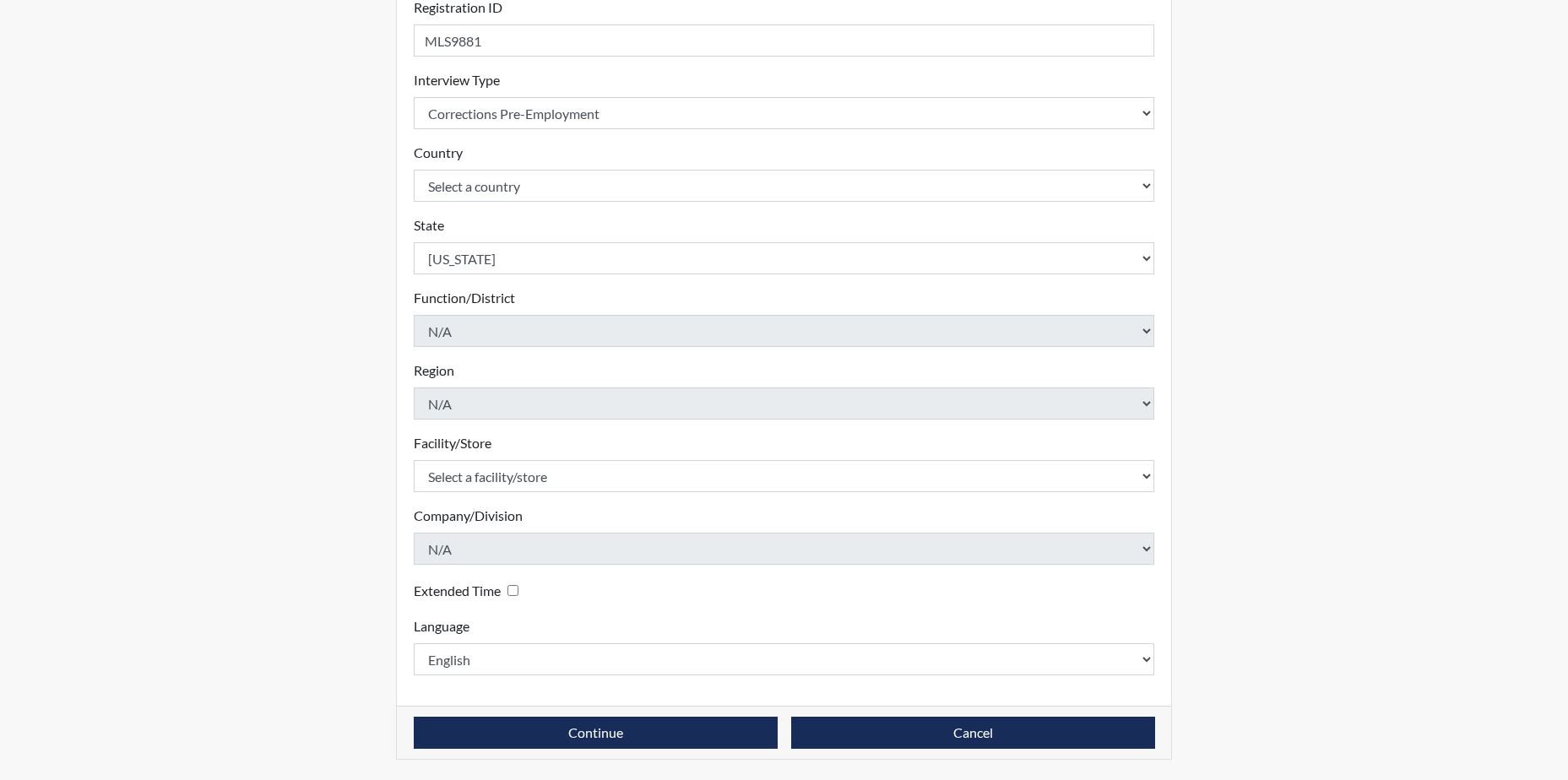
click at [491, 444] on label "Facility/Store" at bounding box center [452, 443] width 77 height 20
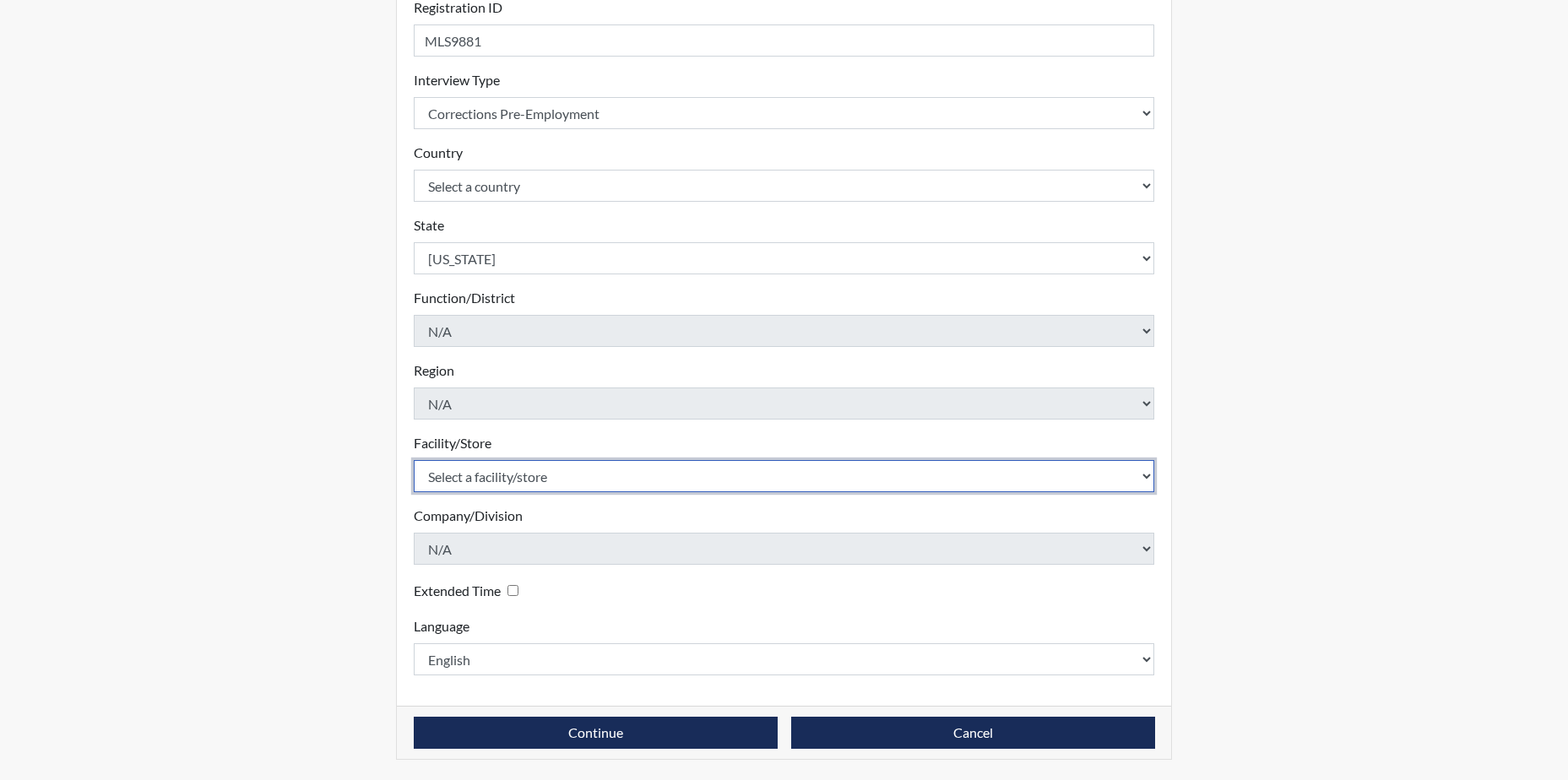
click at [494, 472] on select "Select a facility/store Hancock SP" at bounding box center [784, 476] width 741 height 32
select select "a2695ac4-228c-4454-a598-76acc7274027"
click at [413, 460] on select "Select a facility/store Hancock SP" at bounding box center [784, 476] width 741 height 32
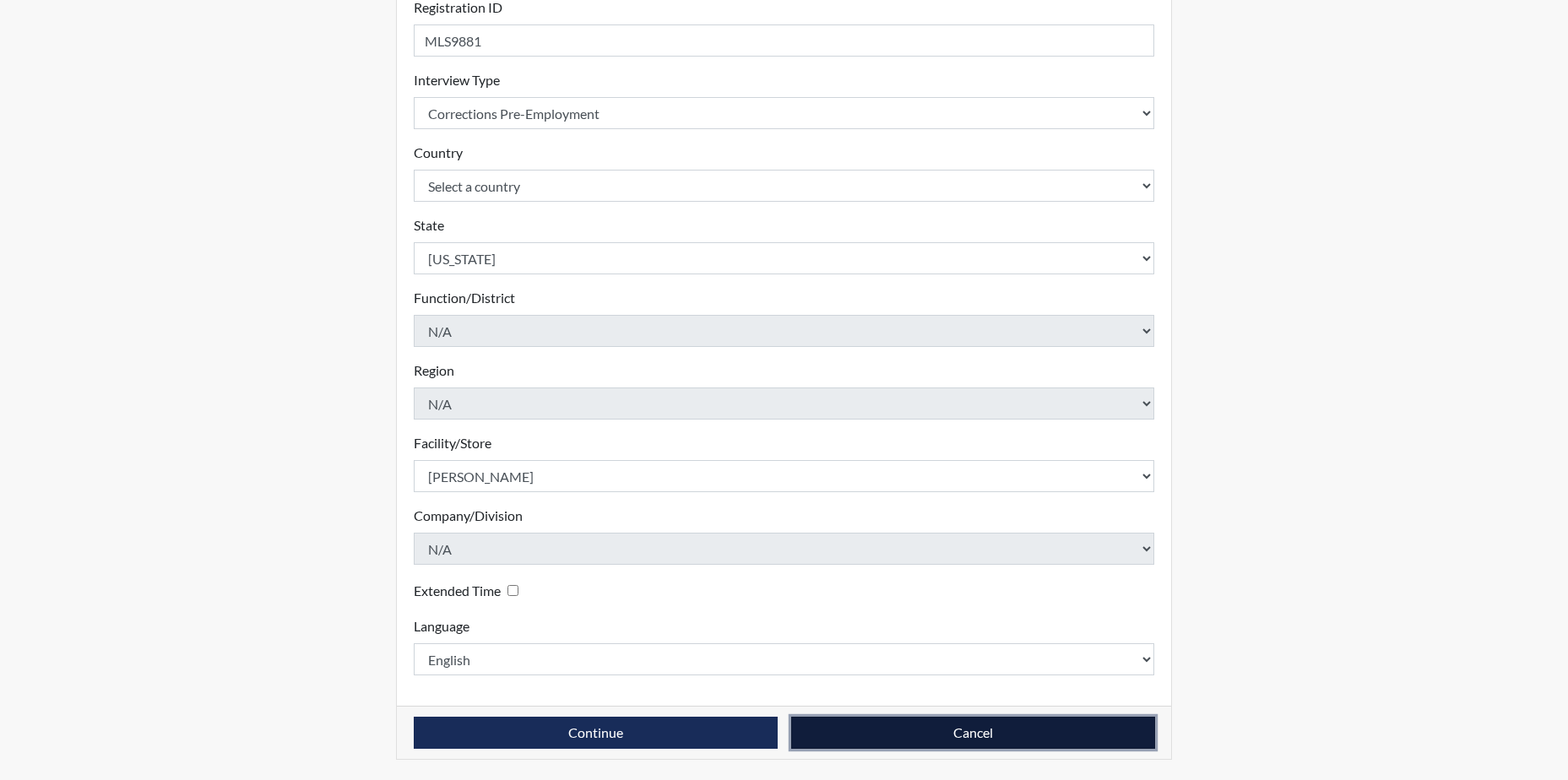
click at [906, 735] on button "Cancel" at bounding box center [973, 733] width 364 height 32
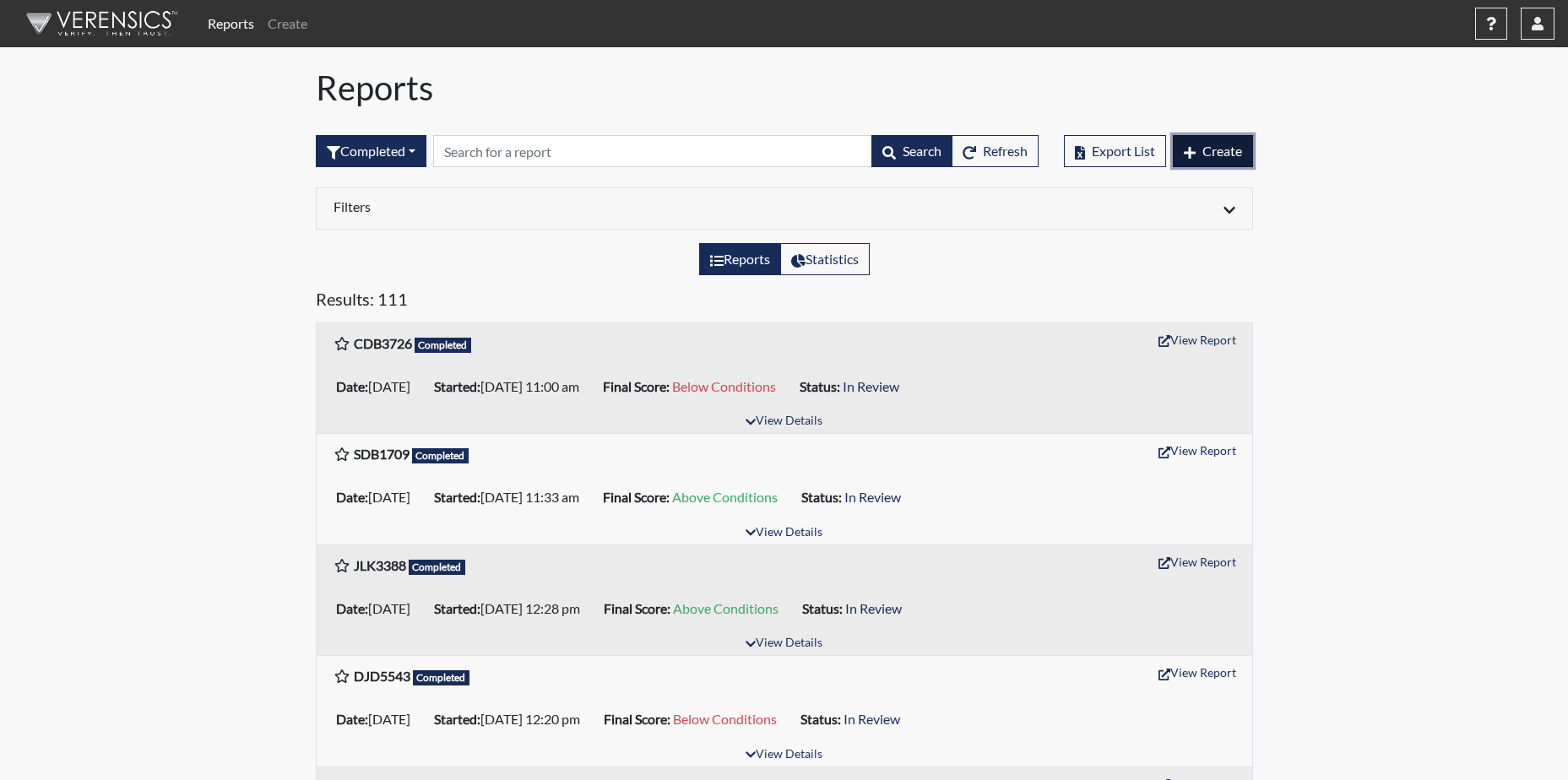
click at [1221, 148] on span "Create" at bounding box center [1222, 151] width 40 height 16
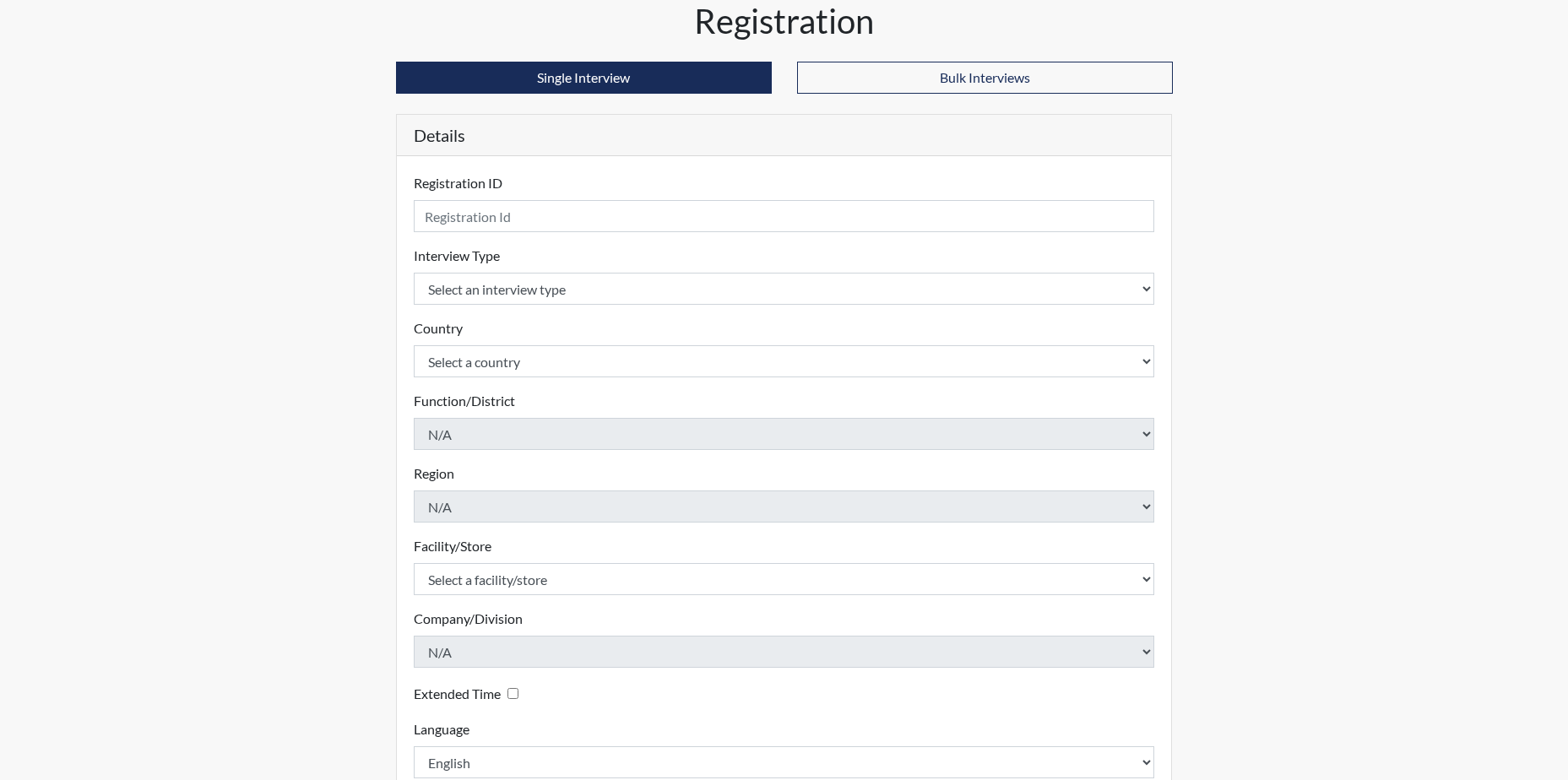
scroll to position [170, 0]
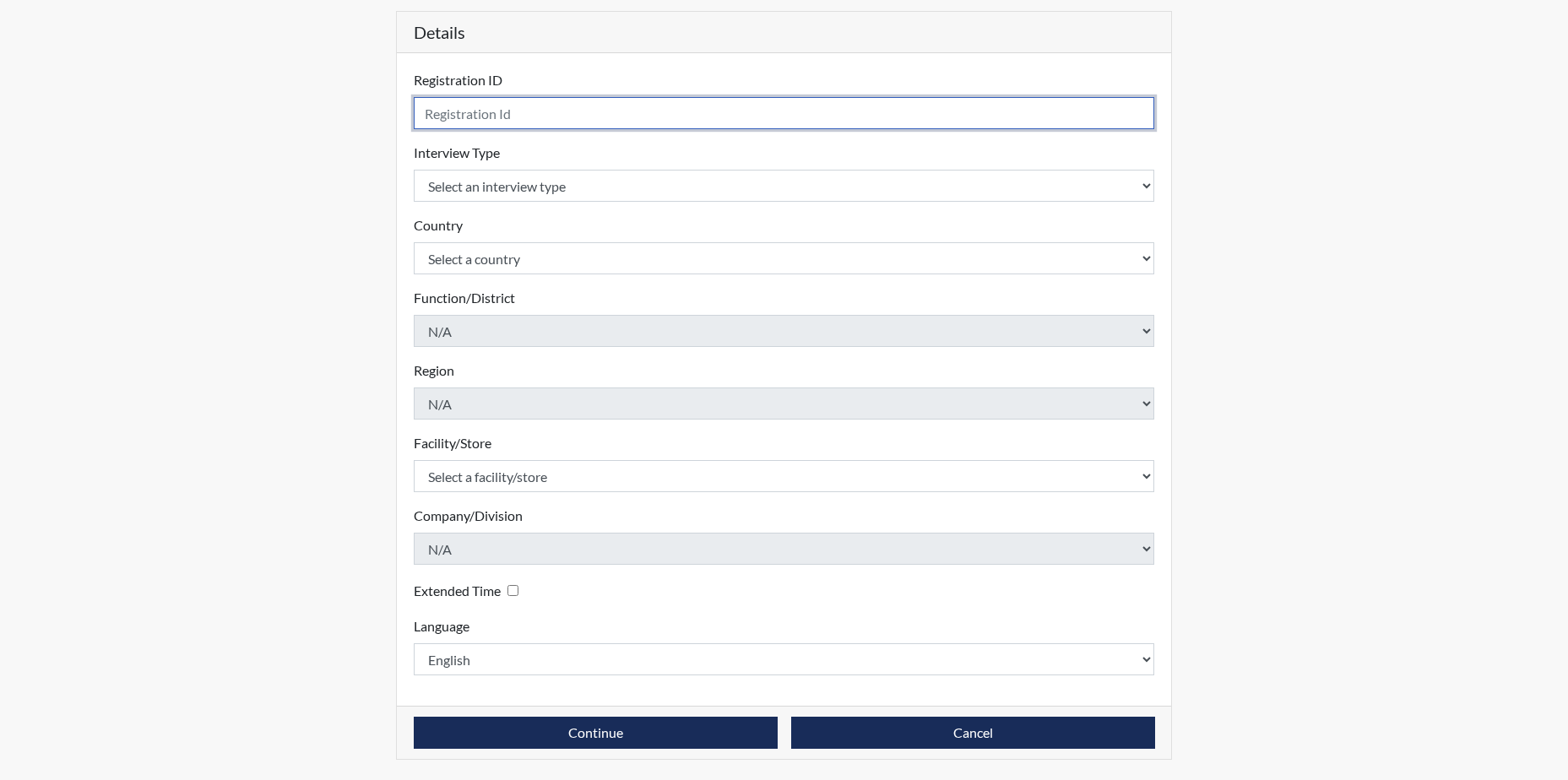
click at [537, 114] on input "text" at bounding box center [784, 113] width 741 height 32
type input "MLS9881"
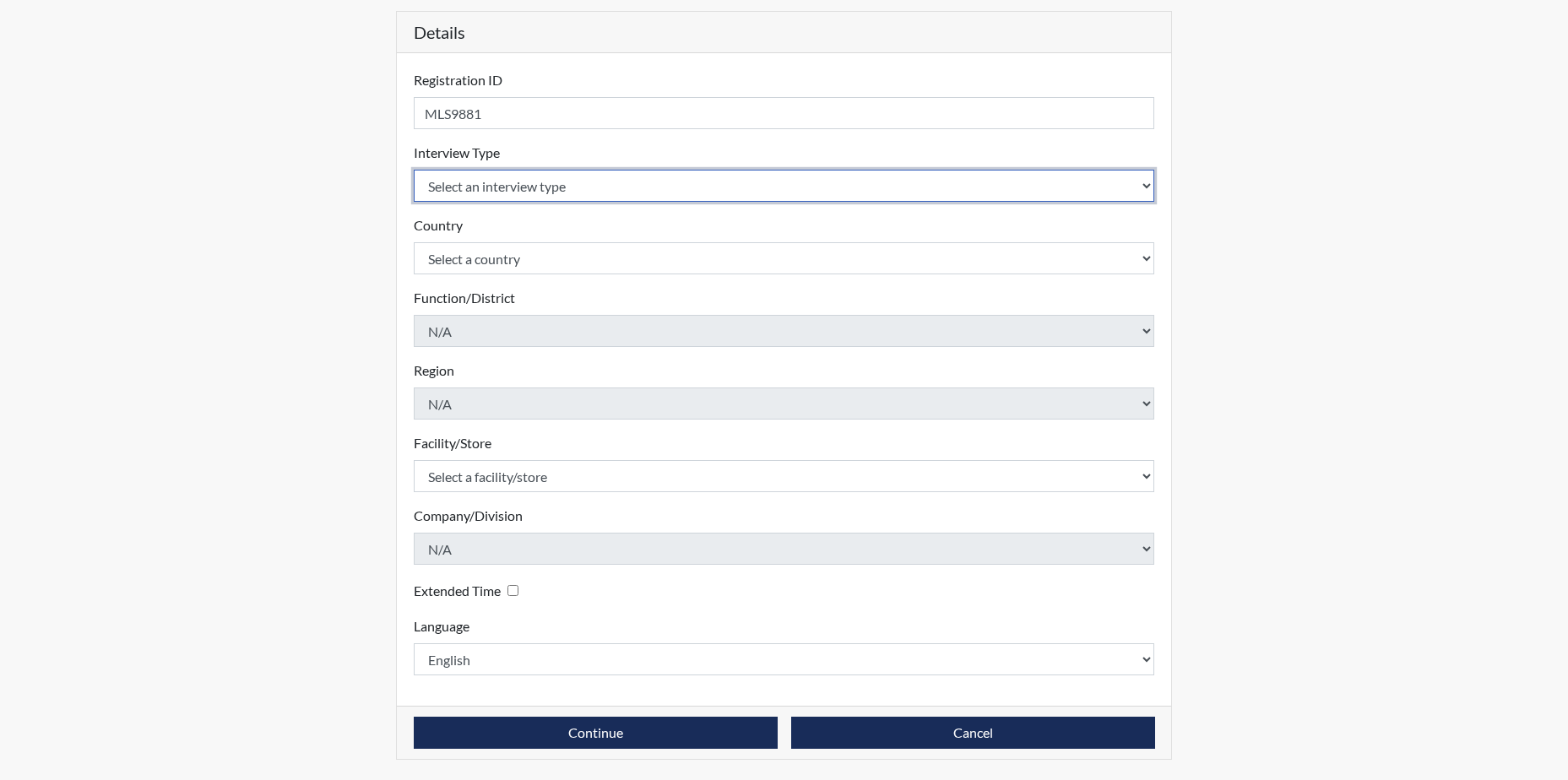
click at [553, 188] on select "Select an interview type Corrections Pre-Employment" at bounding box center [784, 186] width 741 height 32
select select "ff733e93-e1bf-11ea-9c9f-0eff0cf7eb8f"
click at [413, 170] on select "Select an interview type Corrections Pre-Employment" at bounding box center [784, 186] width 741 height 32
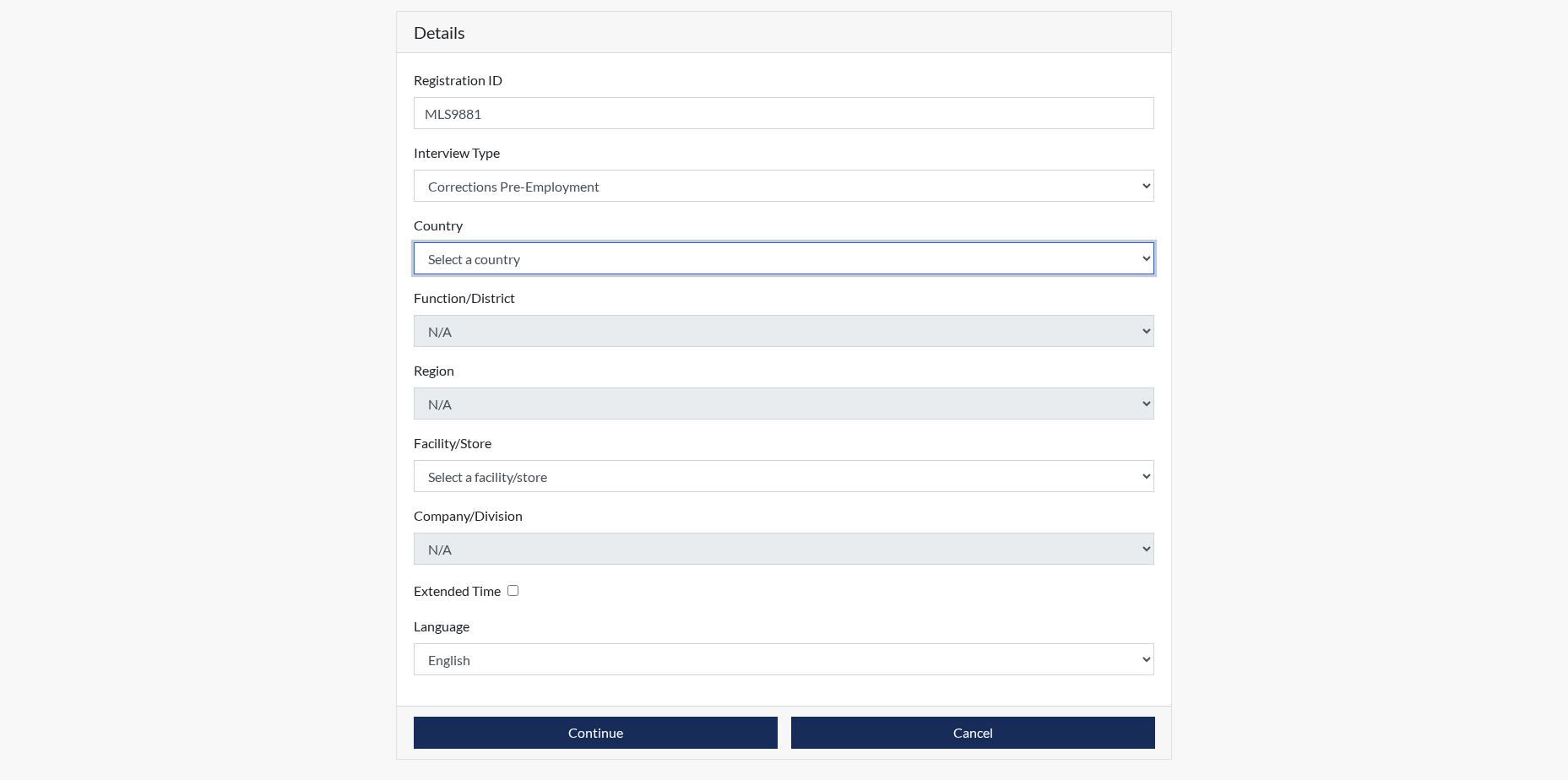
click at [523, 261] on select "Select a country United States Mexico" at bounding box center [784, 259] width 741 height 32
select select "united-states-of-america"
click at [413, 242] on select "Select a country United States Mexico" at bounding box center [784, 259] width 741 height 32
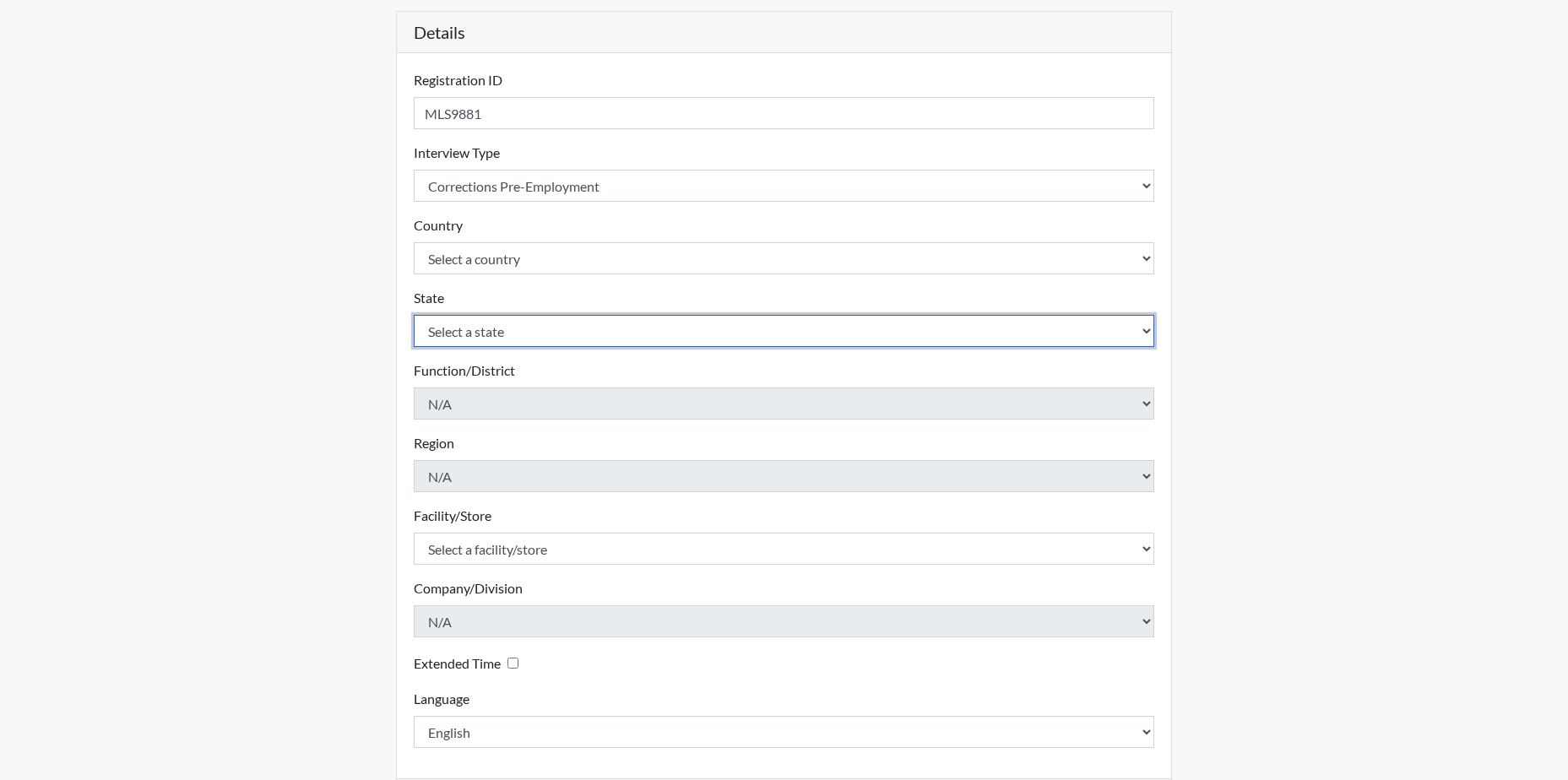
click at [507, 333] on select "Select a state Alabama Alaska Arizona Arkansas California Colorado Connecticut …" at bounding box center [784, 331] width 741 height 32
select select "GA"
click at [413, 315] on select "Select a state Alabama Alaska Arizona Arkansas California Colorado Connecticut …" at bounding box center [784, 331] width 741 height 32
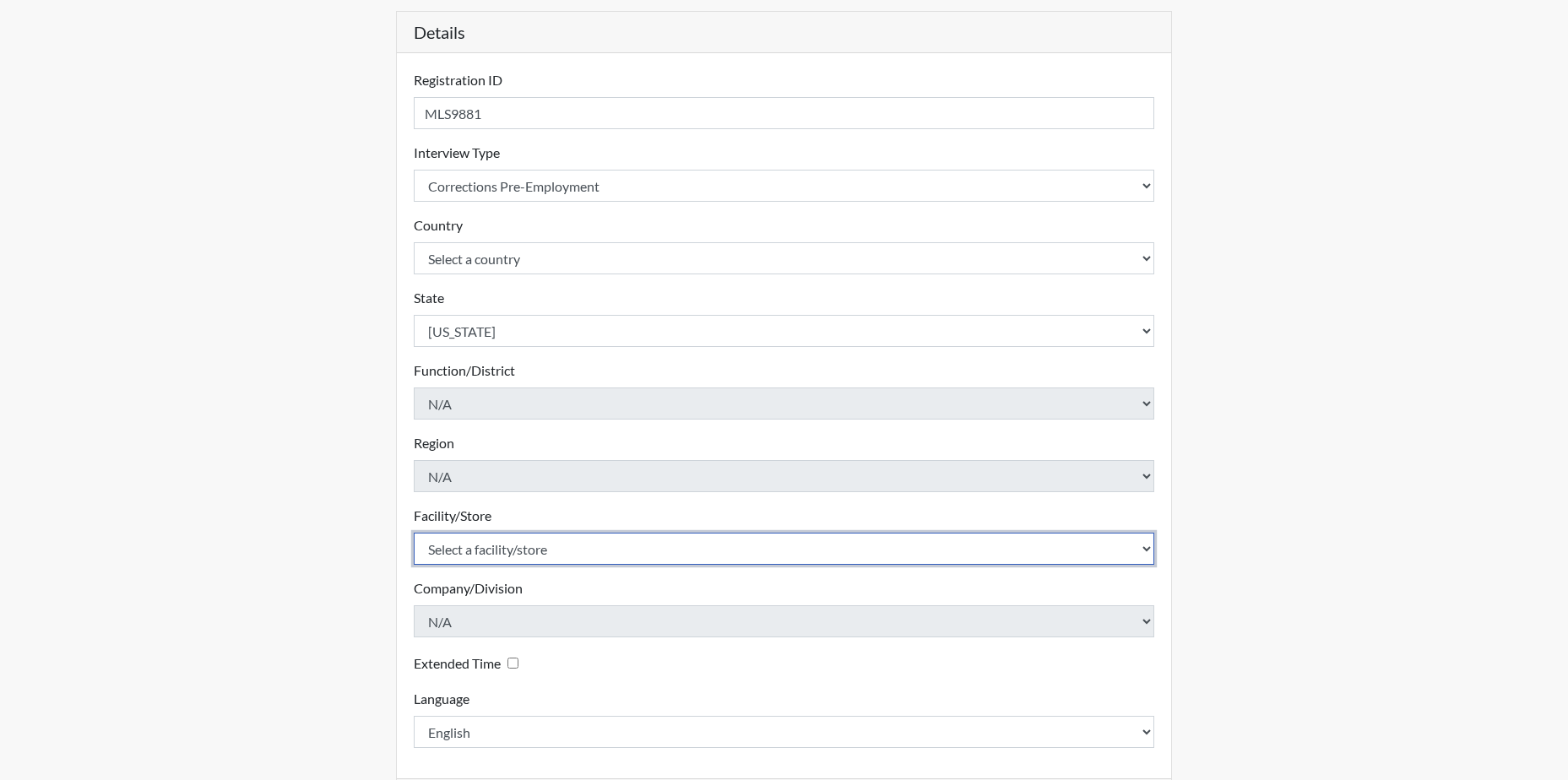
click at [493, 549] on select "Select a facility/store Hancock SP" at bounding box center [784, 549] width 741 height 32
select select "a2695ac4-228c-4454-a598-76acc7274027"
click at [413, 532] on select "Select a facility/store Hancock SP" at bounding box center [784, 549] width 741 height 32
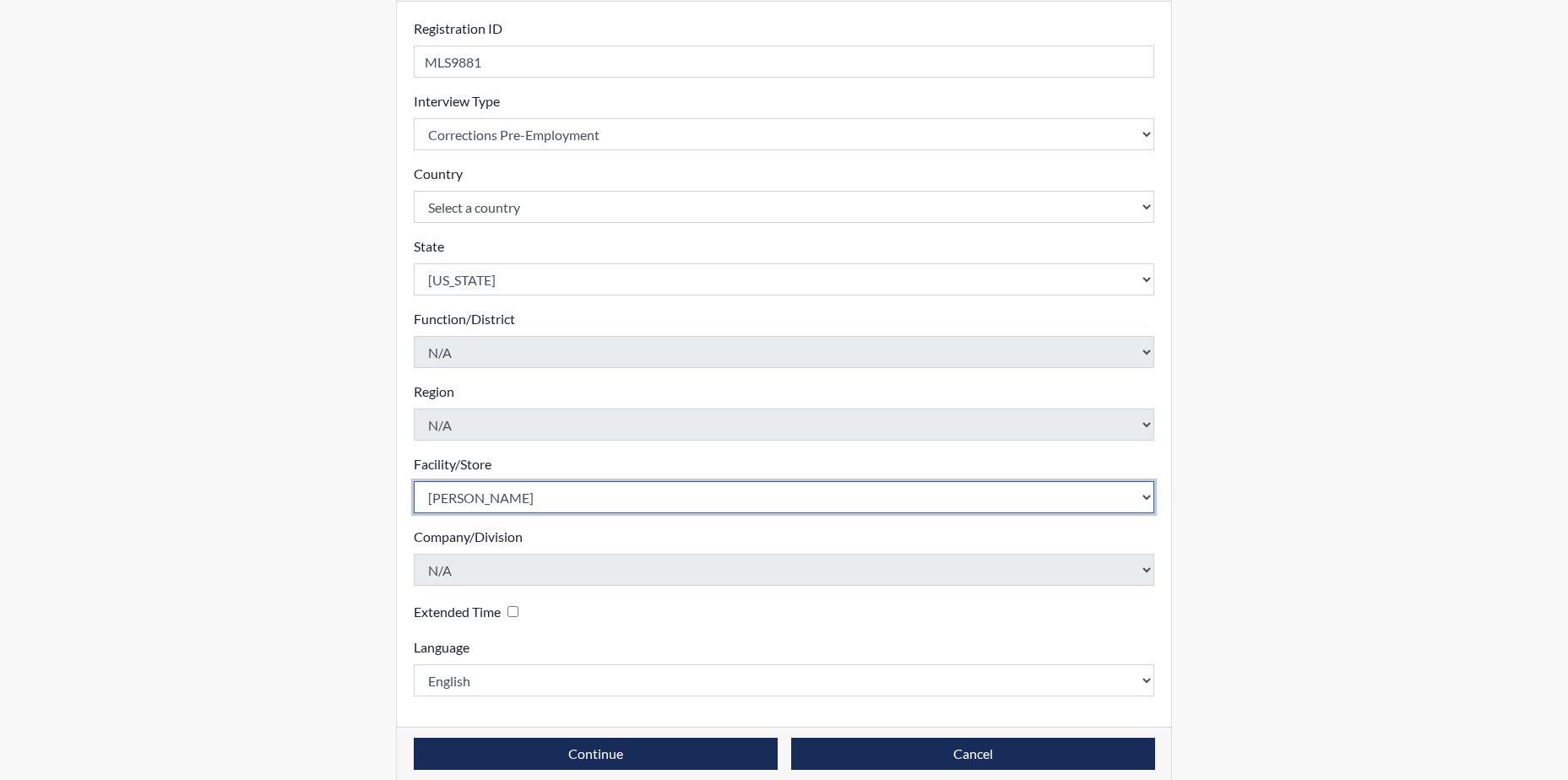
scroll to position [242, 0]
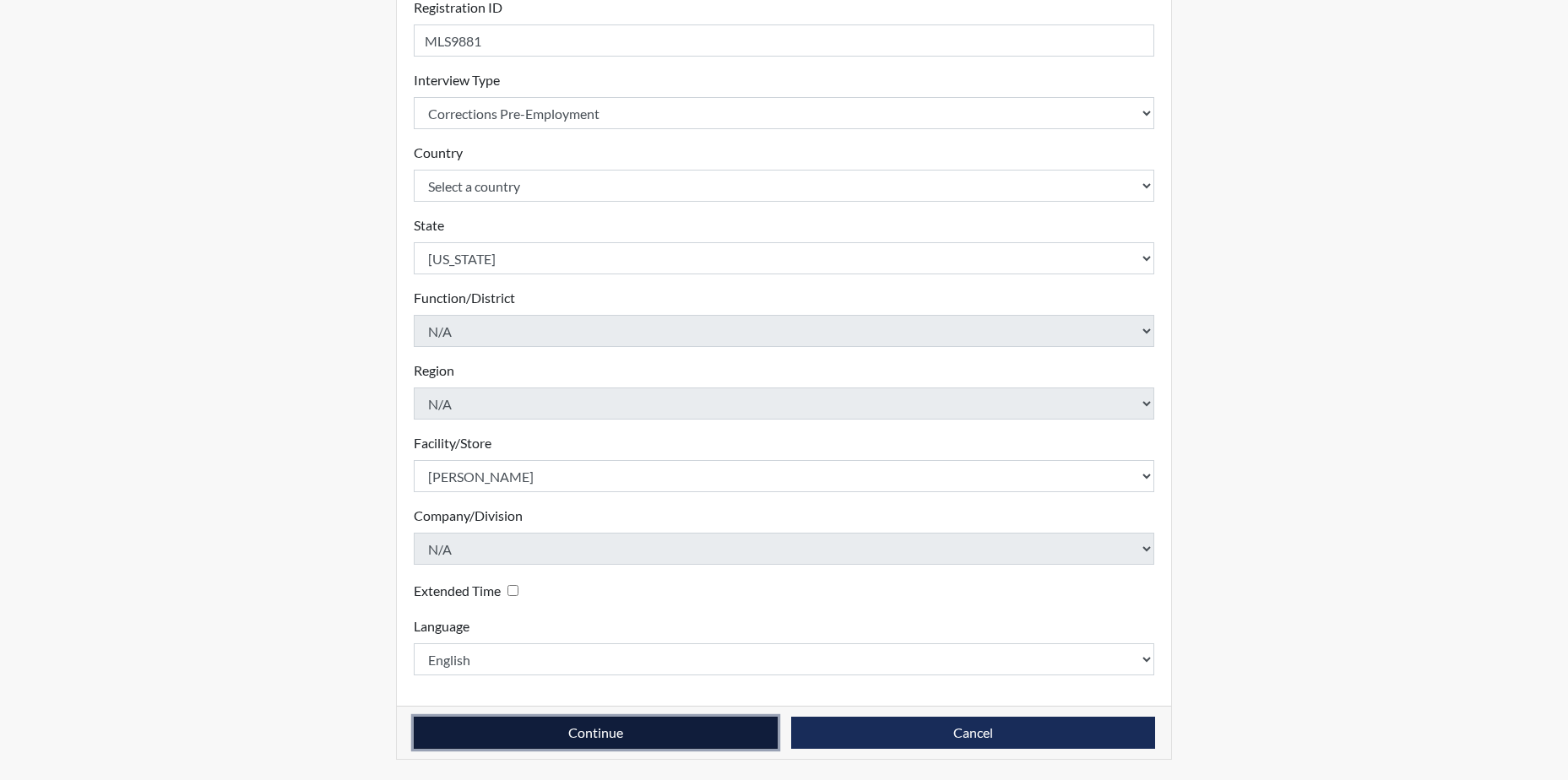
click at [704, 732] on button "Continue" at bounding box center [595, 733] width 364 height 32
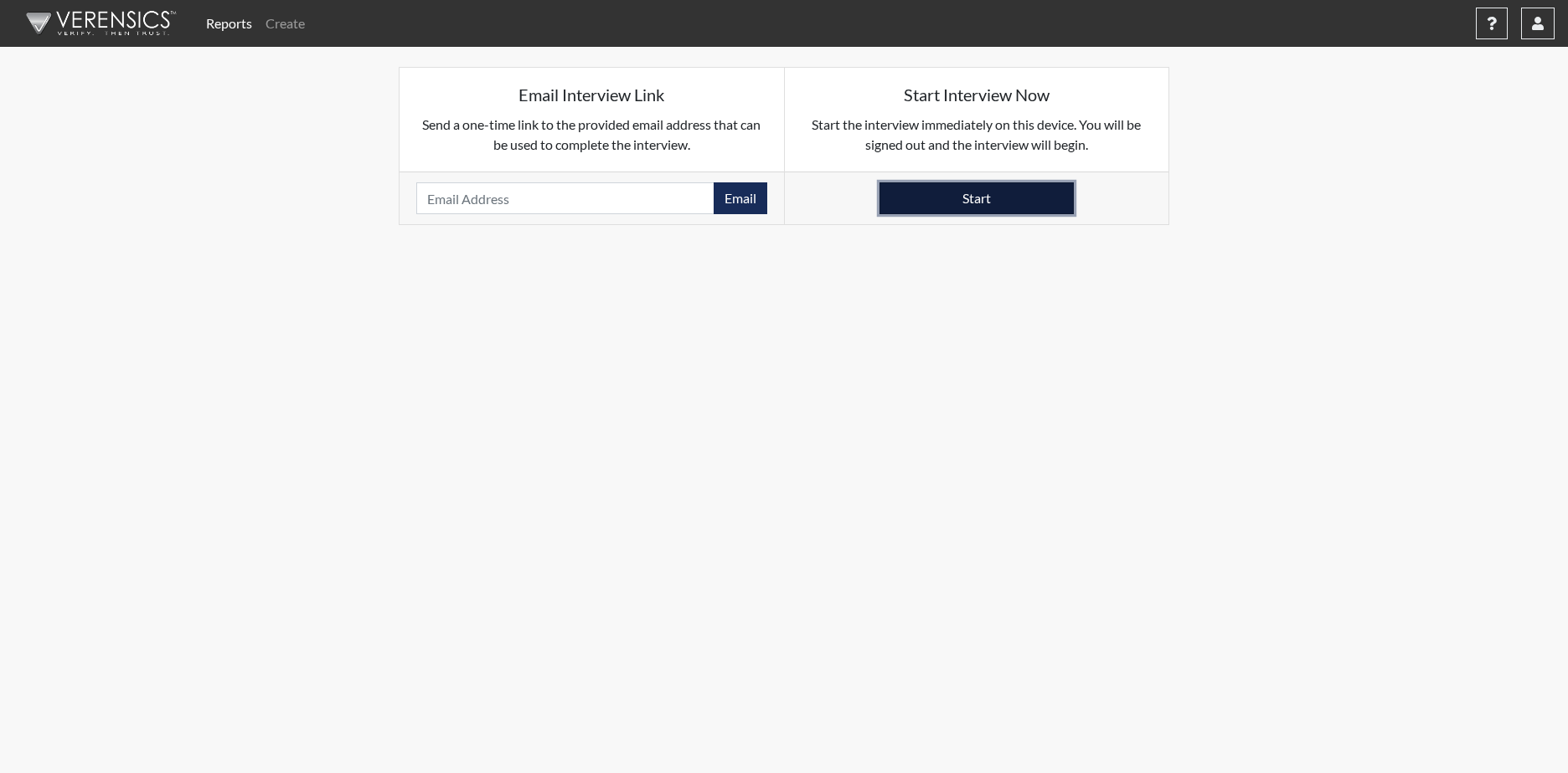
click at [982, 193] on button "Start" at bounding box center [976, 198] width 194 height 32
